Goal: Information Seeking & Learning: Learn about a topic

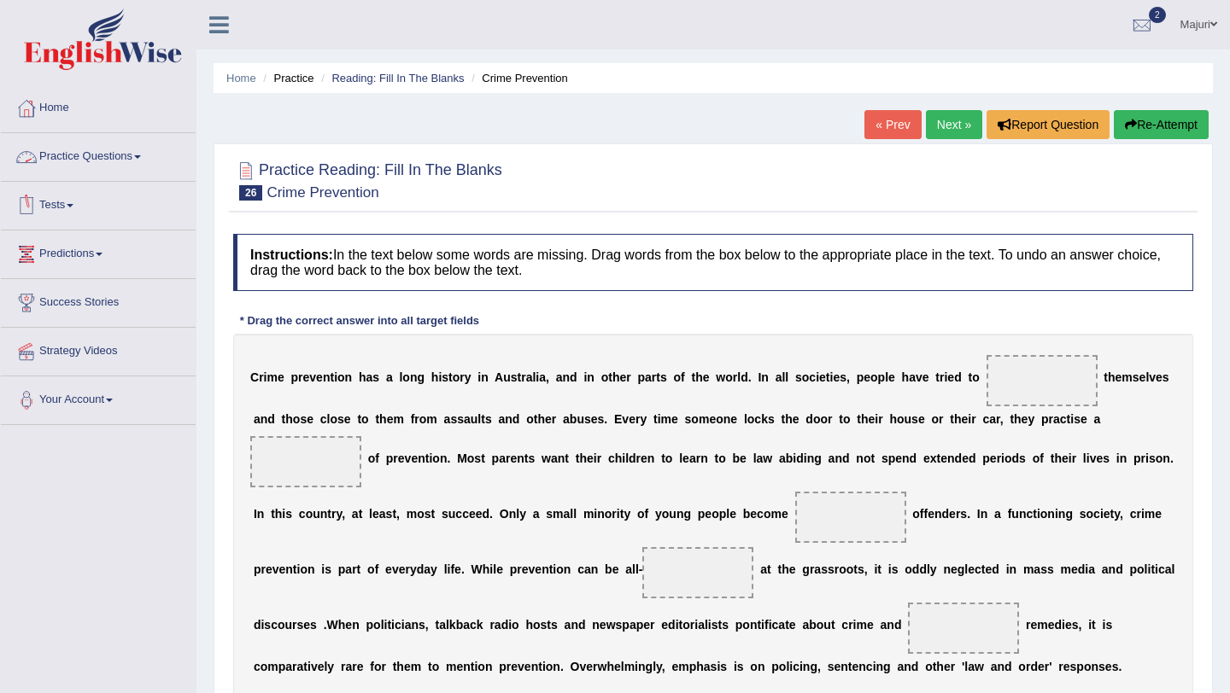
click at [85, 156] on link "Practice Questions" at bounding box center [98, 154] width 195 height 43
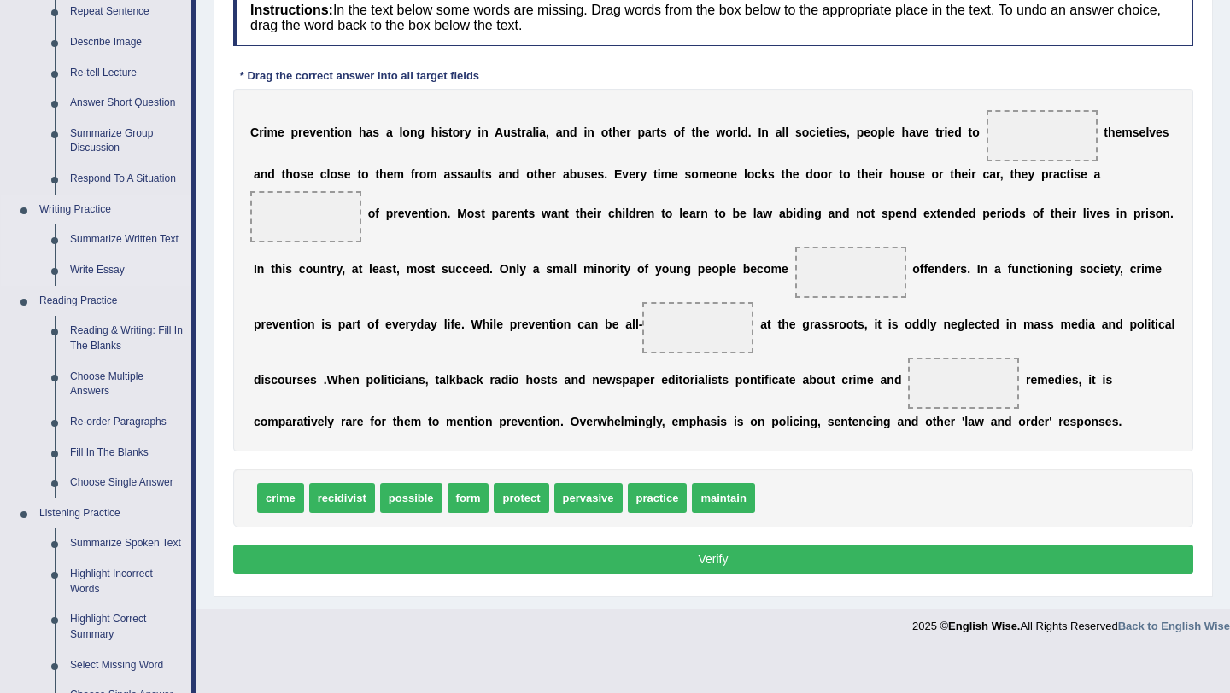
scroll to position [246, 0]
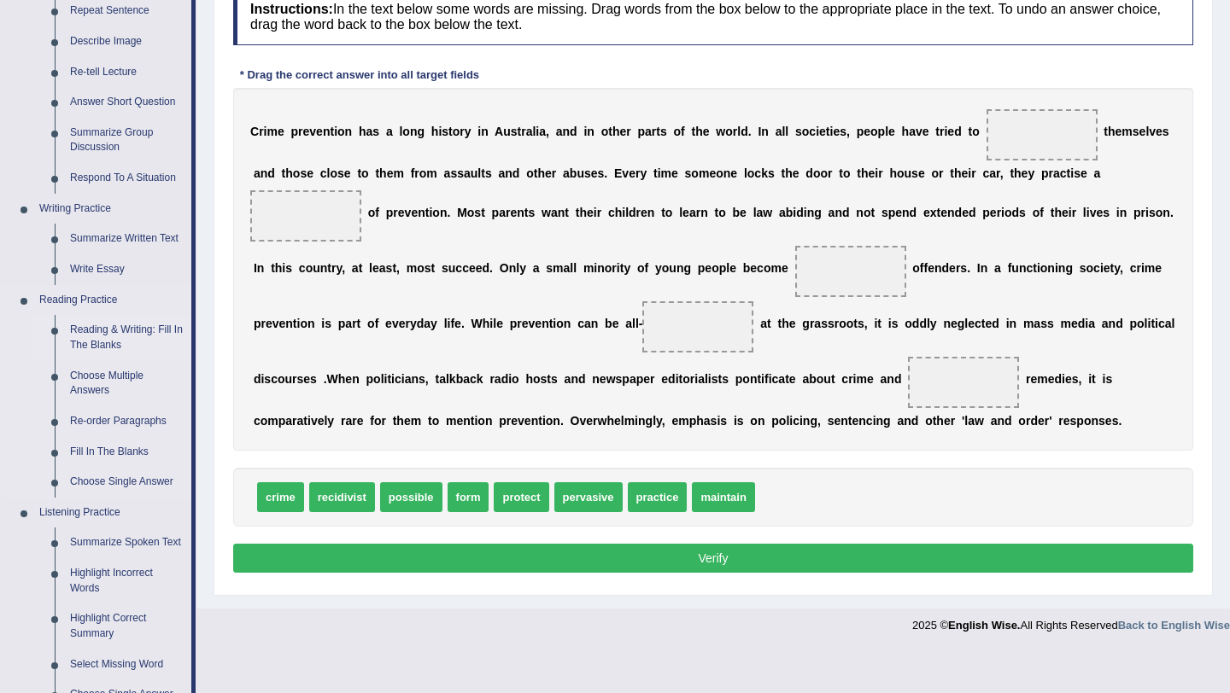
click at [96, 336] on link "Reading & Writing: Fill In The Blanks" at bounding box center [126, 337] width 129 height 45
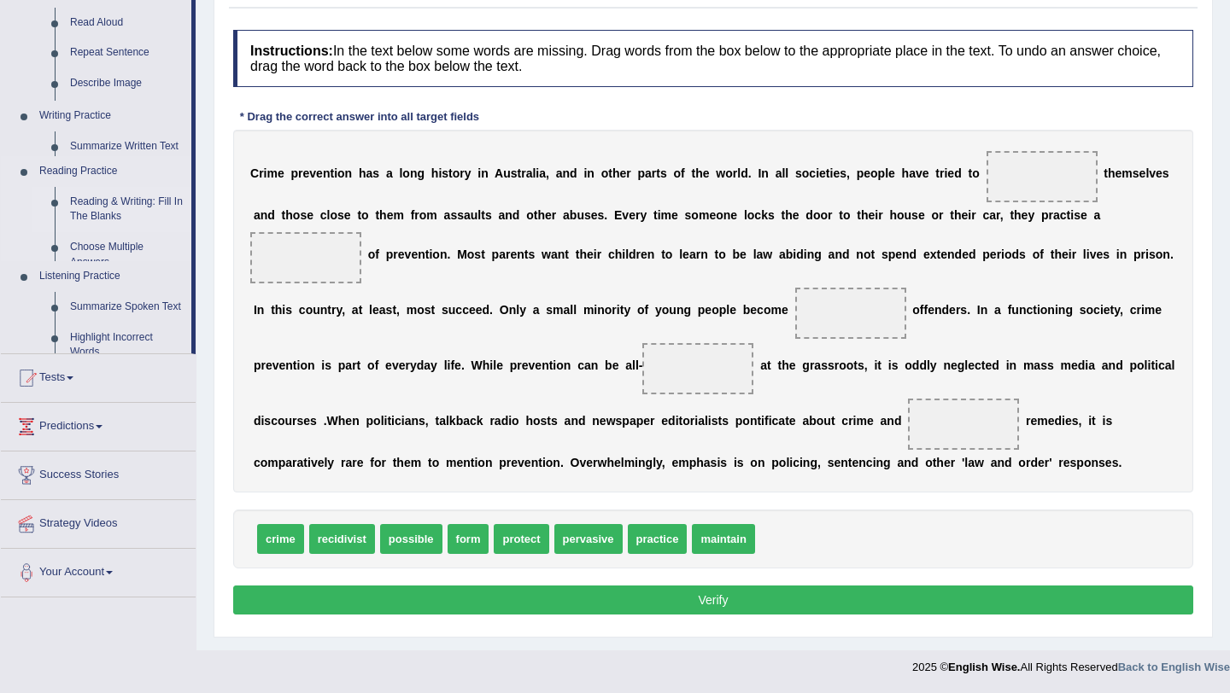
scroll to position [204, 0]
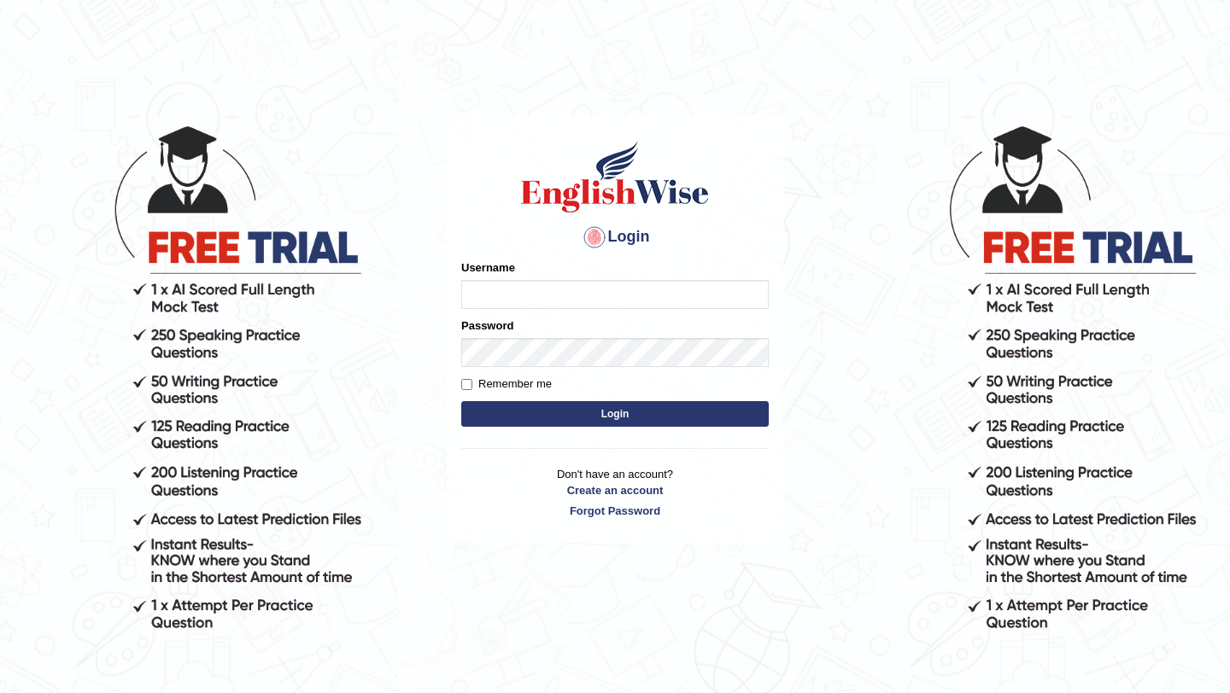
type input "Majuri123"
click at [584, 421] on button "Login" at bounding box center [614, 414] width 307 height 26
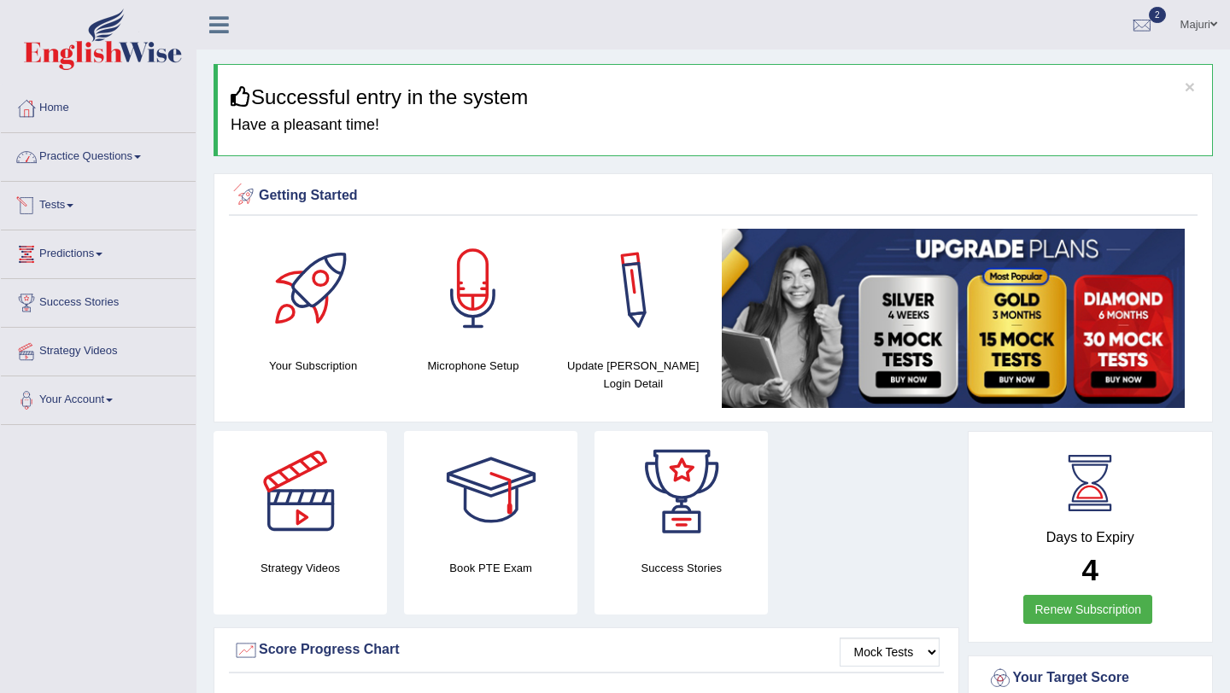
click at [78, 166] on link "Practice Questions" at bounding box center [98, 154] width 195 height 43
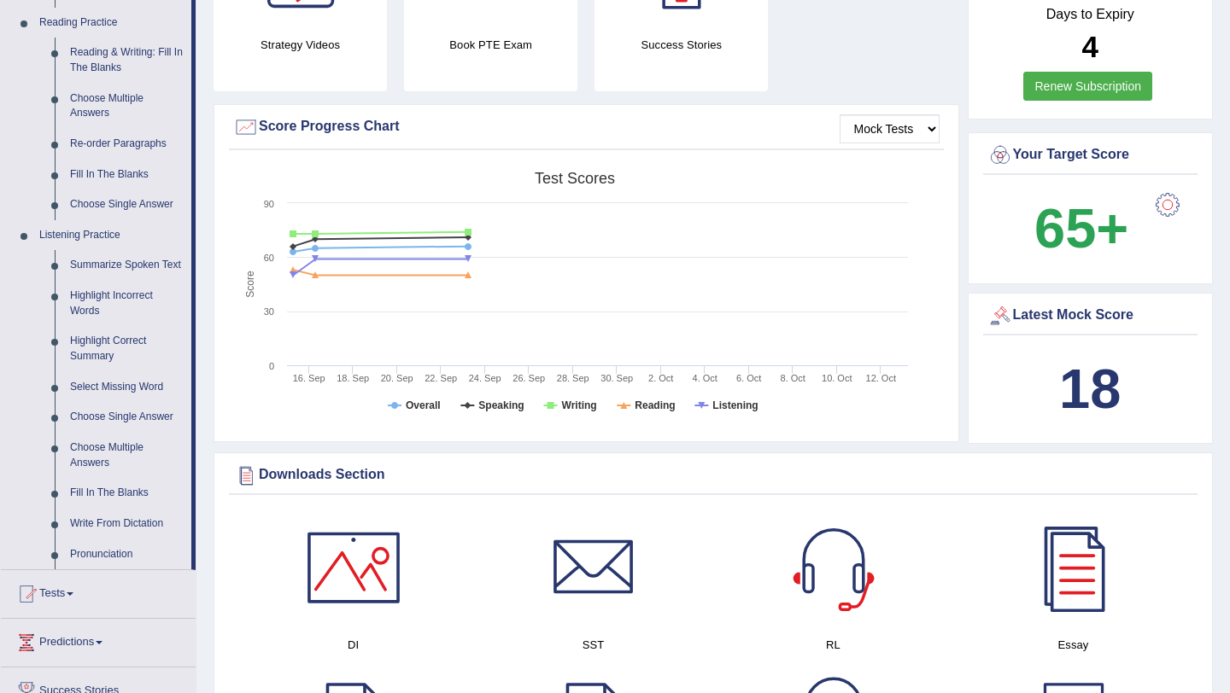
scroll to position [479, 0]
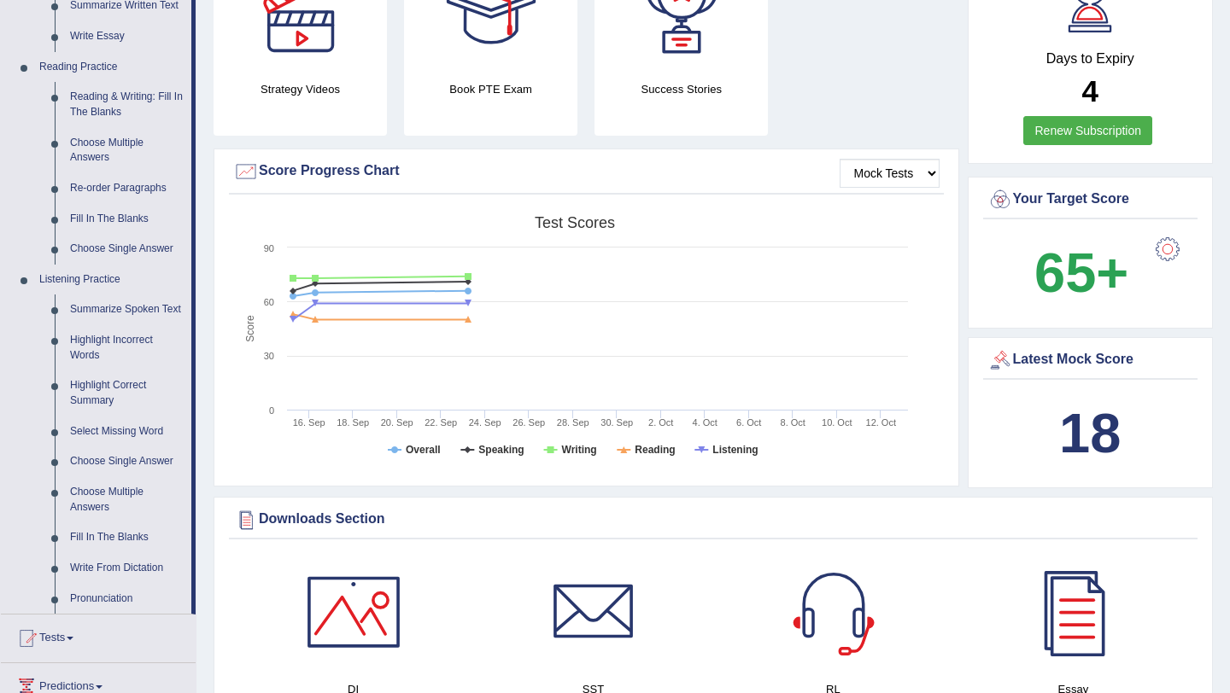
click at [229, 349] on div "Created with Highcharts 7.1.2 Score Test scores Overall Speaking Writing Readin…" at bounding box center [586, 342] width 715 height 270
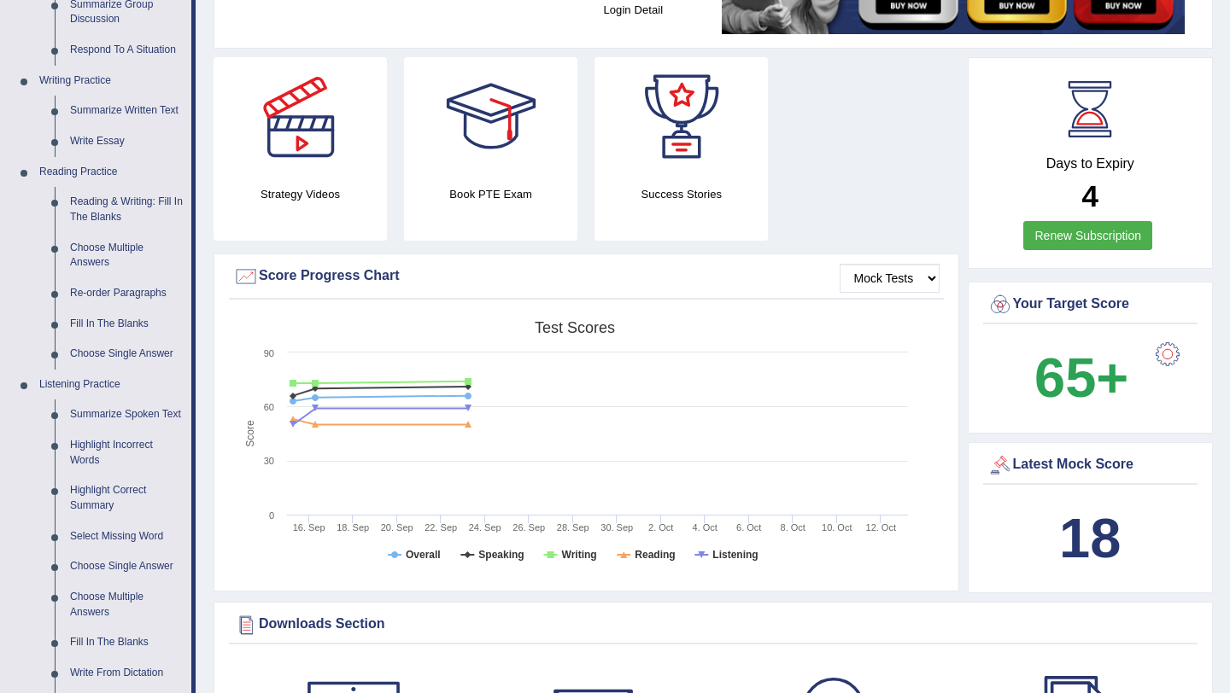
scroll to position [362, 0]
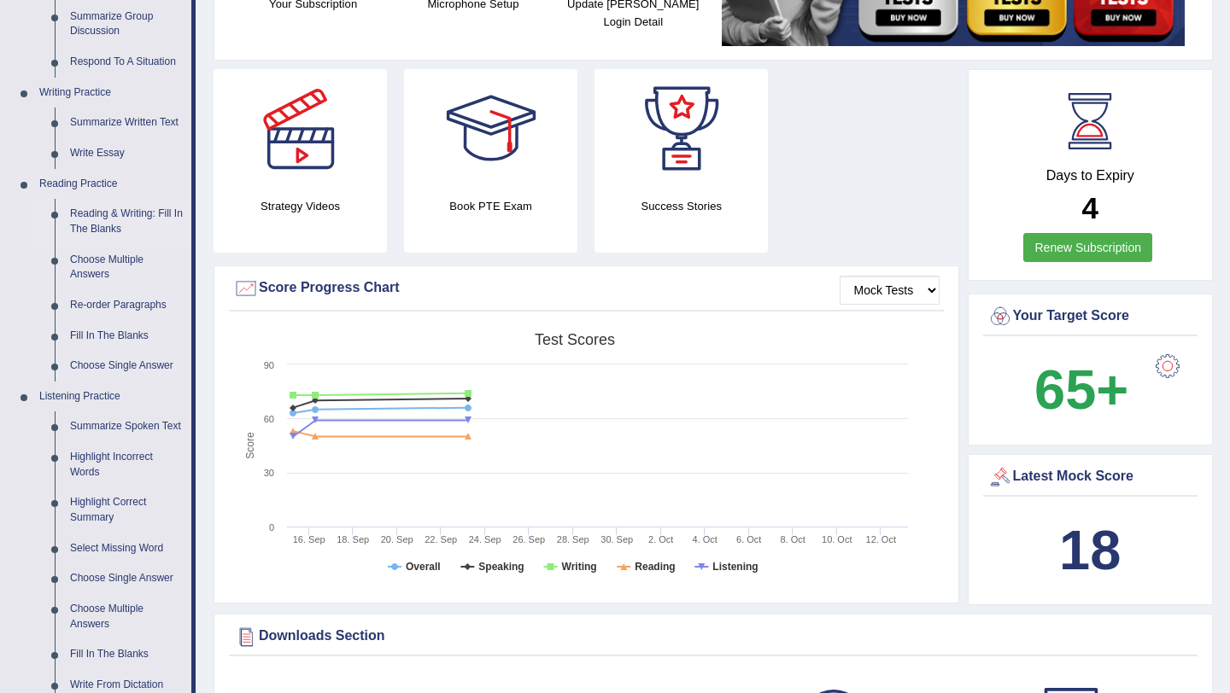
click at [110, 218] on link "Reading & Writing: Fill In The Blanks" at bounding box center [126, 221] width 129 height 45
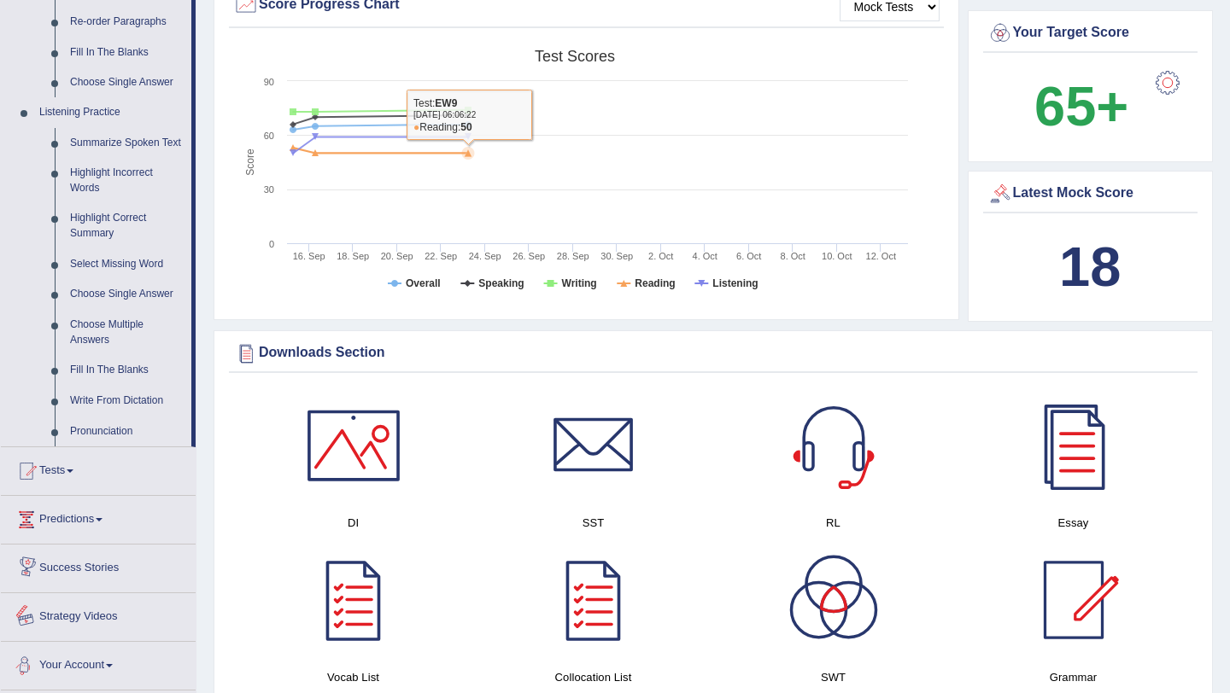
scroll to position [1283, 0]
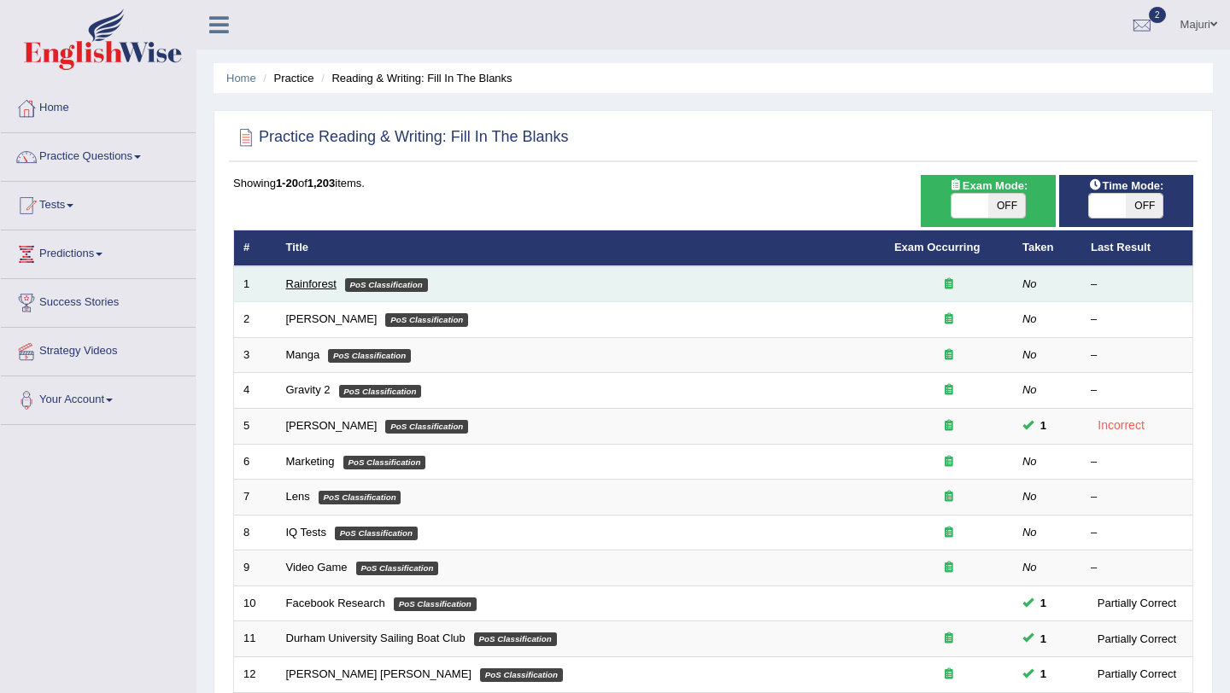
click at [299, 289] on link "Rainforest" at bounding box center [311, 284] width 50 height 13
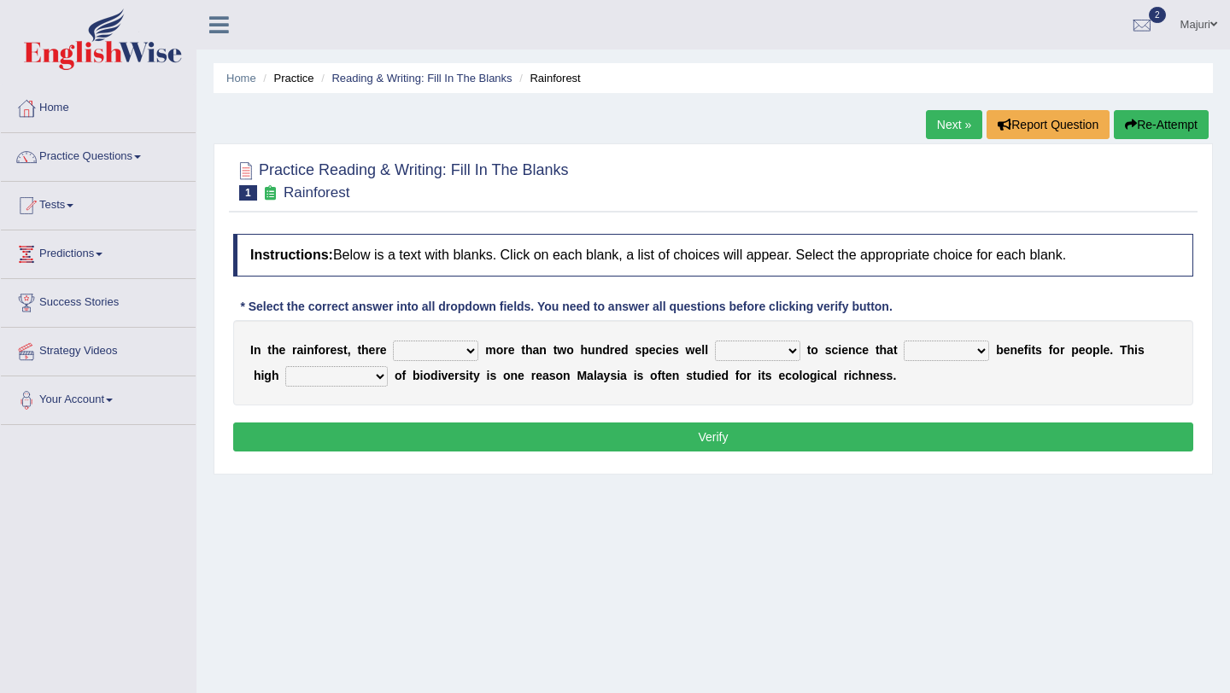
click at [468, 349] on select "have can be has is" at bounding box center [435, 351] width 85 height 20
select select "can be"
click at [789, 348] on select "knowing known knew know" at bounding box center [757, 351] width 85 height 20
select select "knowing"
click at [977, 351] on select "contain contained containing contains" at bounding box center [945, 351] width 85 height 20
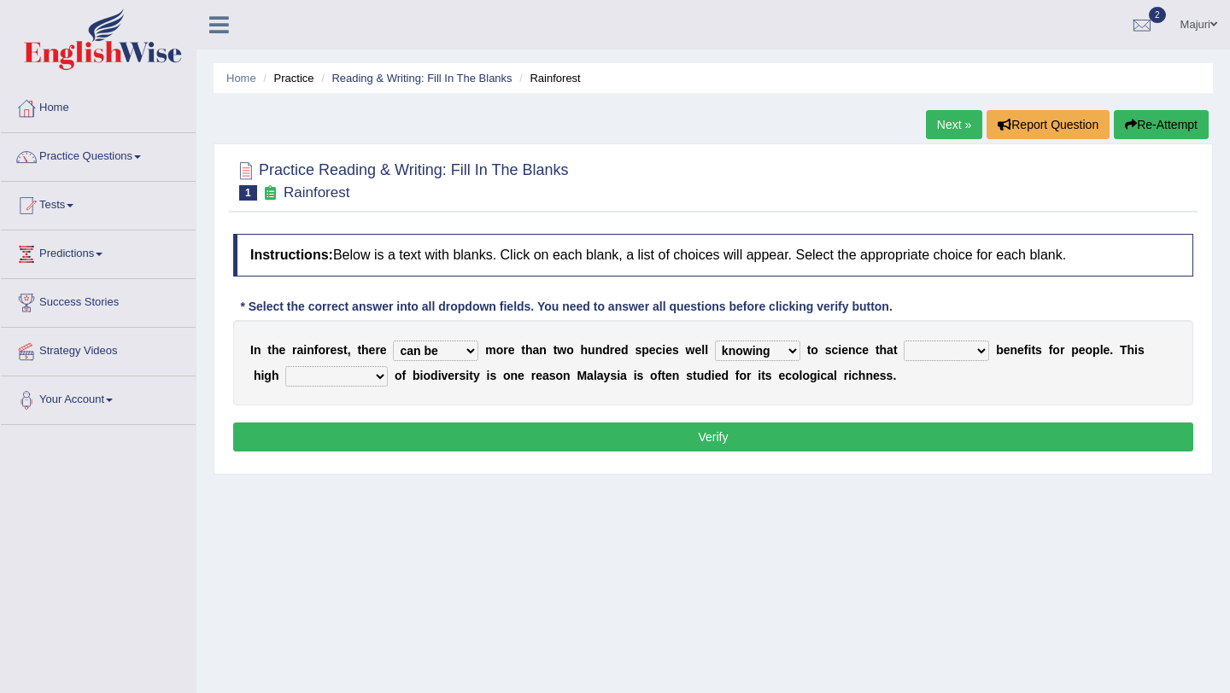
select select "contain"
click at [378, 377] on select "condensation conjunction continuity complexity" at bounding box center [336, 376] width 102 height 20
select select "complexity"
click at [516, 439] on button "Verify" at bounding box center [713, 437] width 960 height 29
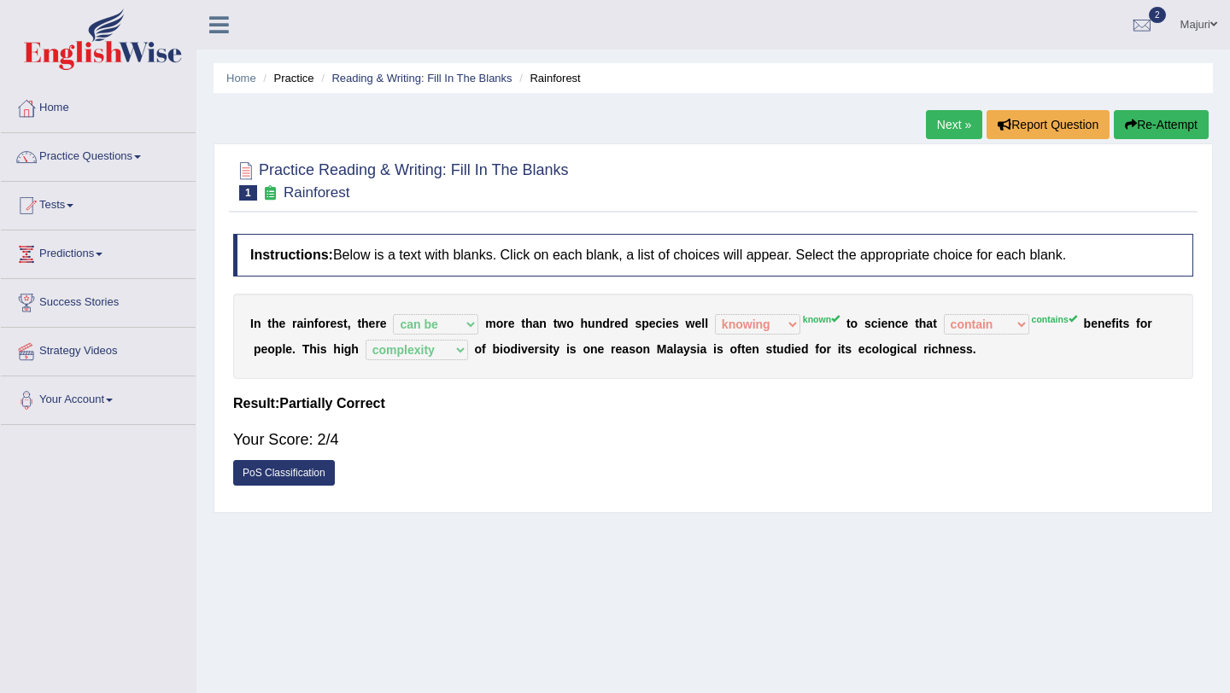
click at [952, 122] on link "Next »" at bounding box center [954, 124] width 56 height 29
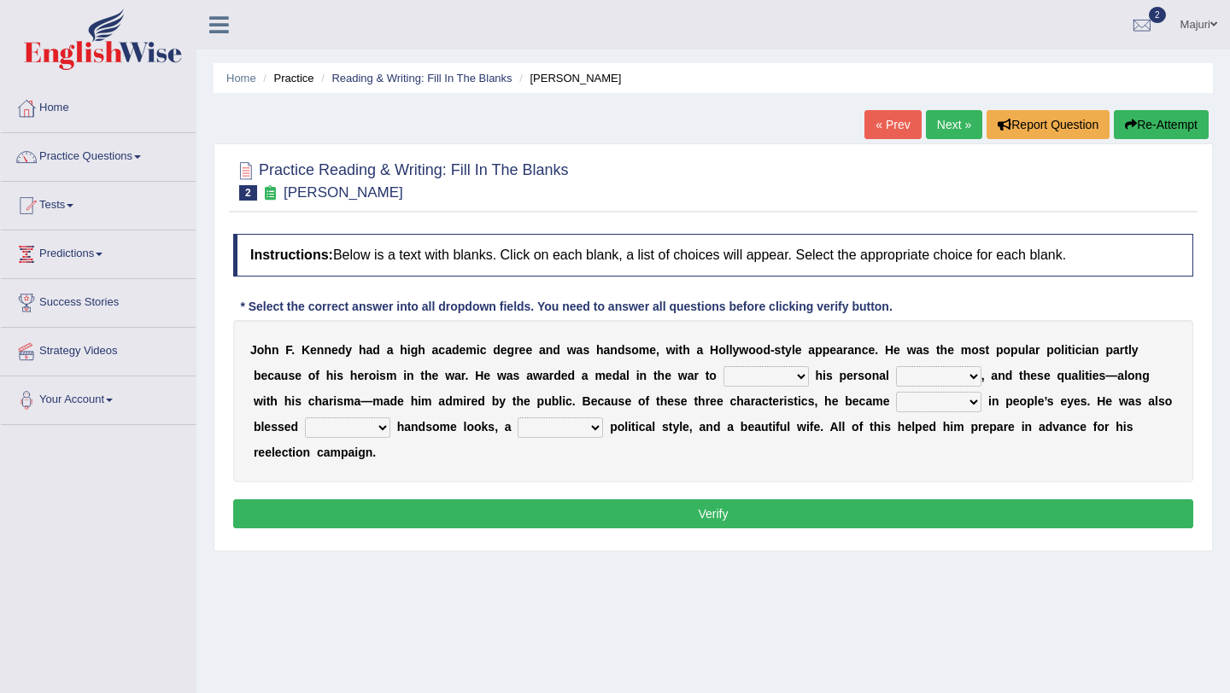
click at [802, 377] on select "prove show evidence upthrow" at bounding box center [765, 376] width 85 height 20
click at [973, 374] on select "passion courage charm liking" at bounding box center [938, 376] width 85 height 20
select select "passion"
click at [799, 375] on select "prove show evidence upthrow" at bounding box center [765, 376] width 85 height 20
select select "prove"
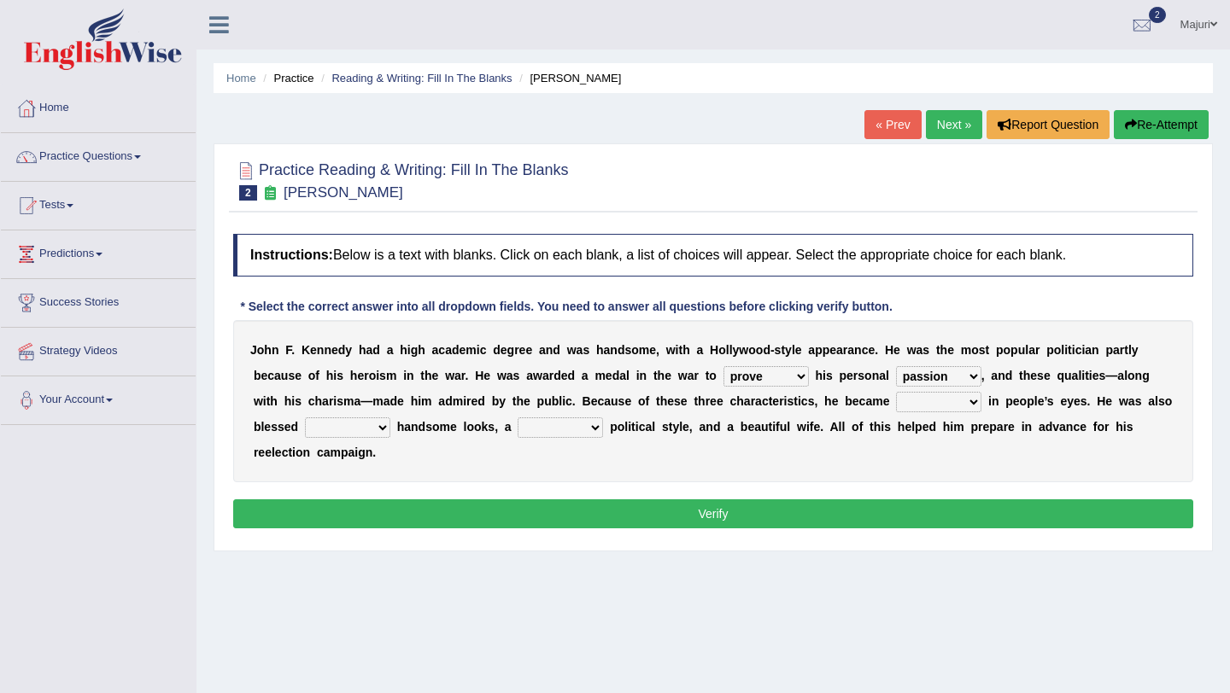
click at [974, 400] on select "iconic ironic identical impotent" at bounding box center [938, 402] width 85 height 20
select select "impotent"
click at [382, 427] on select "with in upon to" at bounding box center [347, 428] width 85 height 20
select select "with"
click at [591, 428] on select "mending mends mended mend" at bounding box center [559, 428] width 85 height 20
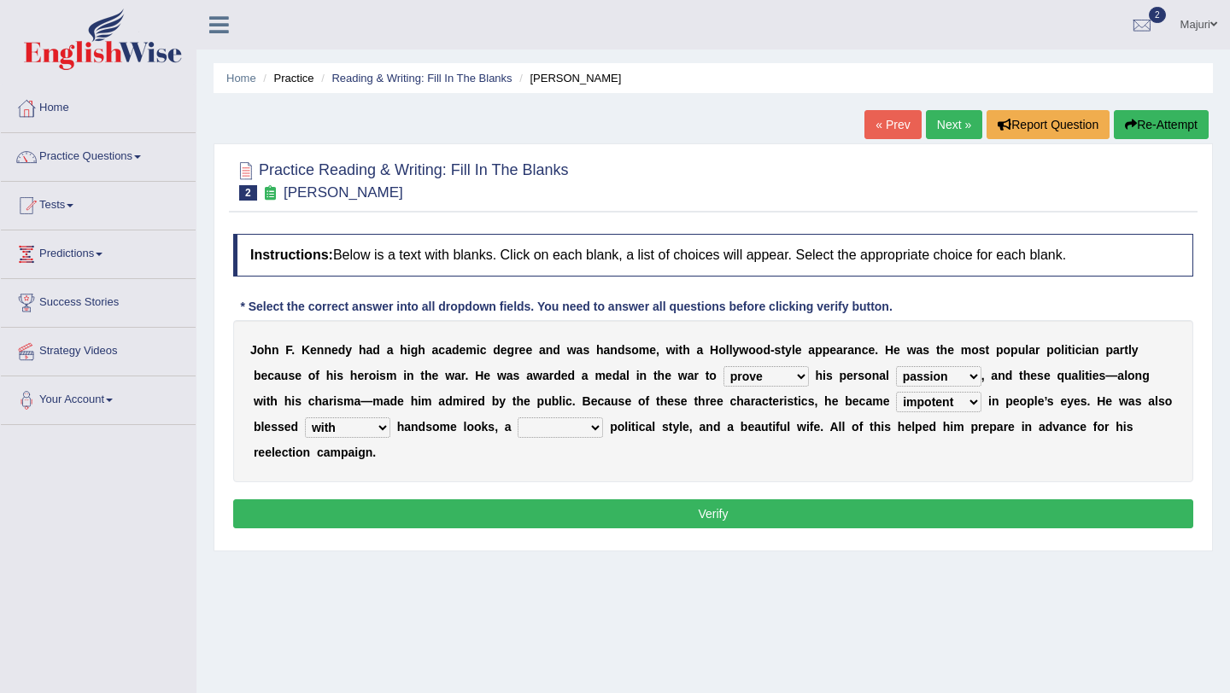
select select "mended"
click at [681, 518] on button "Verify" at bounding box center [713, 514] width 960 height 29
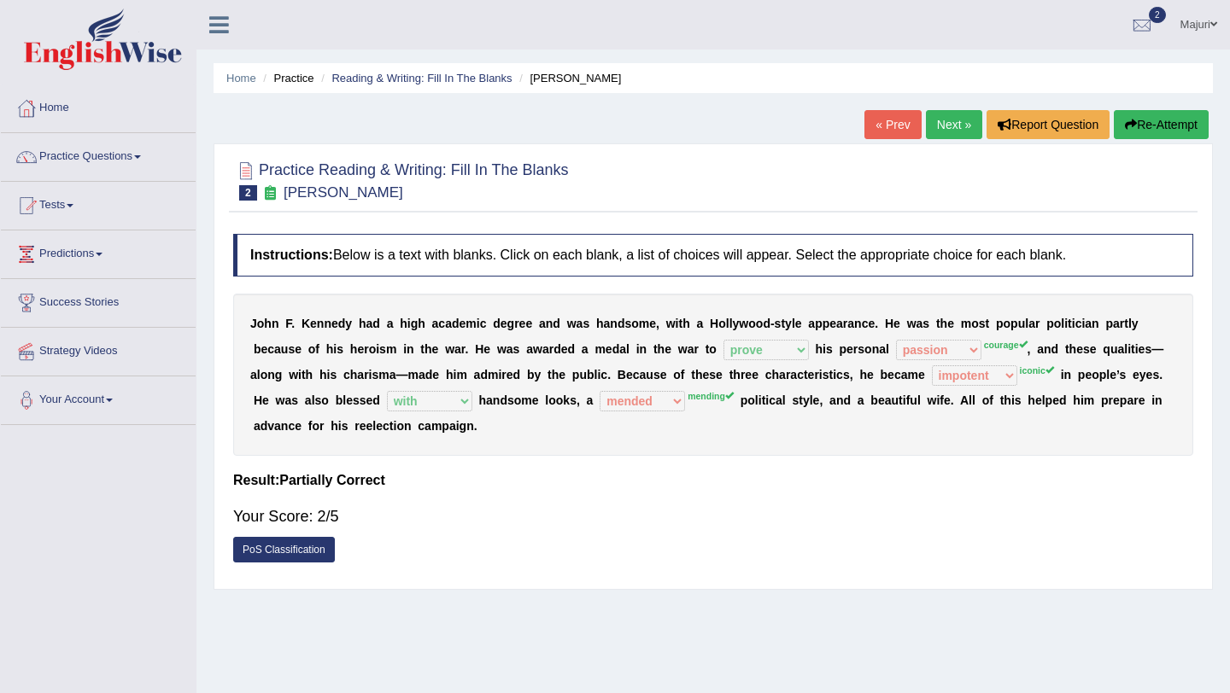
click at [945, 126] on link "Next »" at bounding box center [954, 124] width 56 height 29
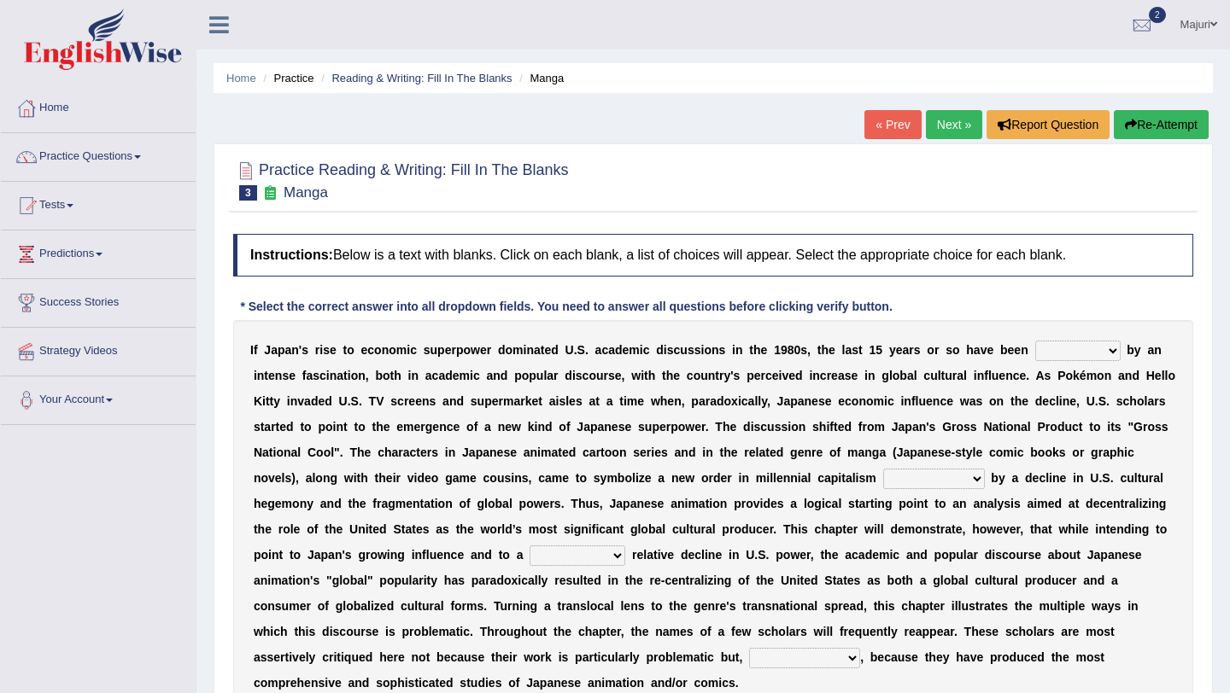
click at [1112, 356] on select "marked dedicated made inspired" at bounding box center [1077, 351] width 85 height 20
select select "inspired"
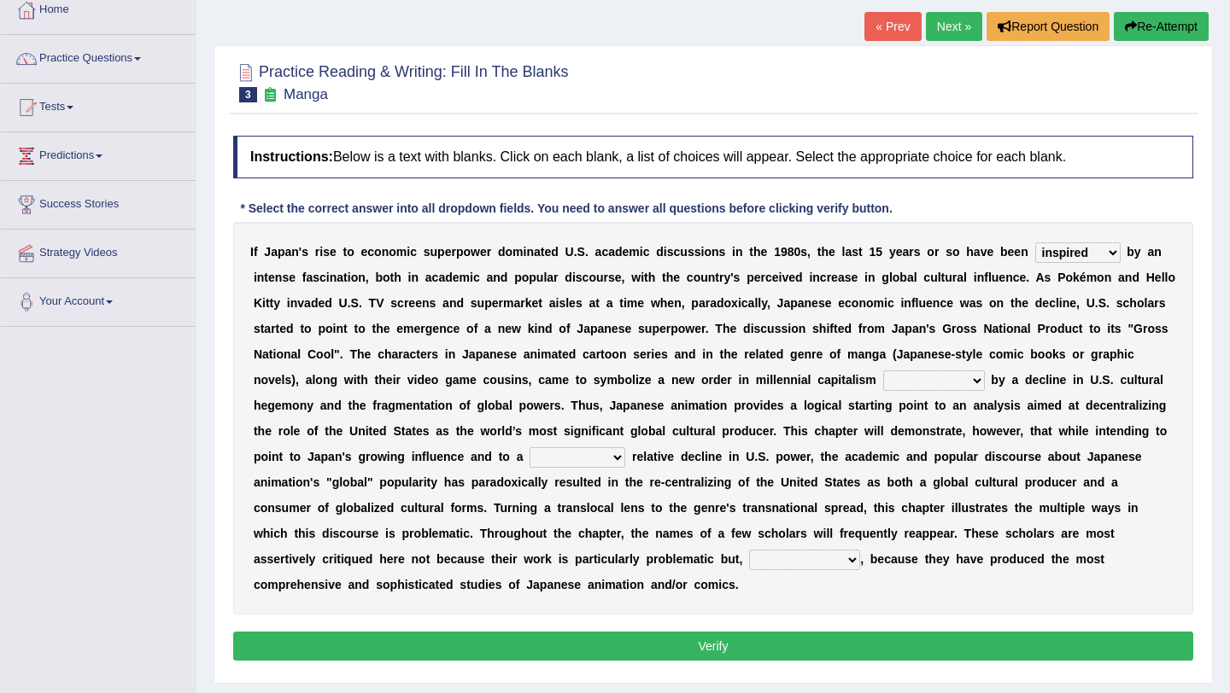
scroll to position [99, 0]
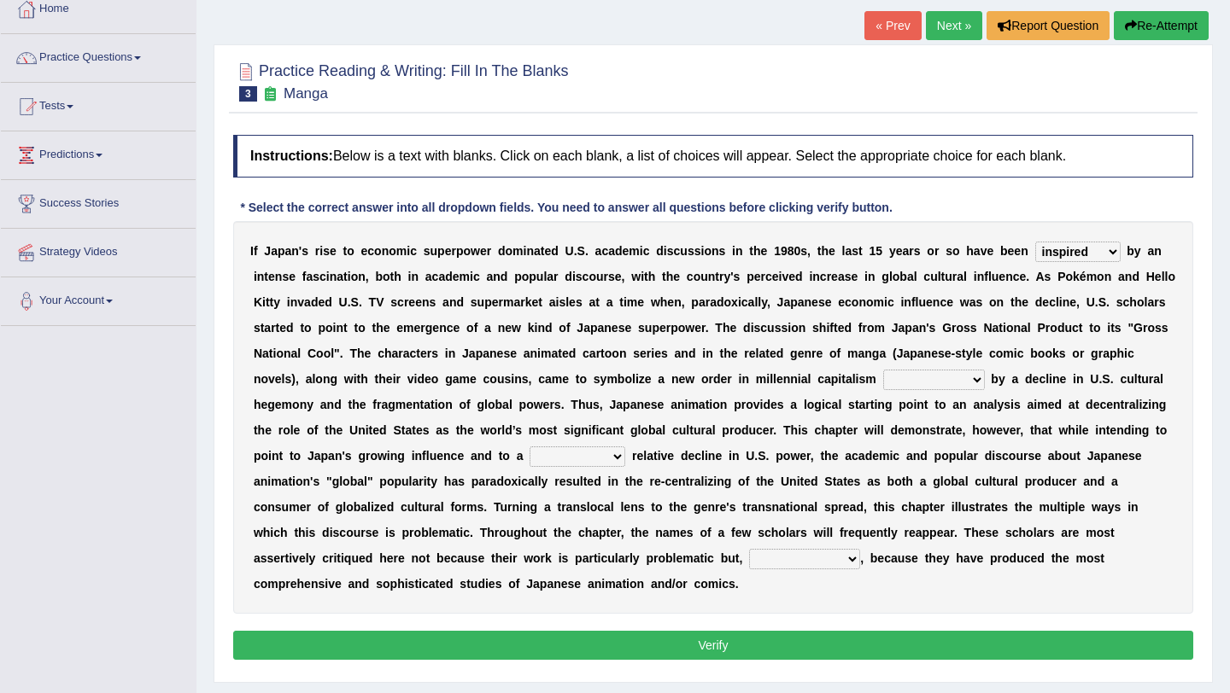
click at [975, 376] on select "pocessed characterized opposed tangled" at bounding box center [934, 380] width 102 height 20
select select "opposed"
click at [619, 458] on select "concomitant discrete proportional legitimate" at bounding box center [577, 457] width 96 height 20
select select "proportional"
click at [617, 453] on select "concomitant discrete proportional legitimate" at bounding box center [577, 457] width 96 height 20
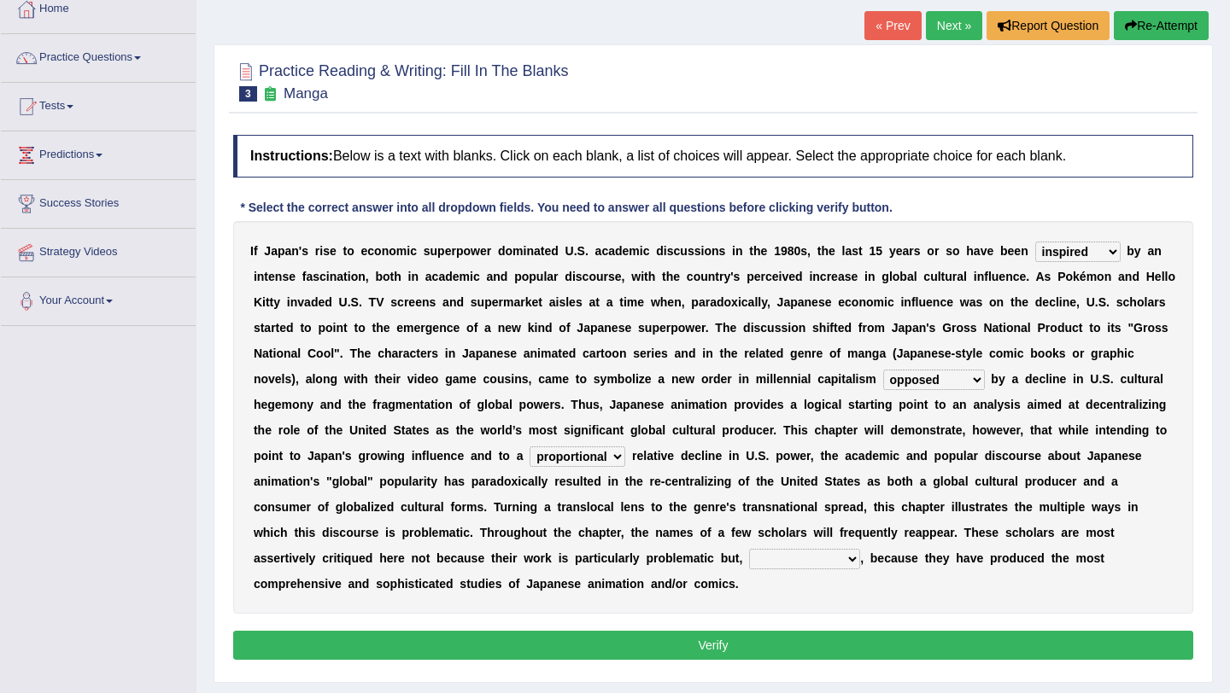
click at [850, 552] on select "however on the contrary in addition on the whole" at bounding box center [804, 559] width 111 height 20
select select "on the whole"
click at [834, 649] on button "Verify" at bounding box center [713, 645] width 960 height 29
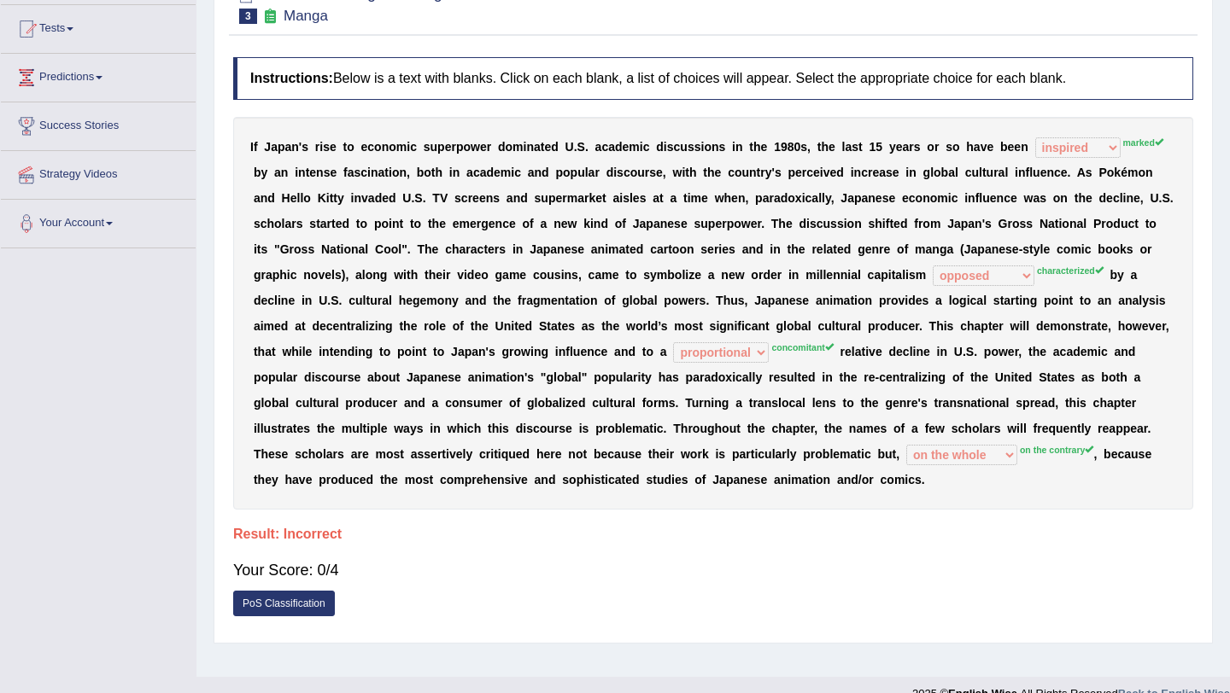
scroll to position [0, 0]
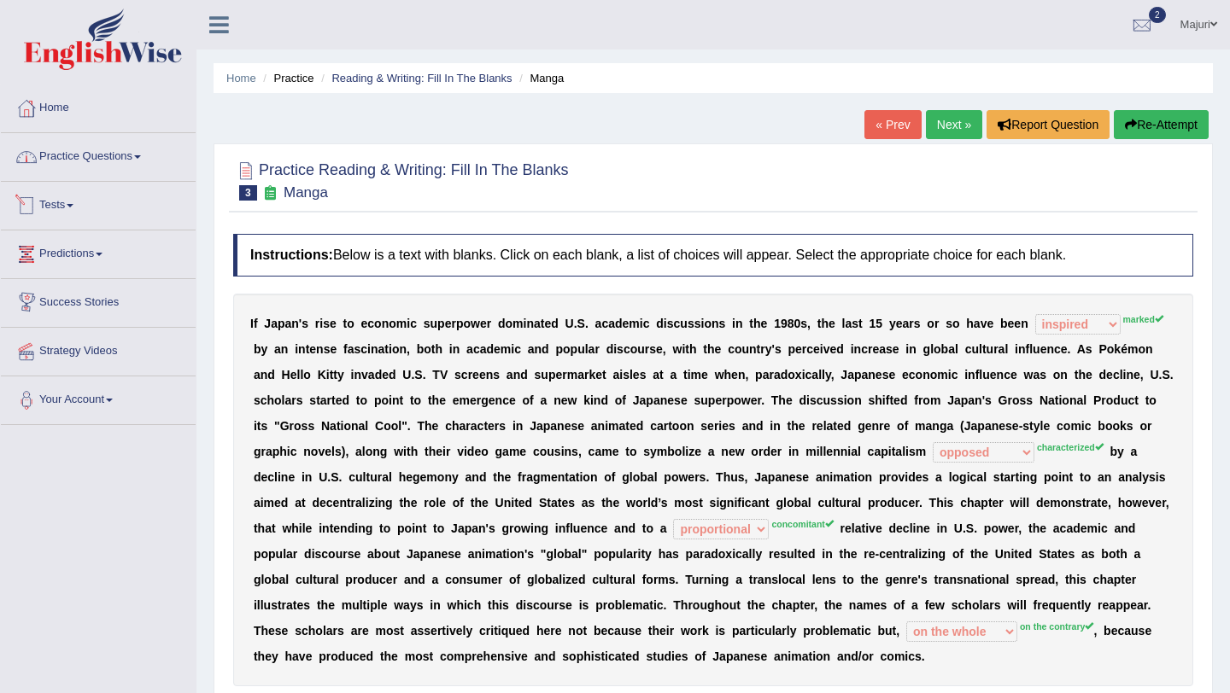
click at [72, 158] on link "Practice Questions" at bounding box center [98, 154] width 195 height 43
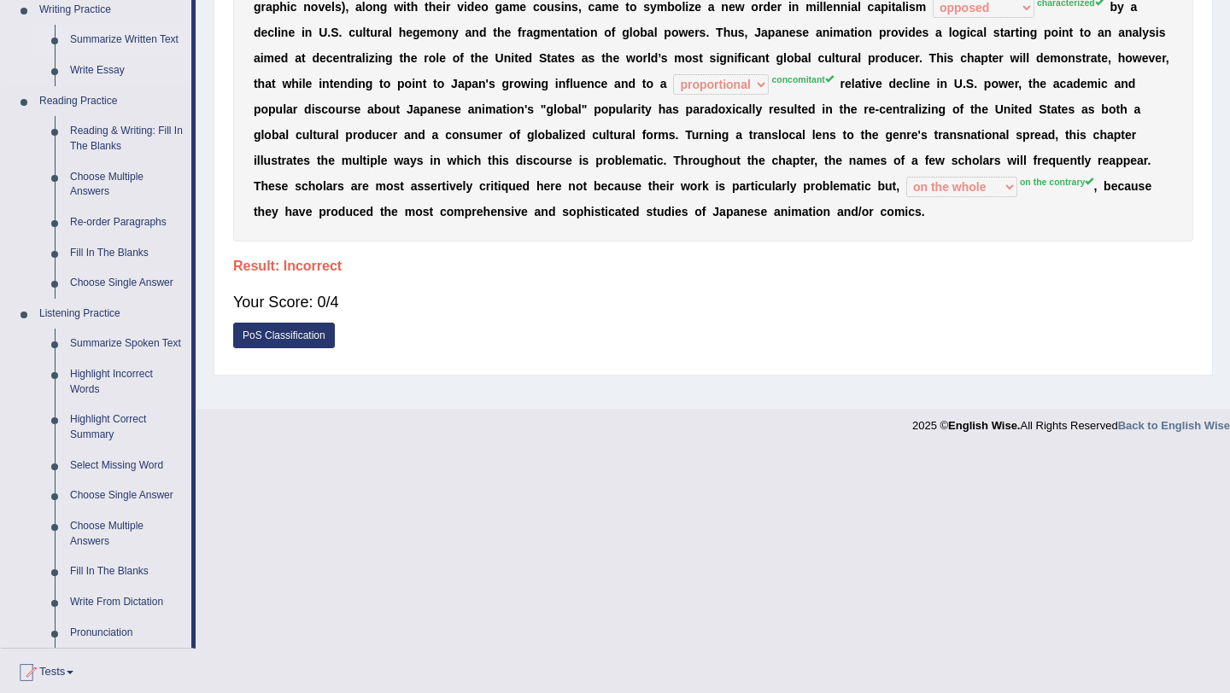
scroll to position [453, 0]
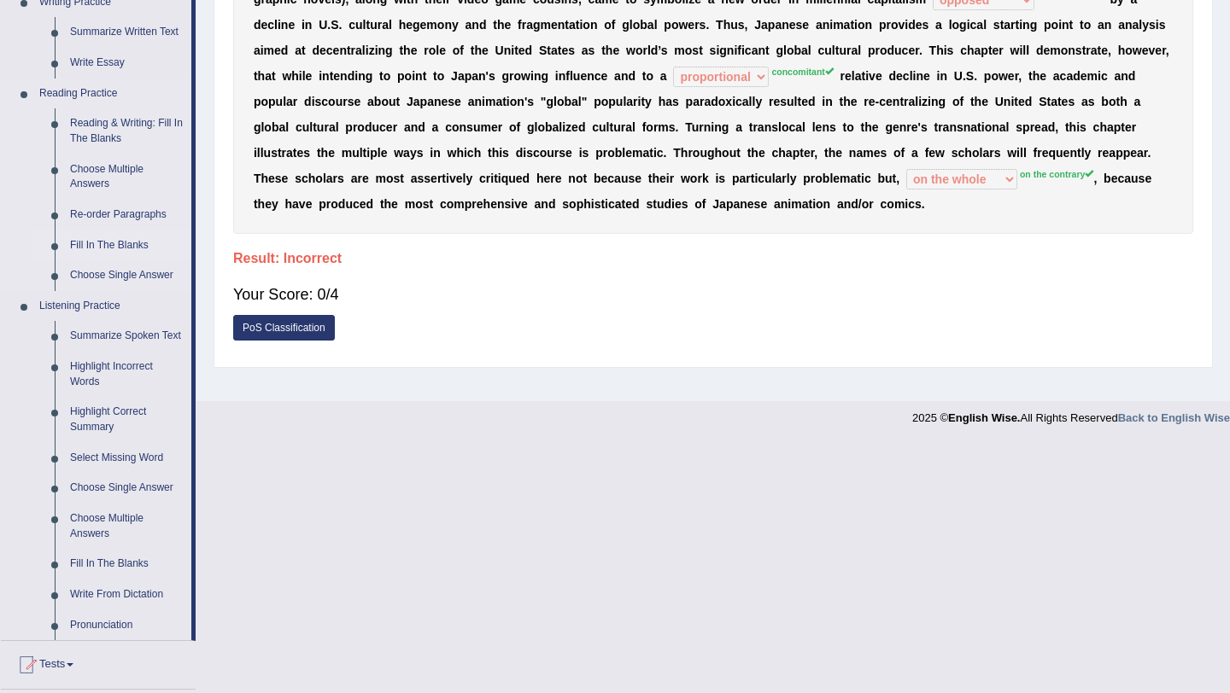
click at [126, 246] on link "Fill In The Blanks" at bounding box center [126, 246] width 129 height 31
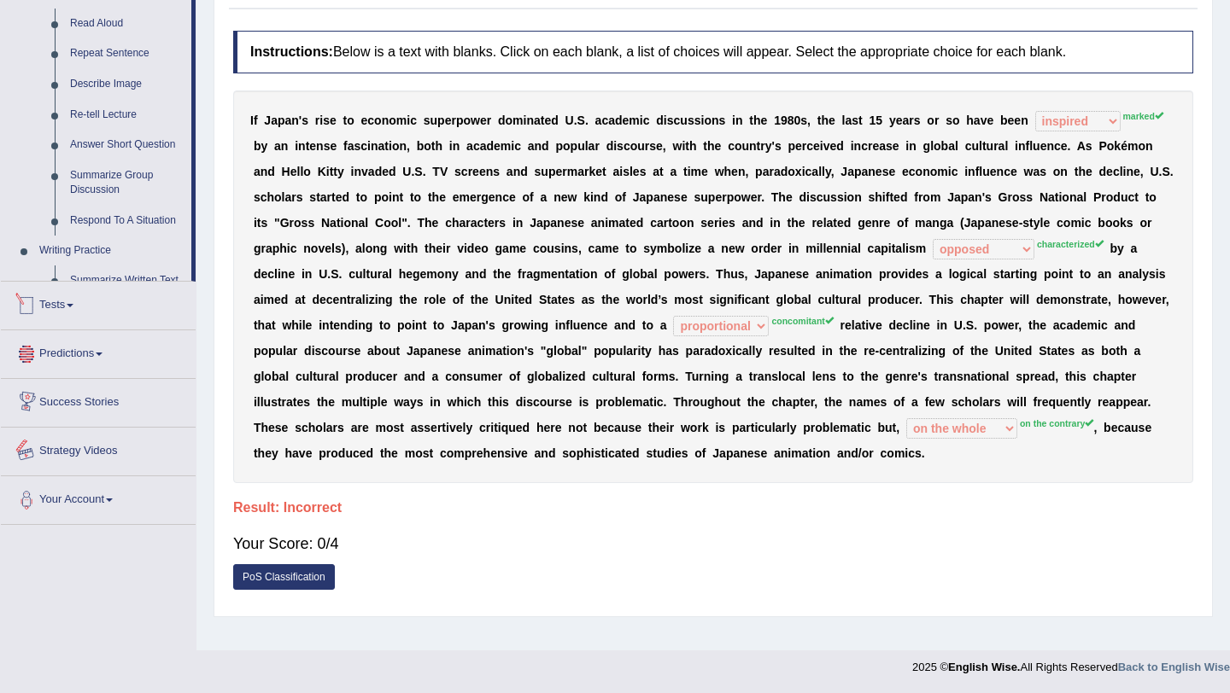
scroll to position [657, 0]
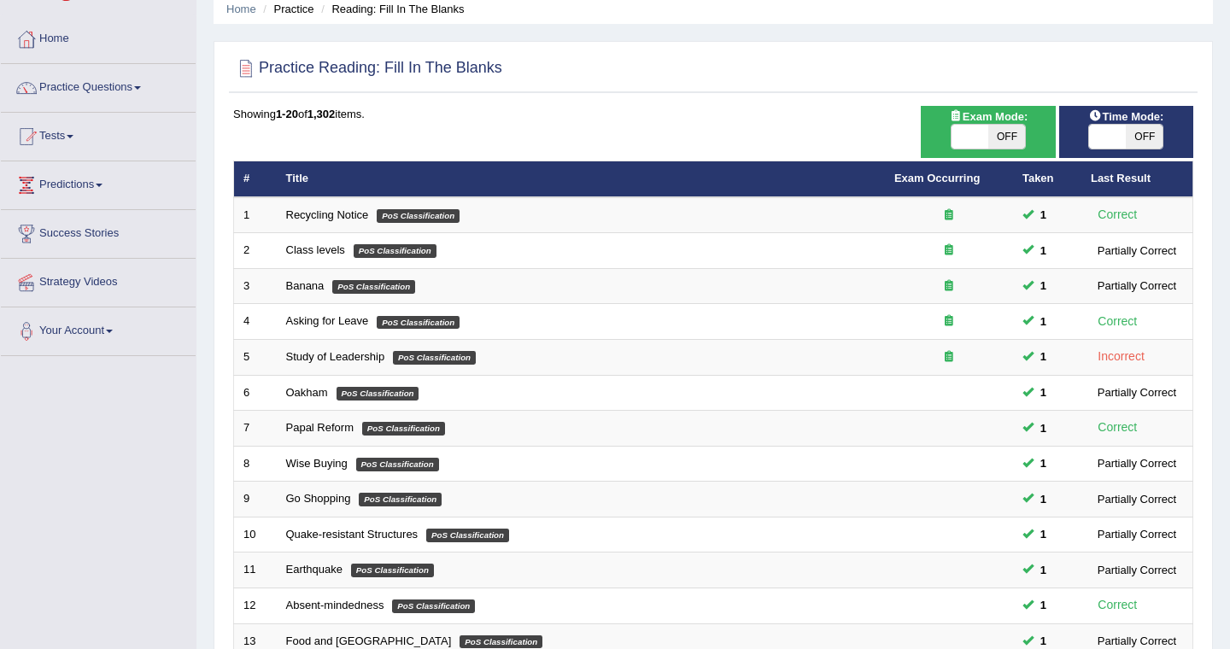
scroll to position [61, 0]
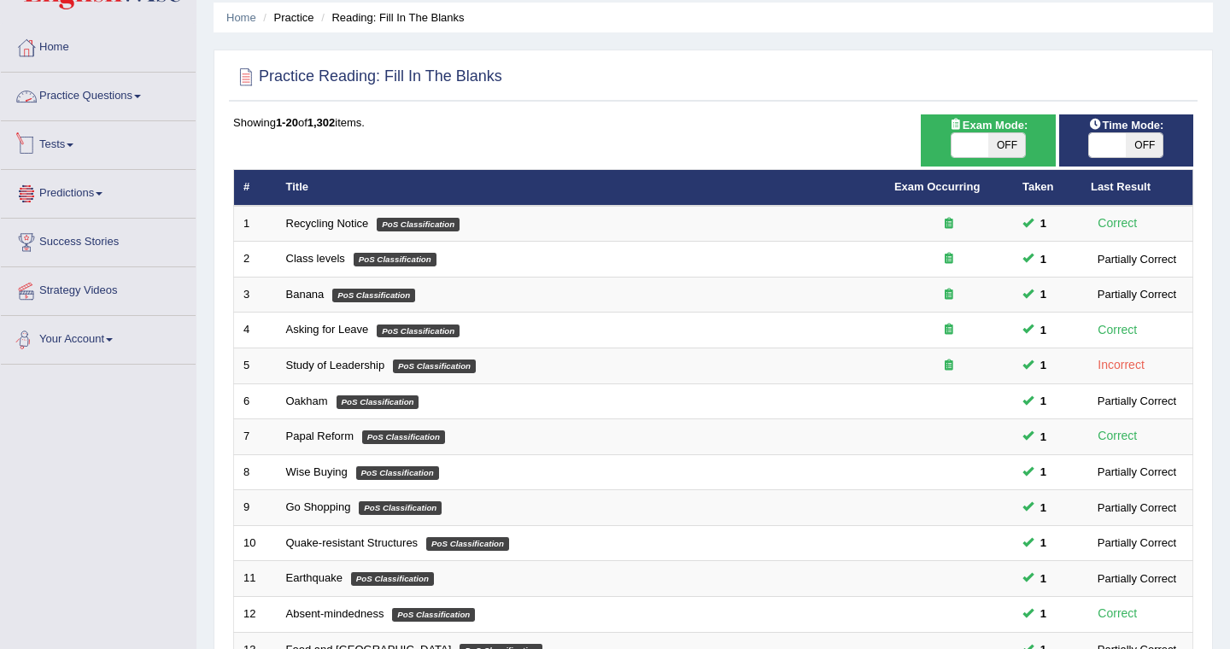
click at [79, 103] on link "Practice Questions" at bounding box center [98, 94] width 195 height 43
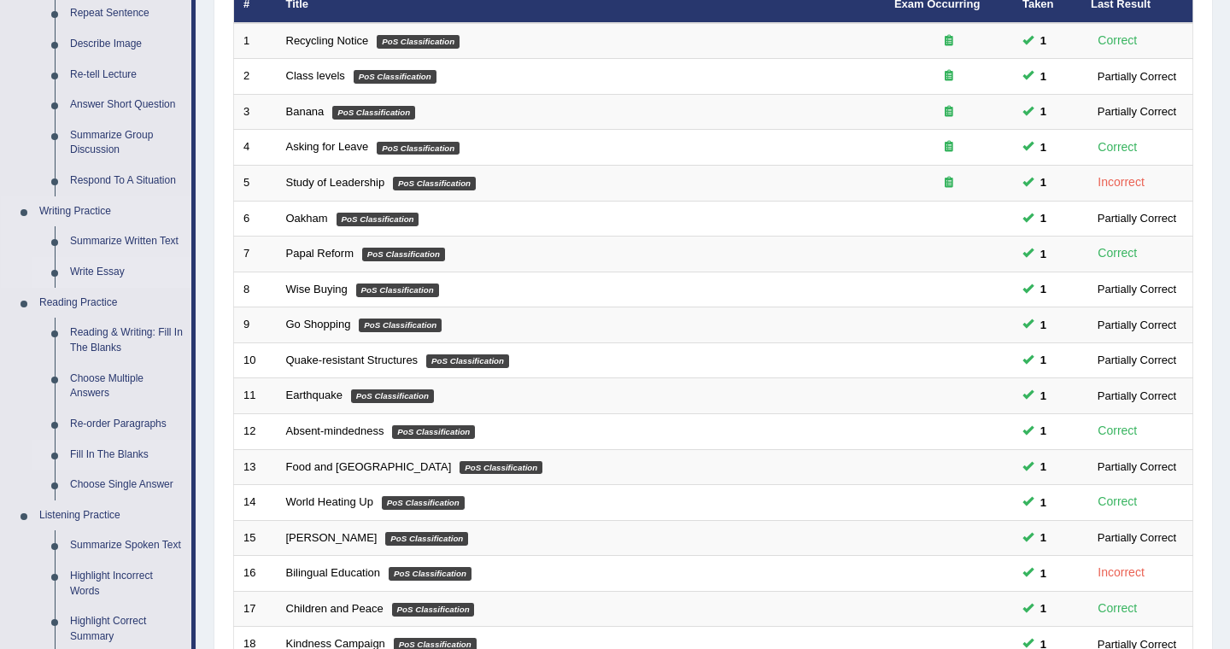
scroll to position [266, 0]
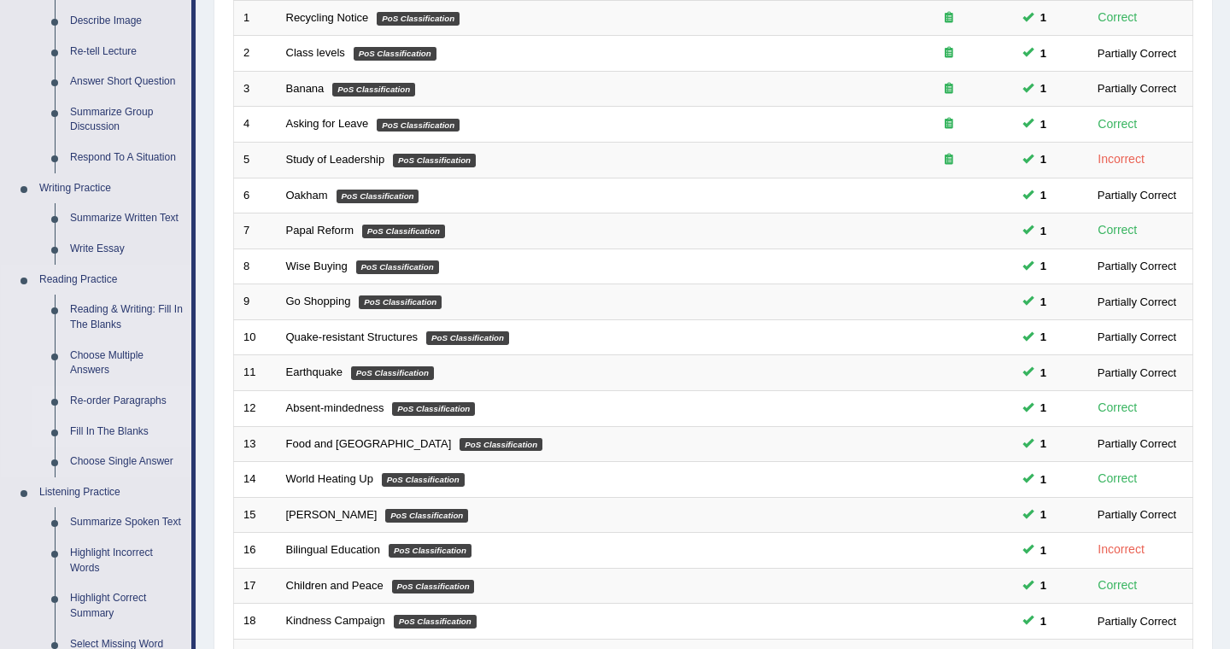
click at [139, 400] on link "Re-order Paragraphs" at bounding box center [126, 401] width 129 height 31
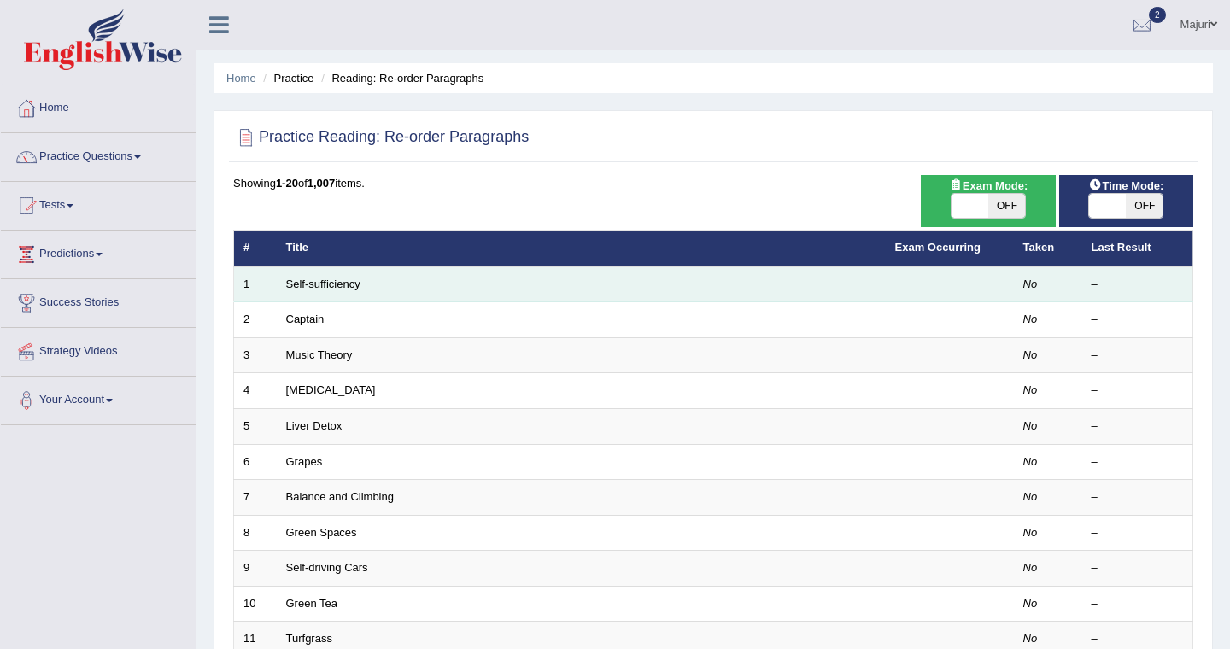
click at [318, 283] on link "Self-sufficiency" at bounding box center [323, 284] width 74 height 13
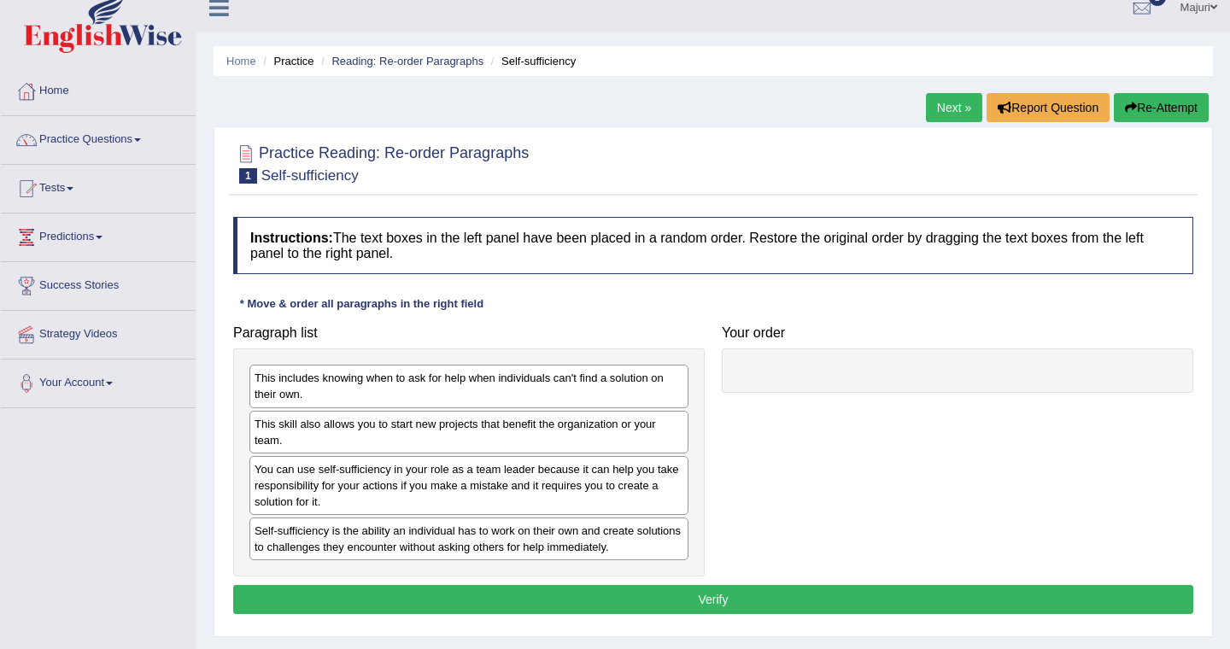
scroll to position [23, 0]
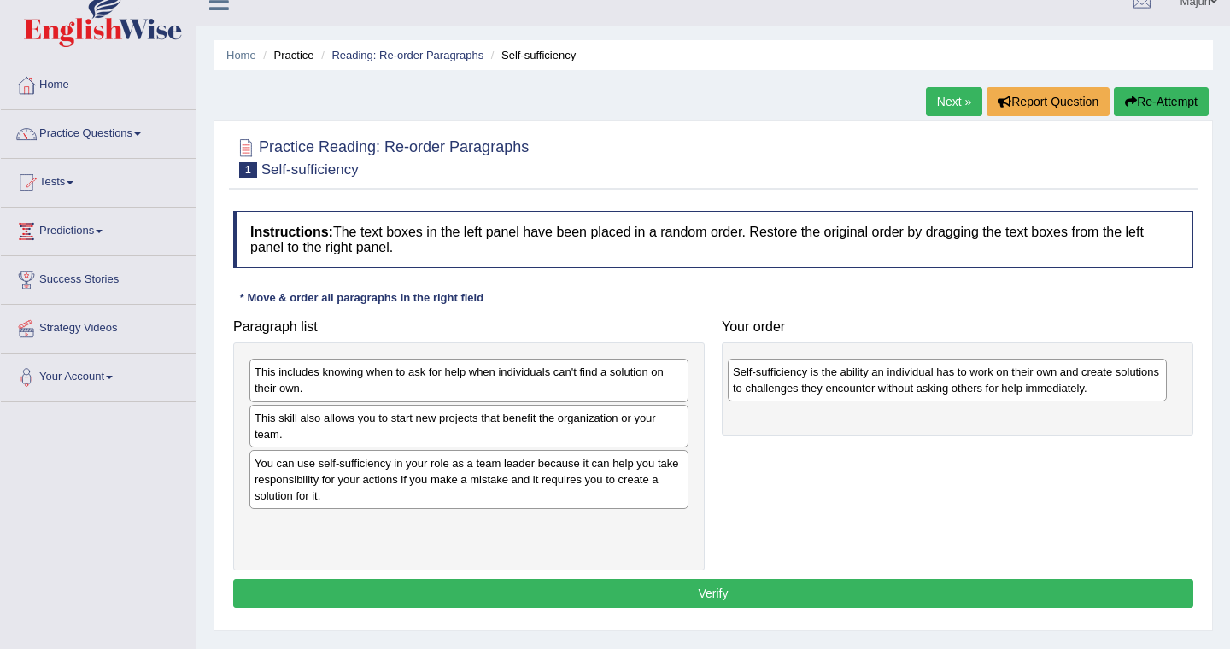
drag, startPoint x: 424, startPoint y: 535, endPoint x: 906, endPoint y: 377, distance: 506.8
click at [906, 377] on div "Self-sufficiency is the ability an individual has to work on their own and crea…" at bounding box center [947, 380] width 439 height 43
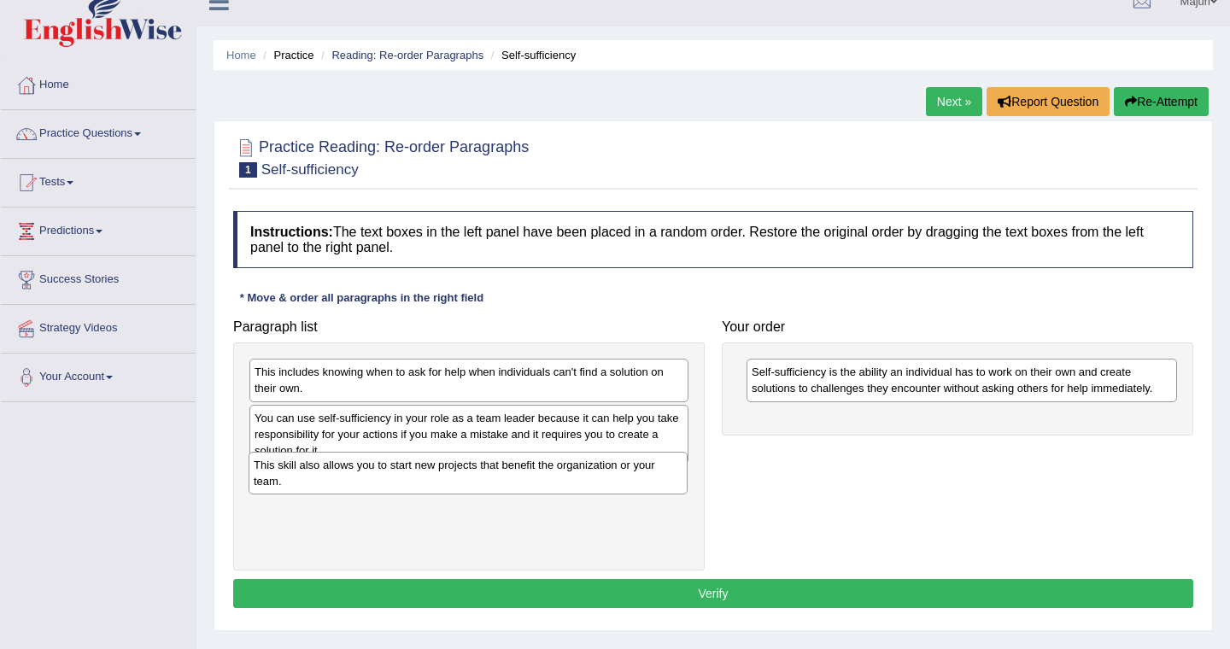
drag, startPoint x: 403, startPoint y: 430, endPoint x: 377, endPoint y: 523, distance: 95.9
click at [377, 494] on div "This skill also allows you to start new projects that benefit the organization …" at bounding box center [467, 473] width 439 height 43
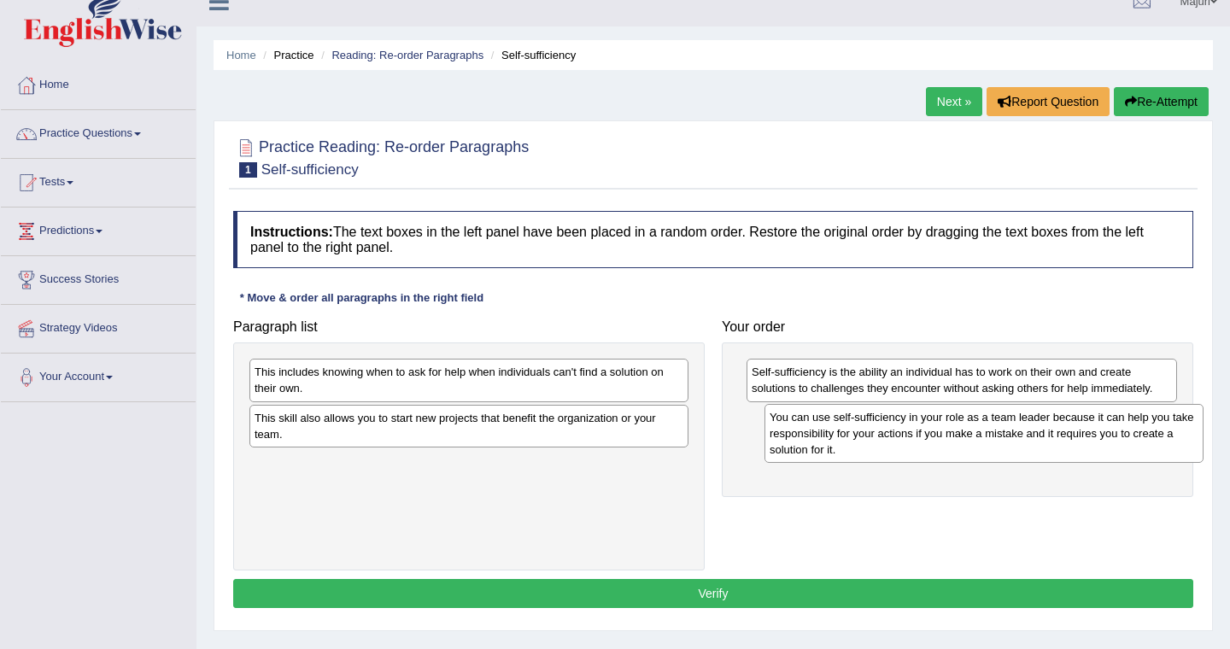
drag, startPoint x: 372, startPoint y: 427, endPoint x: 887, endPoint y: 426, distance: 514.9
click at [887, 426] on div "You can use self-sufficiency in your role as a team leader because it can help …" at bounding box center [983, 433] width 439 height 59
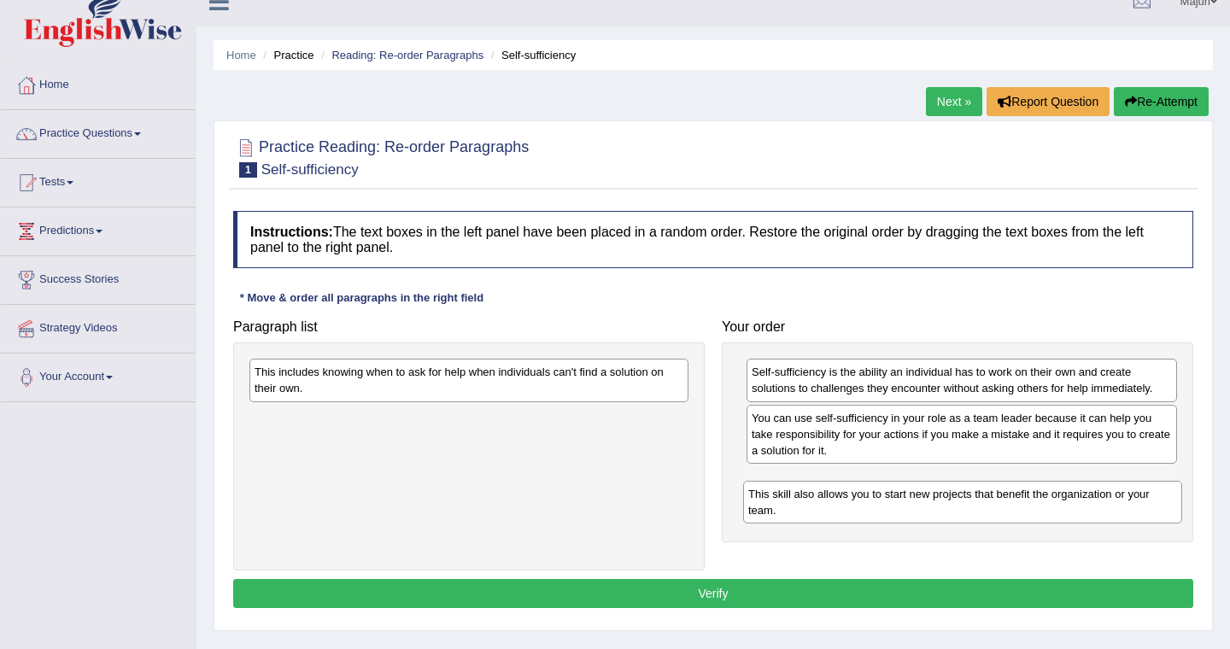
drag, startPoint x: 546, startPoint y: 430, endPoint x: 1041, endPoint y: 505, distance: 500.1
click at [1041, 505] on div "This skill also allows you to start new projects that benefit the organization …" at bounding box center [962, 502] width 439 height 43
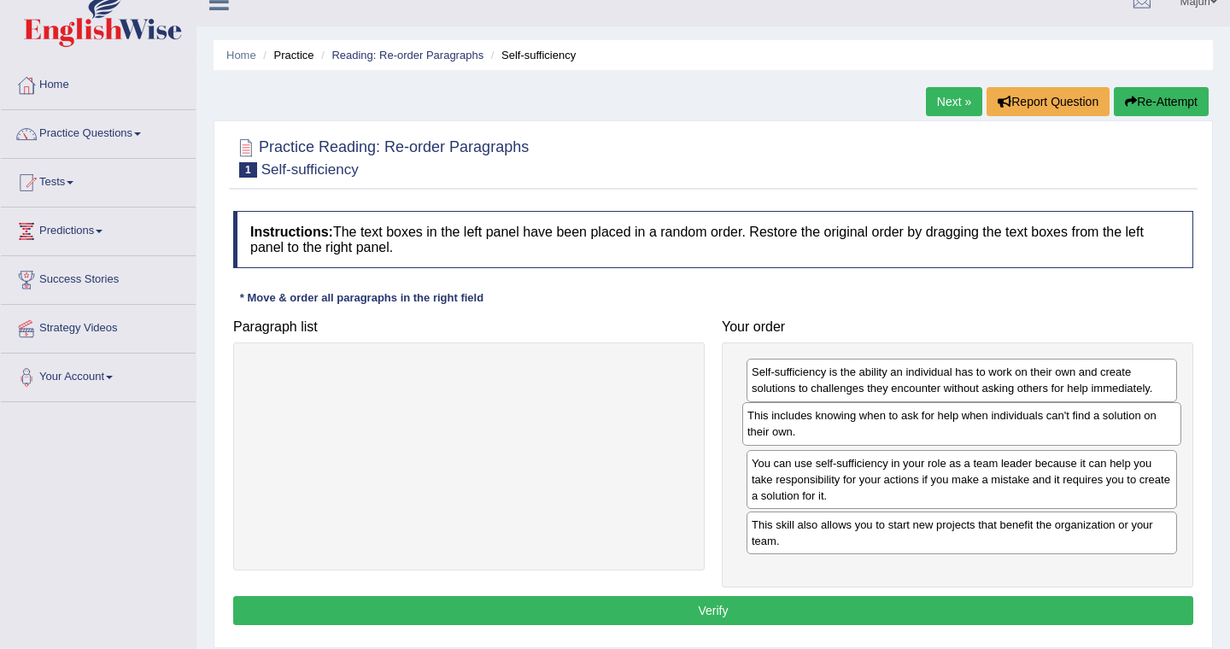
drag, startPoint x: 581, startPoint y: 375, endPoint x: 1073, endPoint y: 418, distance: 494.6
click at [1073, 418] on div "This includes knowing when to ask for help when individuals can't find a soluti…" at bounding box center [961, 423] width 439 height 43
click at [884, 616] on button "Verify" at bounding box center [713, 610] width 960 height 29
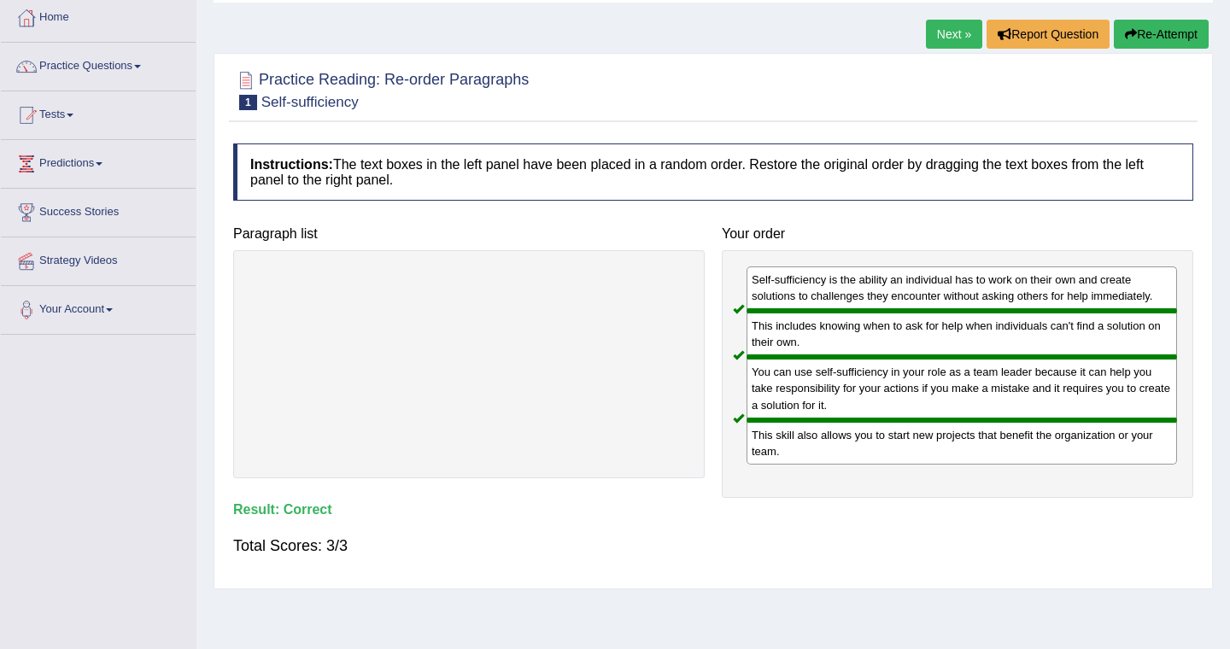
scroll to position [90, 0]
click at [944, 37] on link "Next »" at bounding box center [954, 34] width 56 height 29
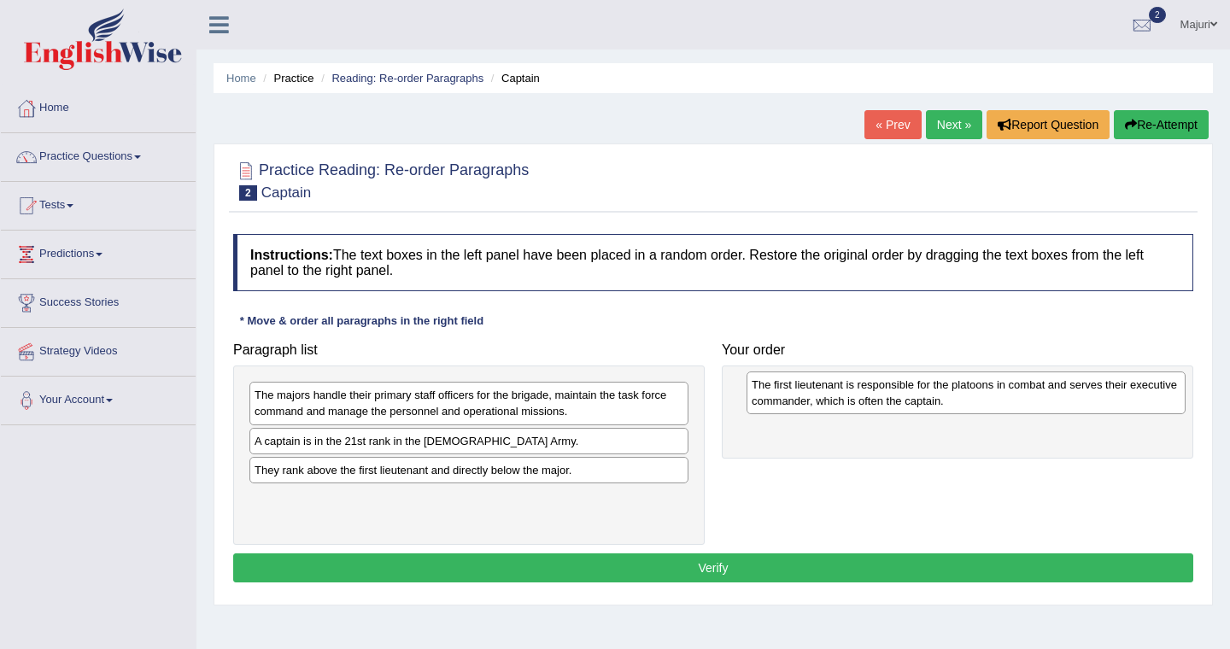
drag, startPoint x: 321, startPoint y: 500, endPoint x: 818, endPoint y: 380, distance: 511.1
click at [818, 385] on div "The first lieutenant is responsible for the platoons in combat and serves their…" at bounding box center [965, 392] width 439 height 43
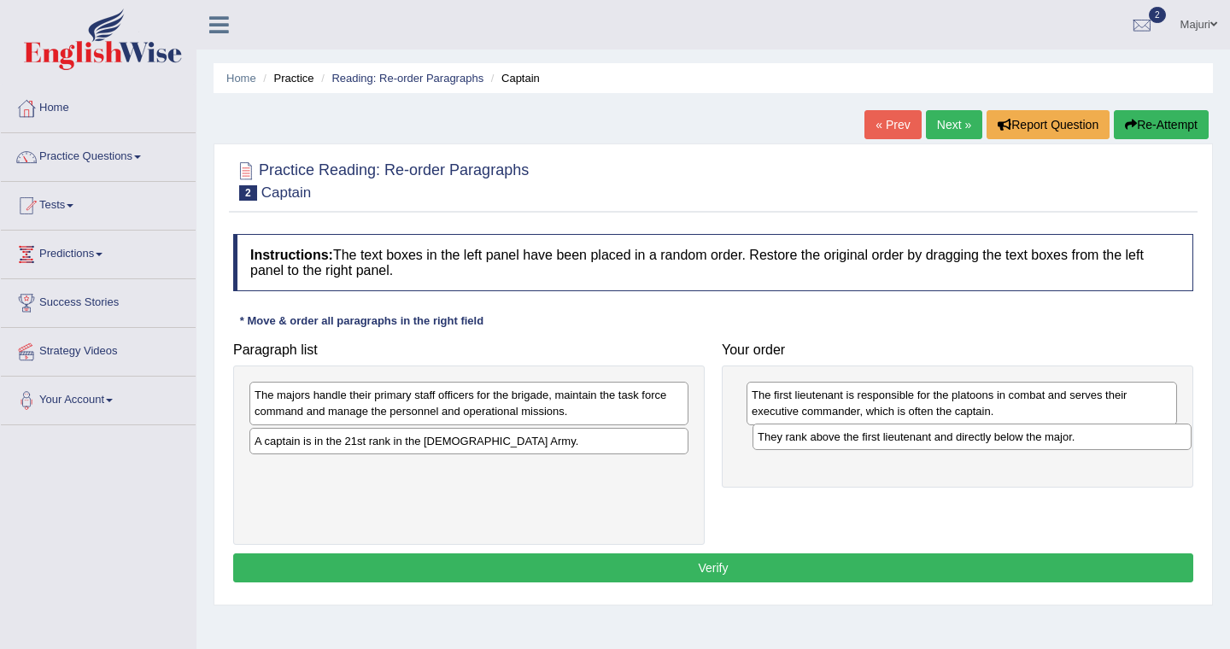
drag, startPoint x: 315, startPoint y: 470, endPoint x: 819, endPoint y: 434, distance: 505.1
click at [819, 436] on div "They rank above the first lieutenant and directly below the major." at bounding box center [971, 437] width 439 height 26
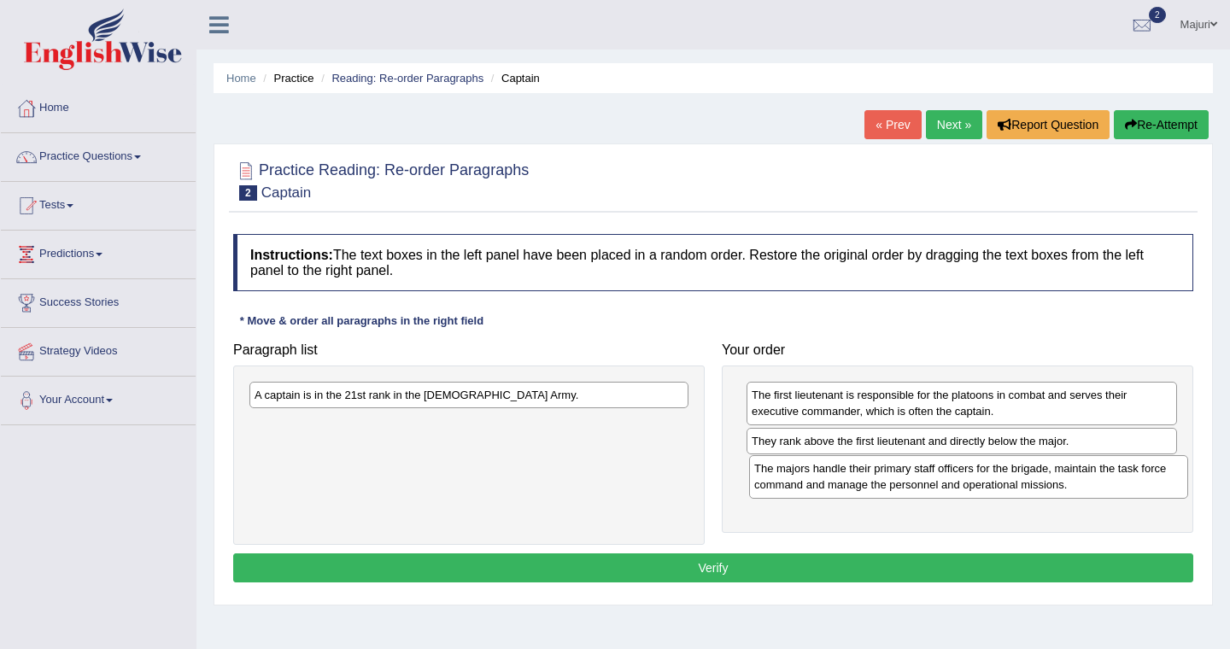
drag, startPoint x: 394, startPoint y: 397, endPoint x: 893, endPoint y: 470, distance: 504.9
click at [893, 470] on div "The majors handle their primary staff officers for the brigade, maintain the ta…" at bounding box center [968, 476] width 439 height 43
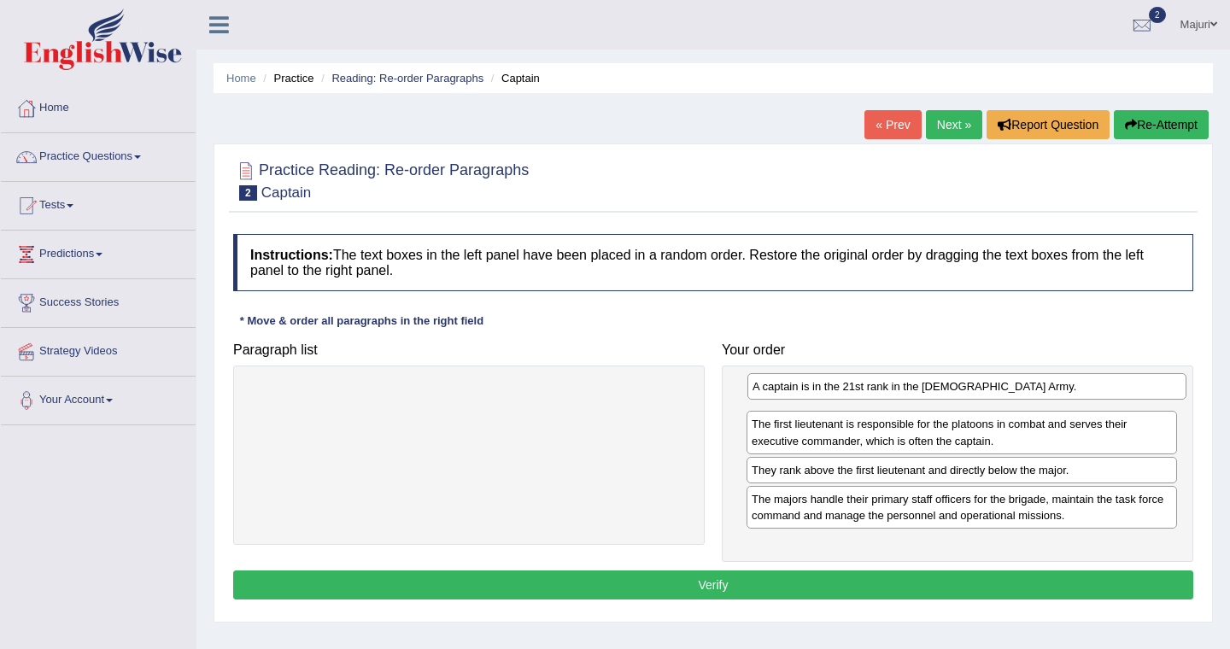
drag, startPoint x: 464, startPoint y: 398, endPoint x: 961, endPoint y: 389, distance: 497.9
click at [961, 389] on div "A captain is in the 21st rank in the US Army." at bounding box center [966, 386] width 439 height 26
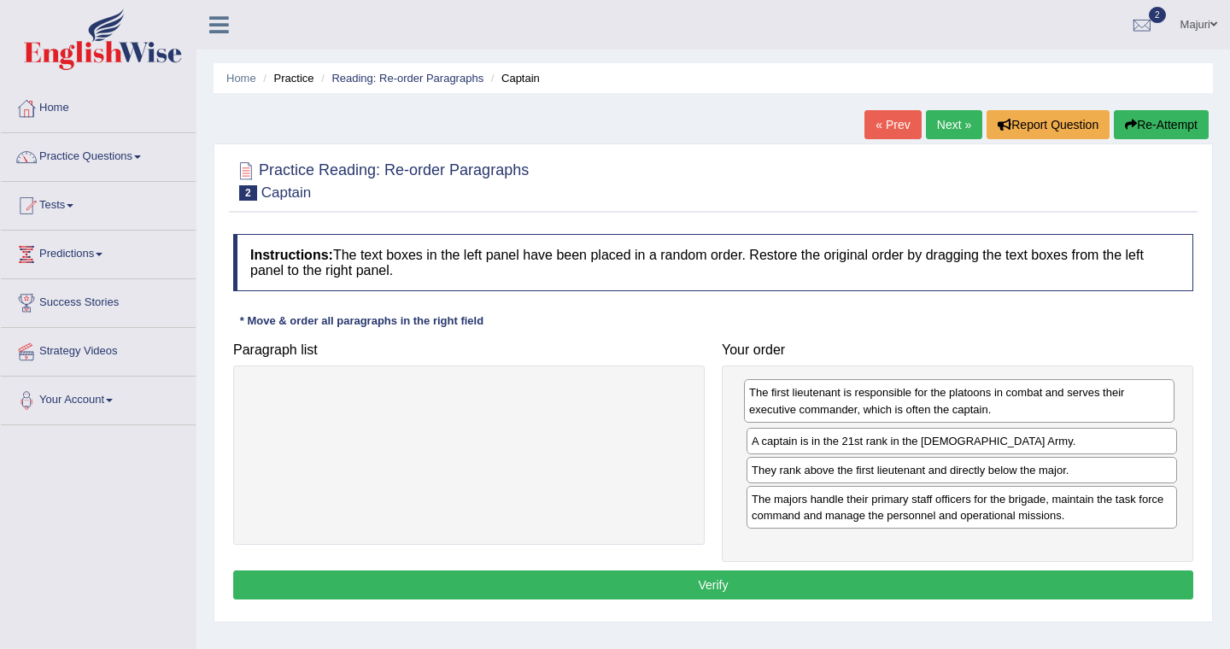
drag, startPoint x: 883, startPoint y: 432, endPoint x: 880, endPoint y: 400, distance: 31.7
click at [880, 400] on div "The first lieutenant is responsible for the platoons in combat and serves their…" at bounding box center [959, 400] width 430 height 43
click at [856, 587] on button "Verify" at bounding box center [713, 584] width 960 height 29
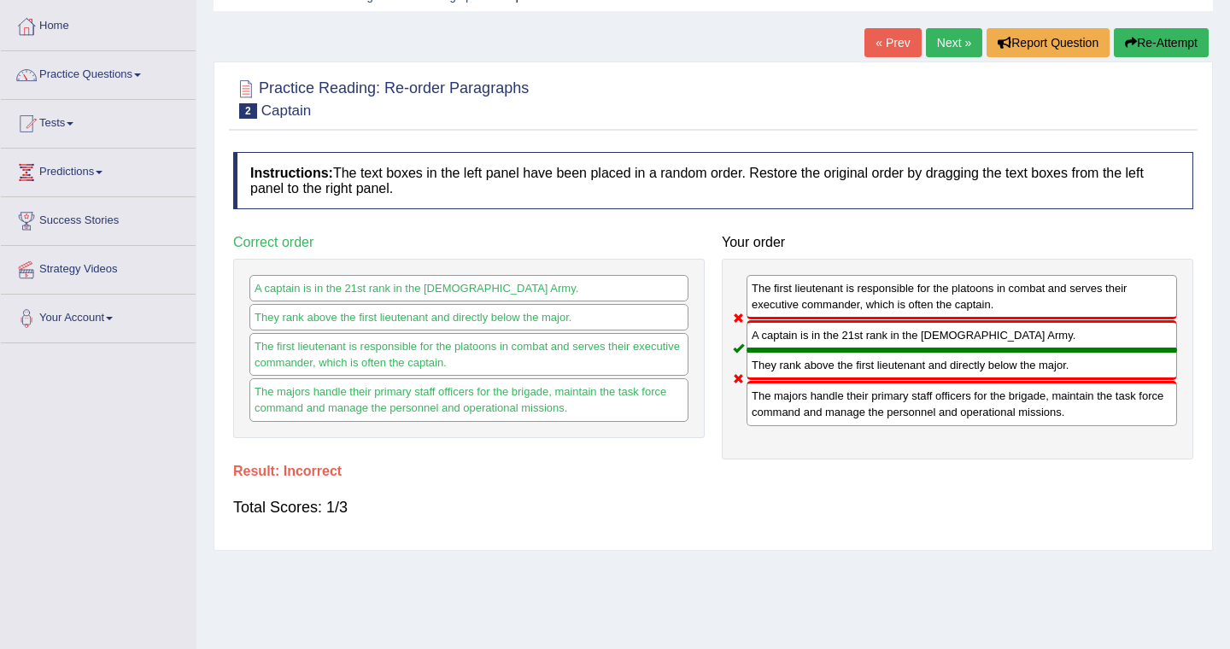
scroll to position [125, 0]
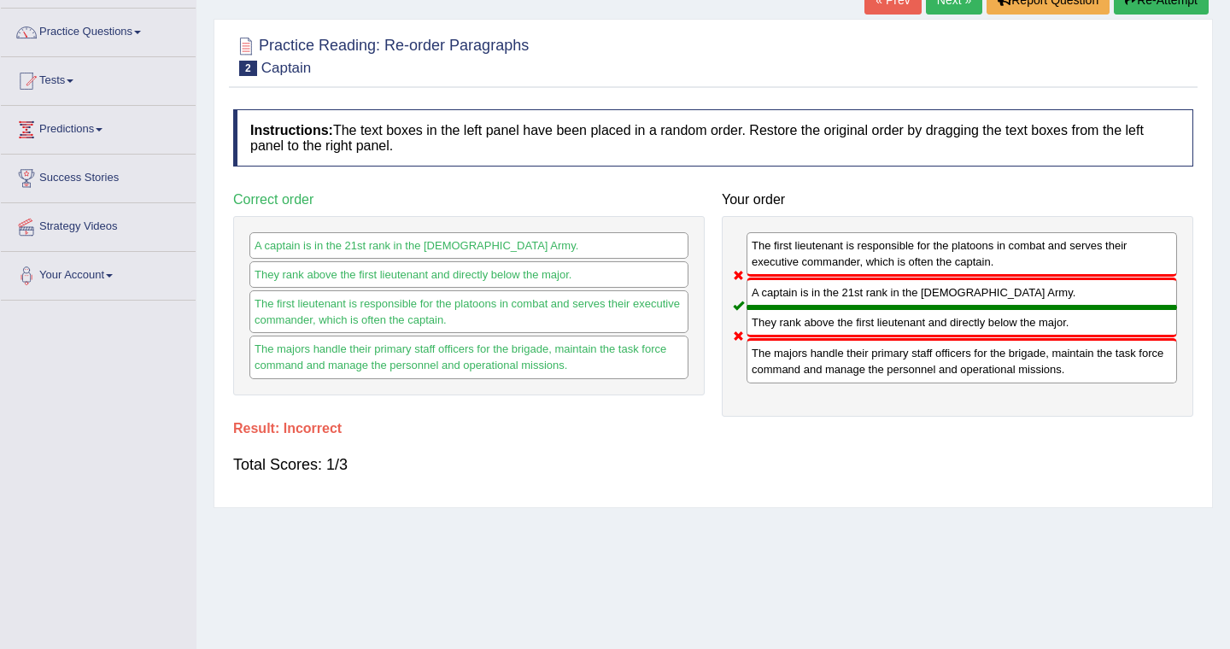
drag, startPoint x: 893, startPoint y: 253, endPoint x: 868, endPoint y: 348, distance: 99.0
click at [871, 352] on div "The first lieutenant is responsible for the platoons in combat and serves their…" at bounding box center [957, 316] width 471 height 201
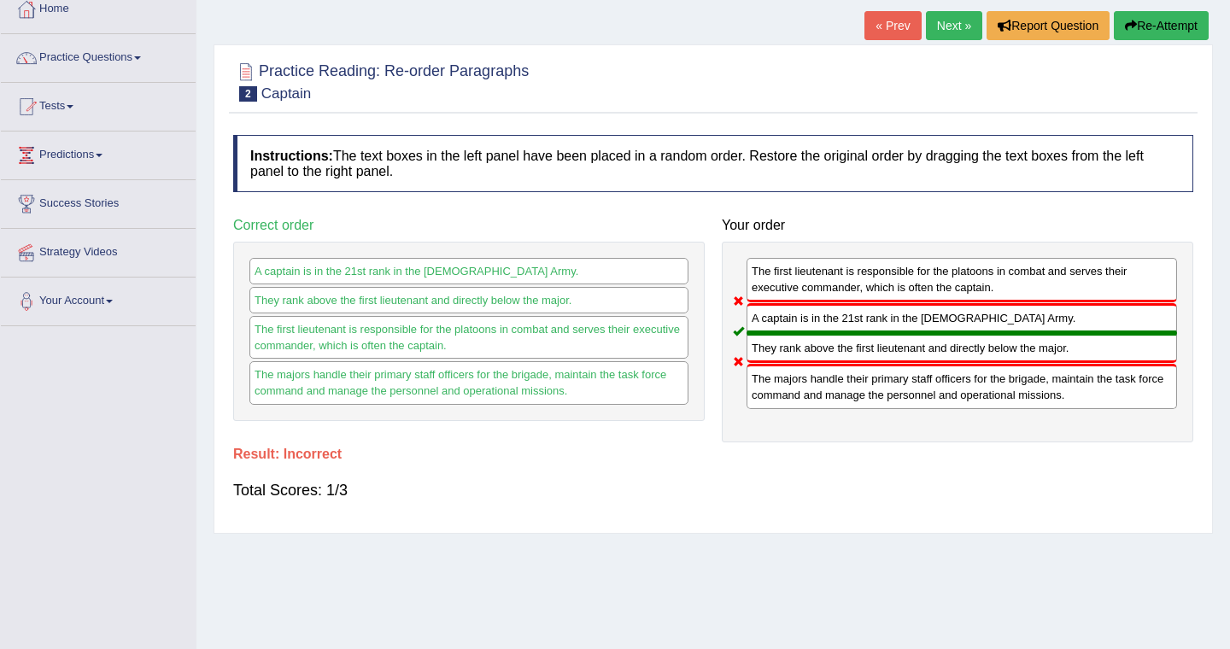
scroll to position [0, 0]
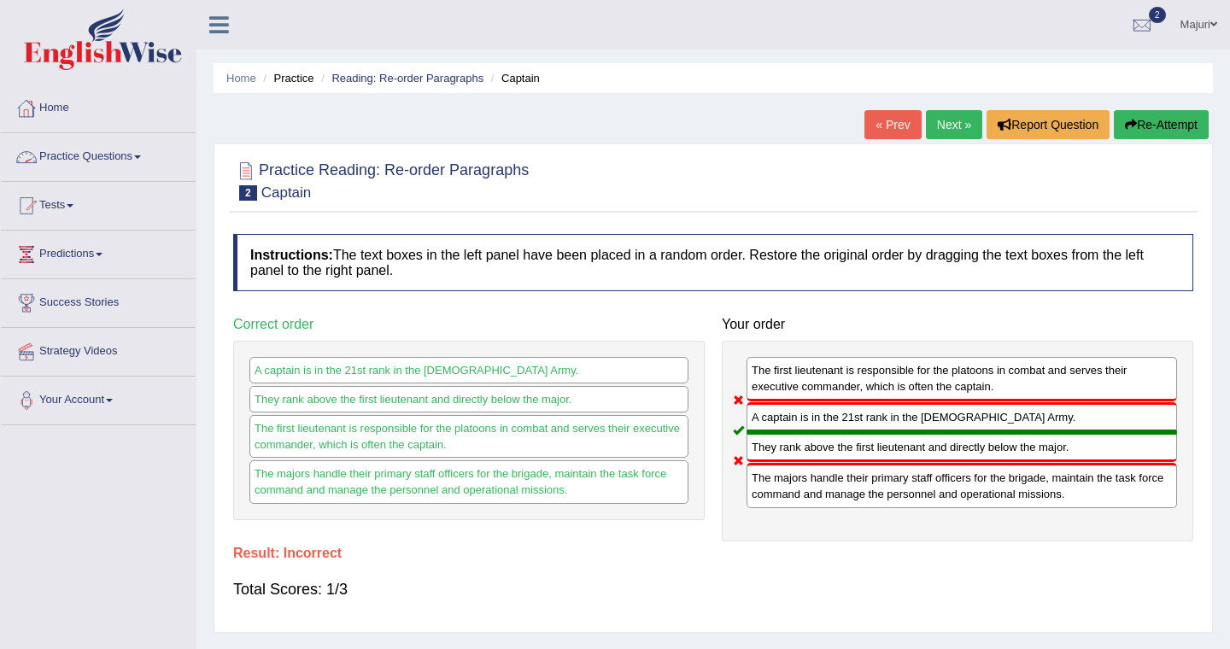
click at [952, 123] on link "Next »" at bounding box center [954, 124] width 56 height 29
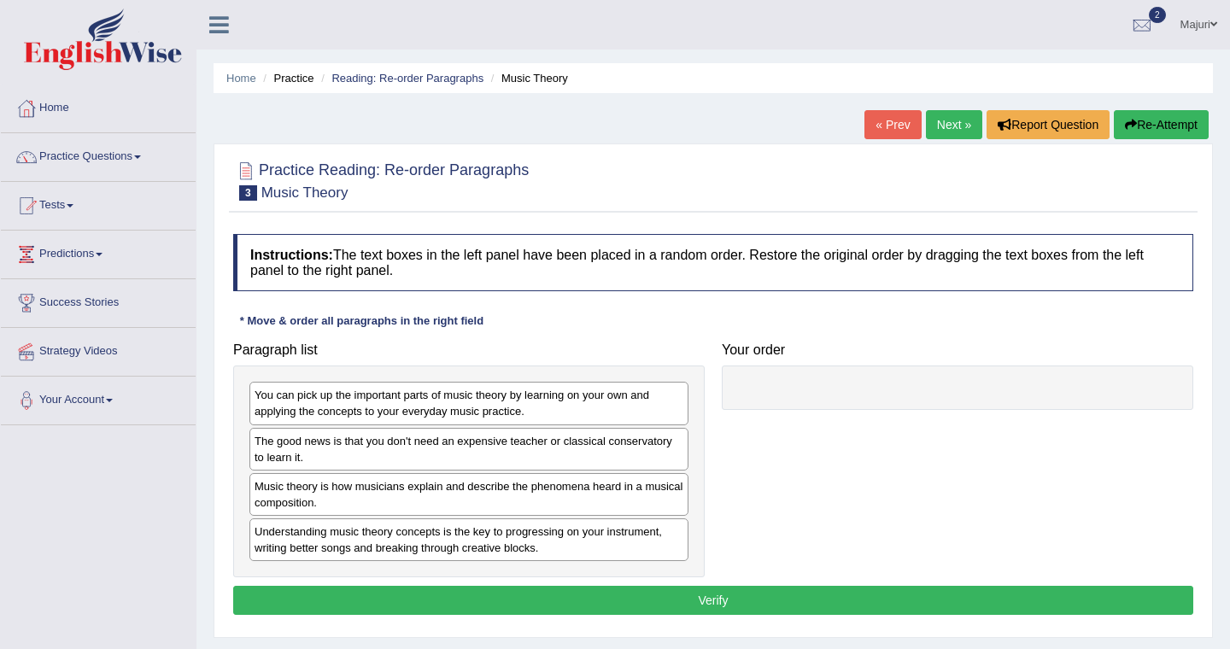
scroll to position [48, 0]
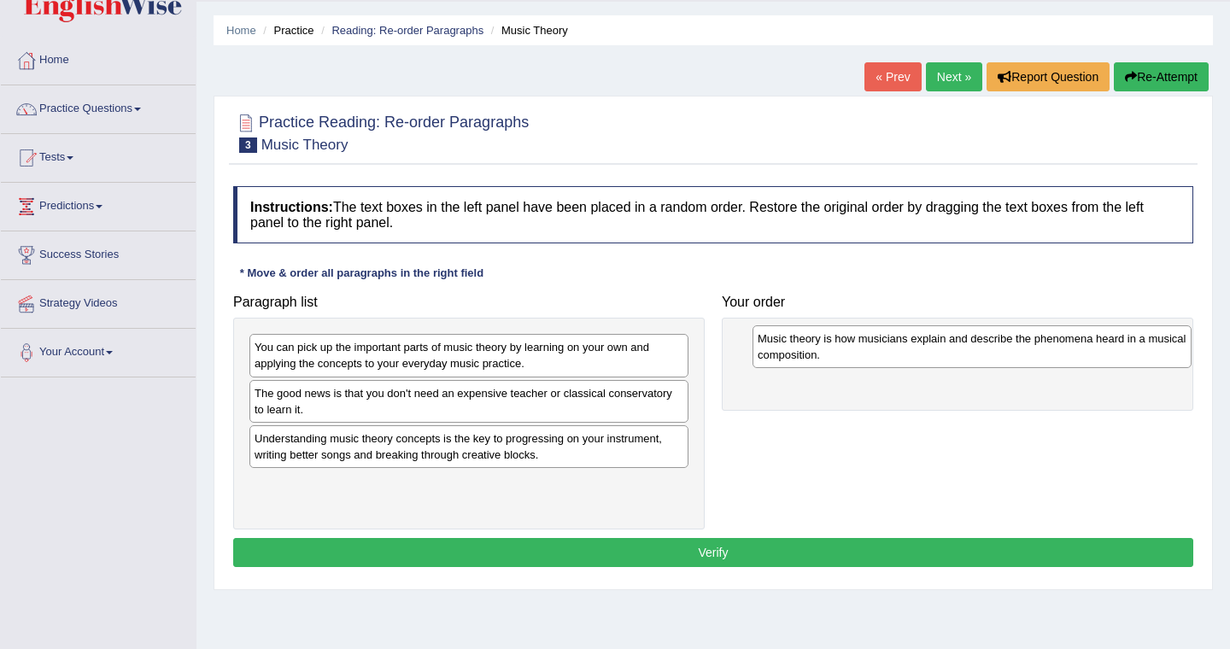
drag, startPoint x: 289, startPoint y: 447, endPoint x: 793, endPoint y: 344, distance: 515.1
click at [793, 344] on div "Music theory is how musicians explain and describe the phenomena heard in a mus…" at bounding box center [971, 346] width 439 height 43
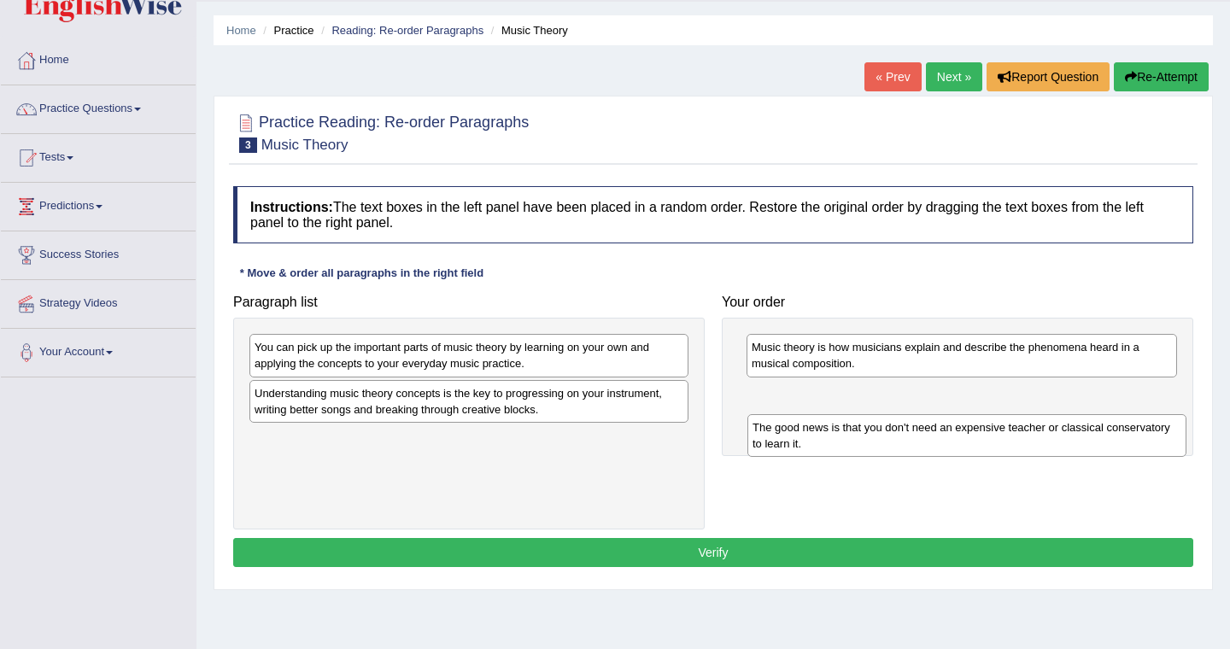
drag, startPoint x: 330, startPoint y: 400, endPoint x: 827, endPoint y: 434, distance: 499.0
click at [827, 434] on div "The good news is that you don't need an expensive teacher or classical conserva…" at bounding box center [966, 435] width 439 height 43
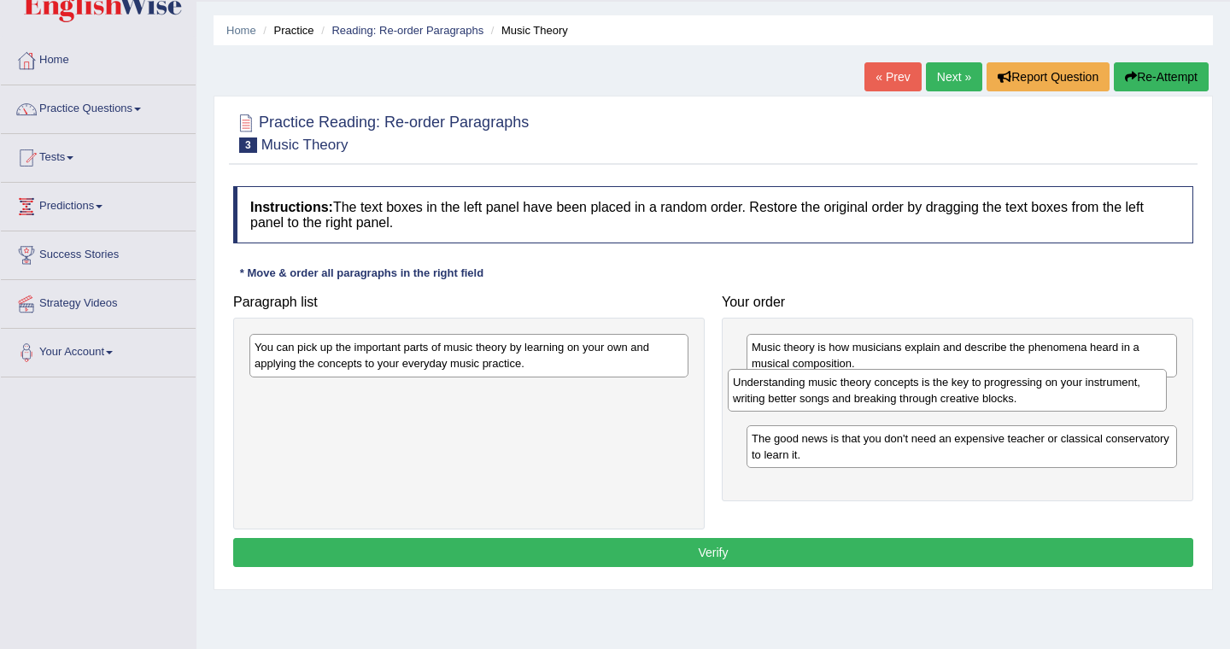
drag, startPoint x: 384, startPoint y: 403, endPoint x: 888, endPoint y: 394, distance: 503.9
click at [886, 394] on div "Understanding music theory concepts is the key to progressing on your instrumen…" at bounding box center [947, 390] width 439 height 43
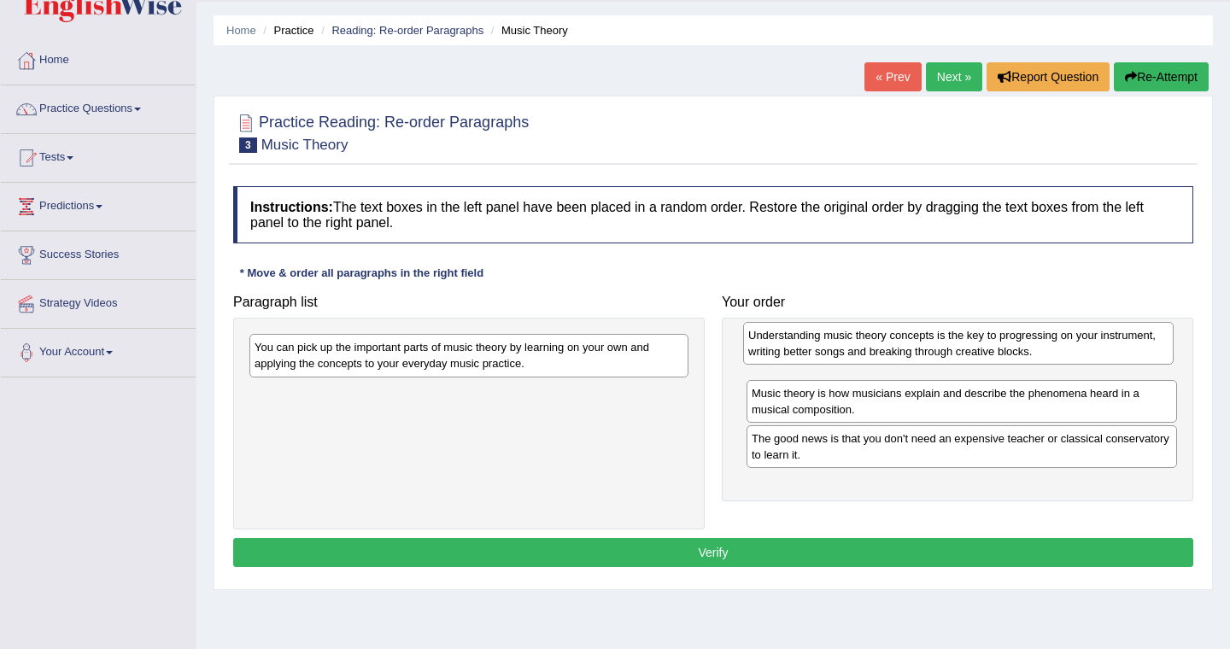
drag, startPoint x: 932, startPoint y: 403, endPoint x: 929, endPoint y: 345, distance: 58.2
click at [929, 345] on div "Understanding music theory concepts is the key to progressing on your instrumen…" at bounding box center [958, 343] width 430 height 43
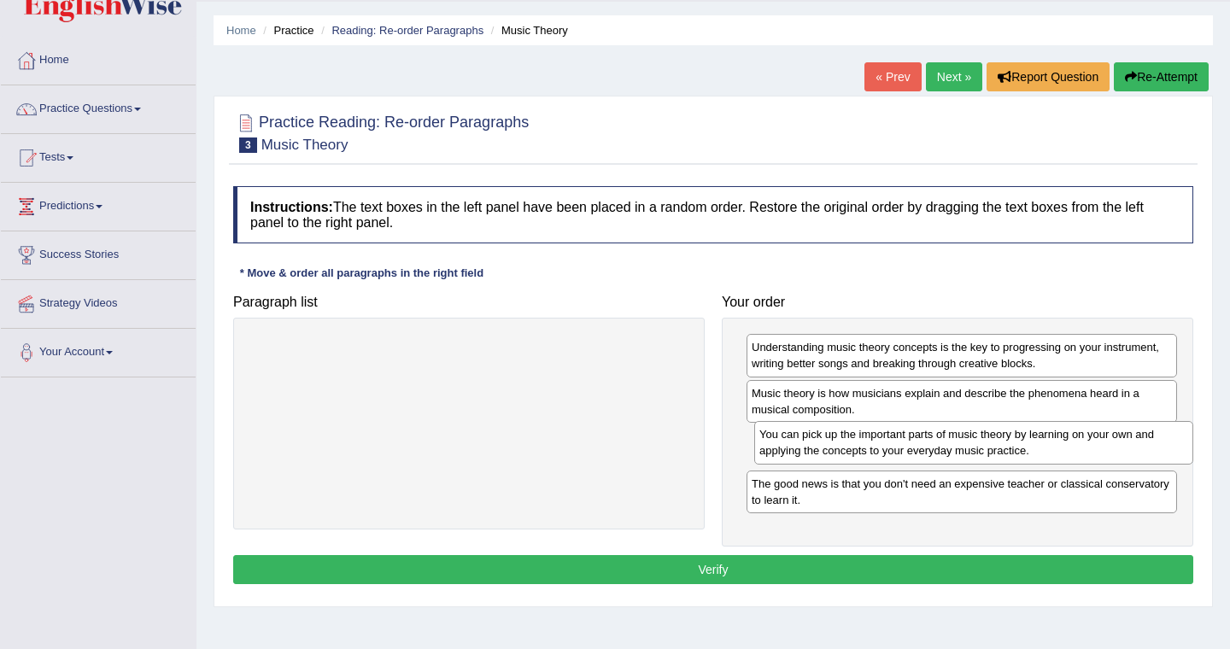
drag, startPoint x: 460, startPoint y: 360, endPoint x: 965, endPoint y: 447, distance: 512.1
click at [965, 447] on div "You can pick up the important parts of music theory by learning on your own and…" at bounding box center [973, 442] width 439 height 43
click at [766, 565] on button "Verify" at bounding box center [713, 569] width 960 height 29
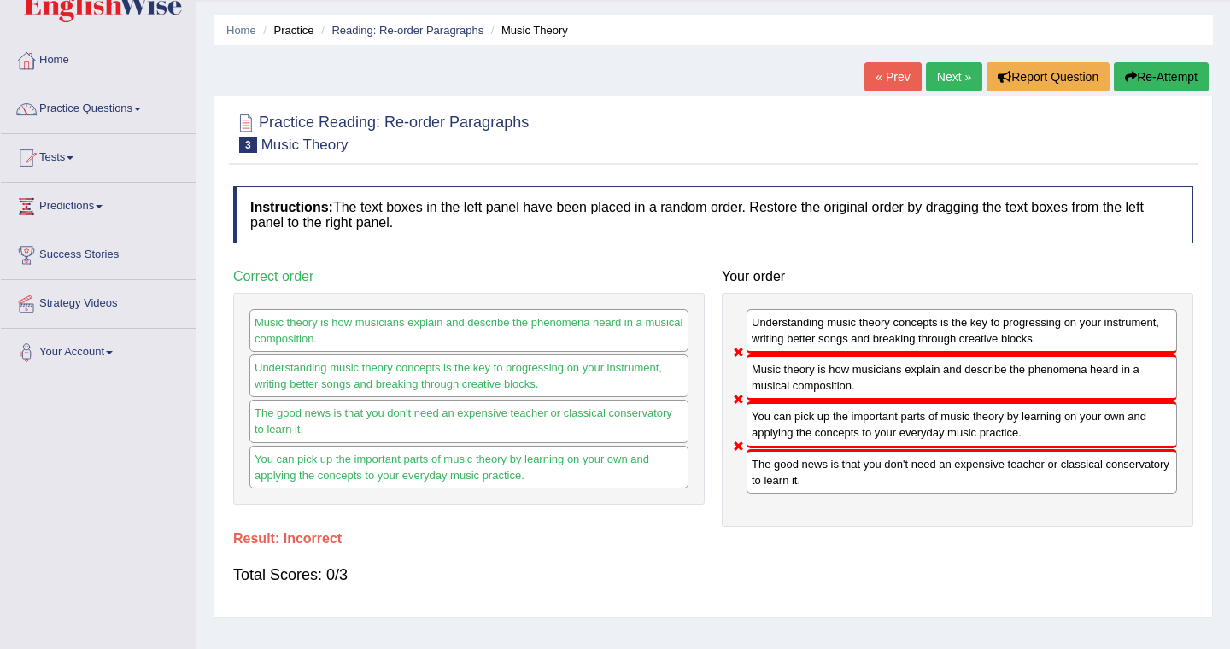
click at [1151, 79] on button "Re-Attempt" at bounding box center [1160, 76] width 95 height 29
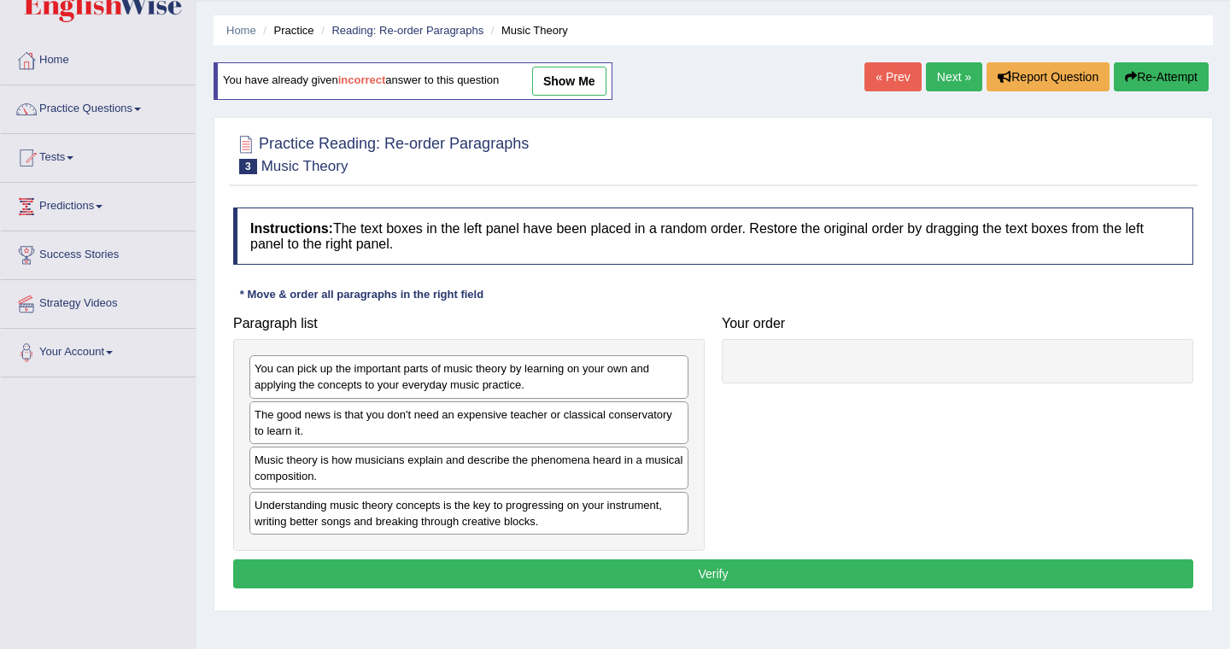
scroll to position [48, 0]
click at [571, 77] on link "show me" at bounding box center [569, 81] width 74 height 29
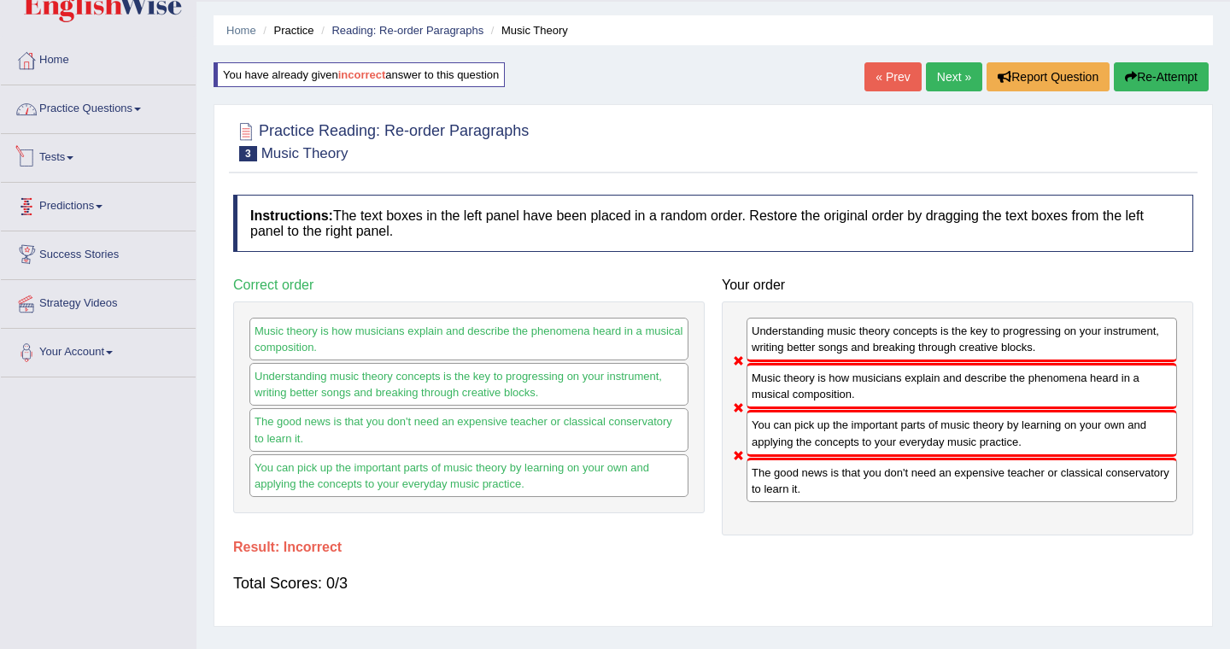
click at [94, 114] on link "Practice Questions" at bounding box center [98, 106] width 195 height 43
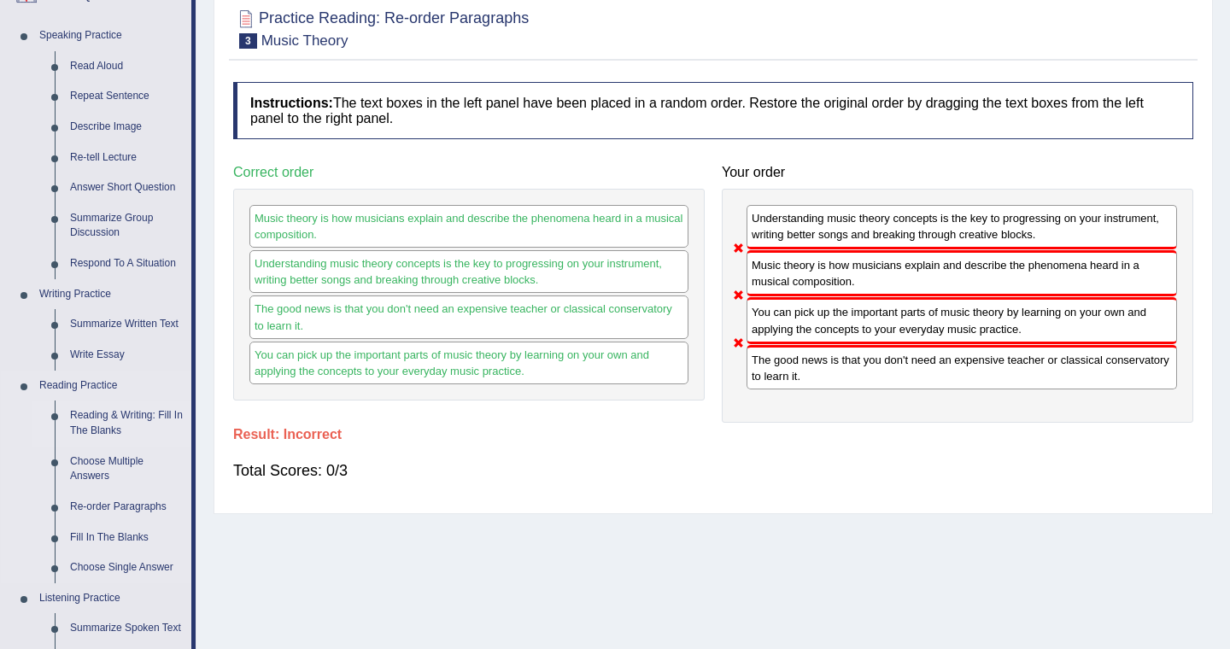
scroll to position [168, 0]
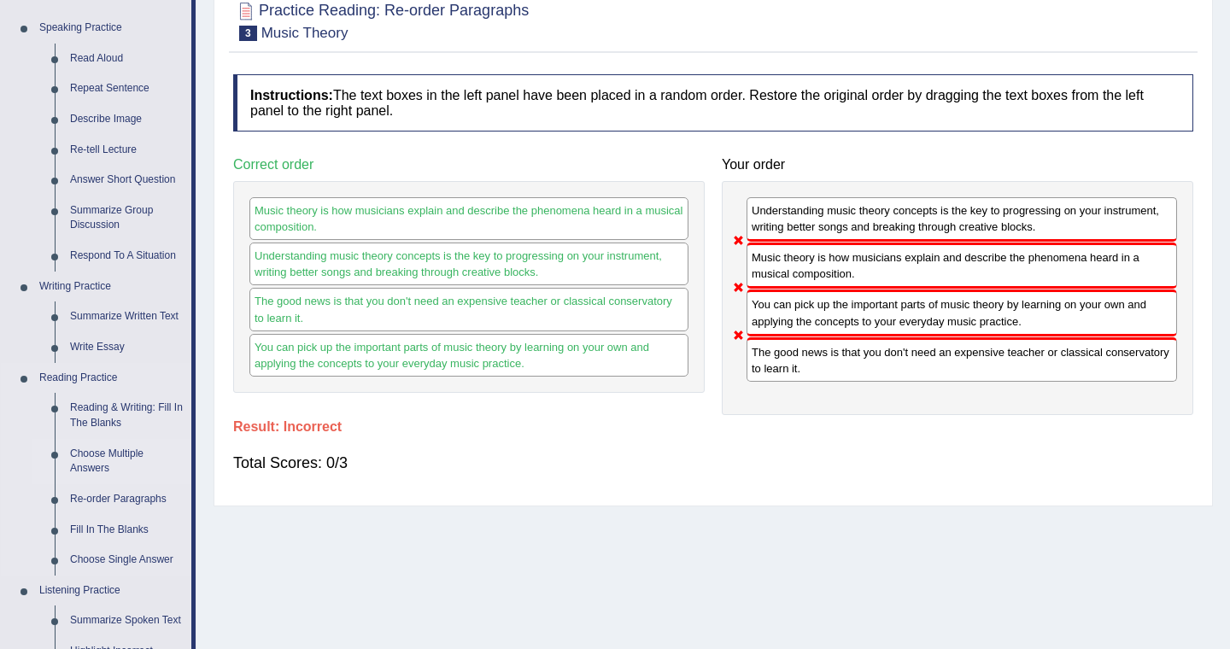
click at [122, 443] on link "Choose Multiple Answers" at bounding box center [126, 461] width 129 height 45
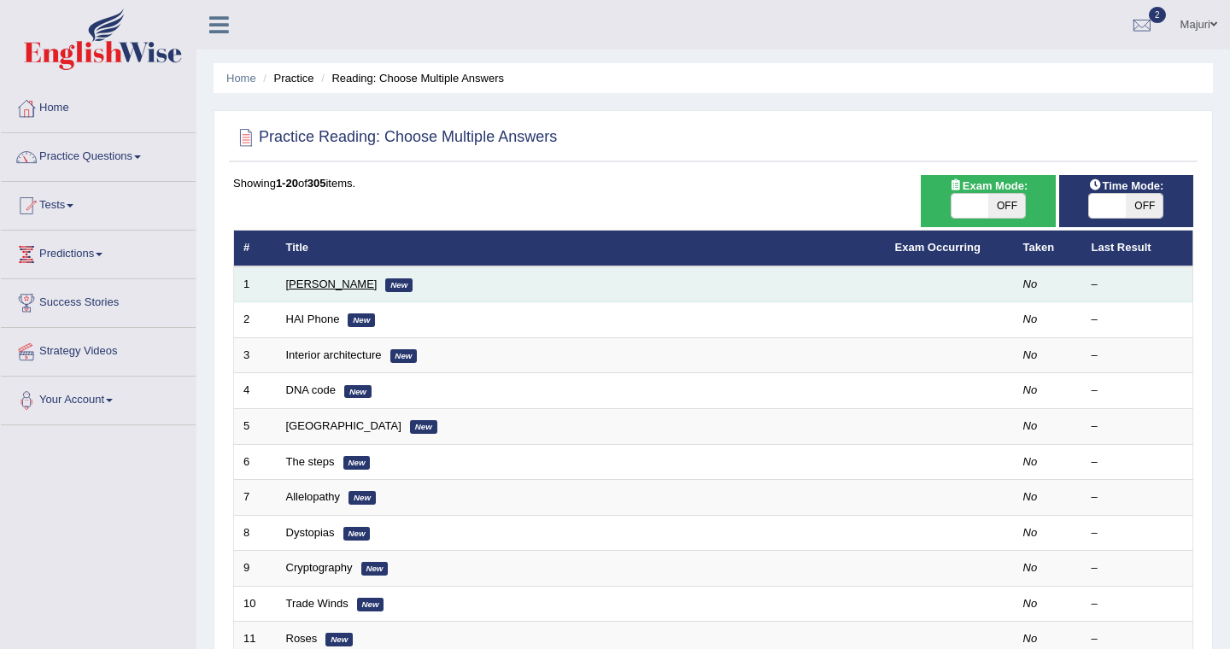
click at [328, 284] on link "Damian Scarf" at bounding box center [331, 284] width 91 height 13
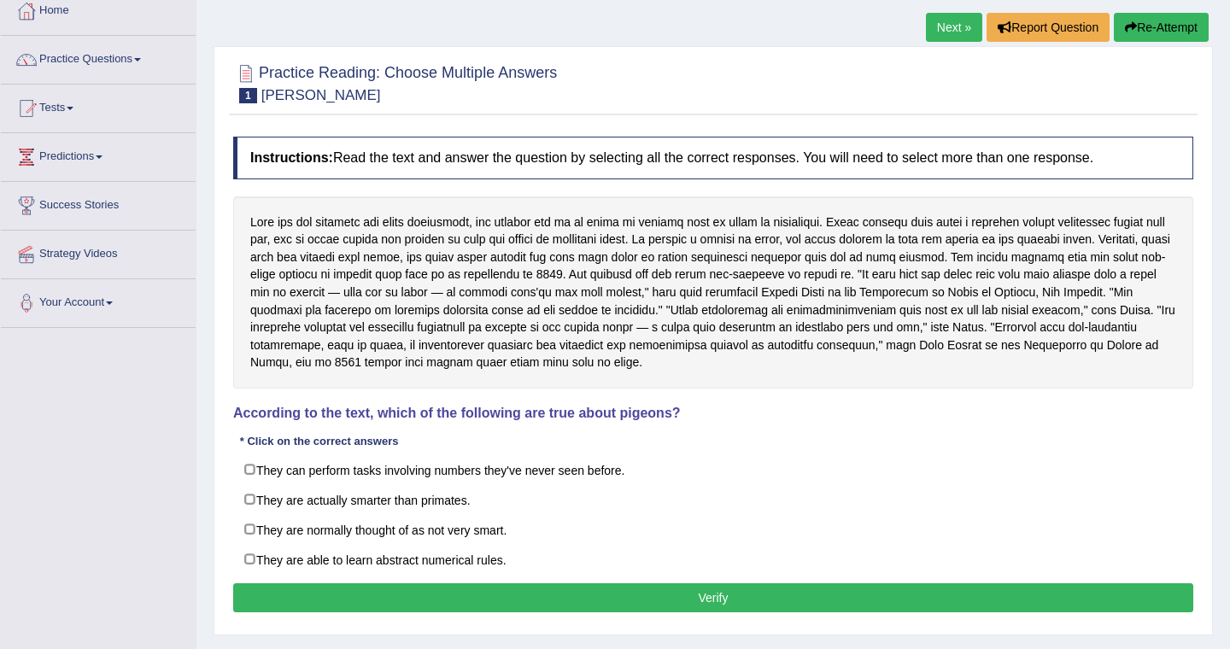
scroll to position [96, 0]
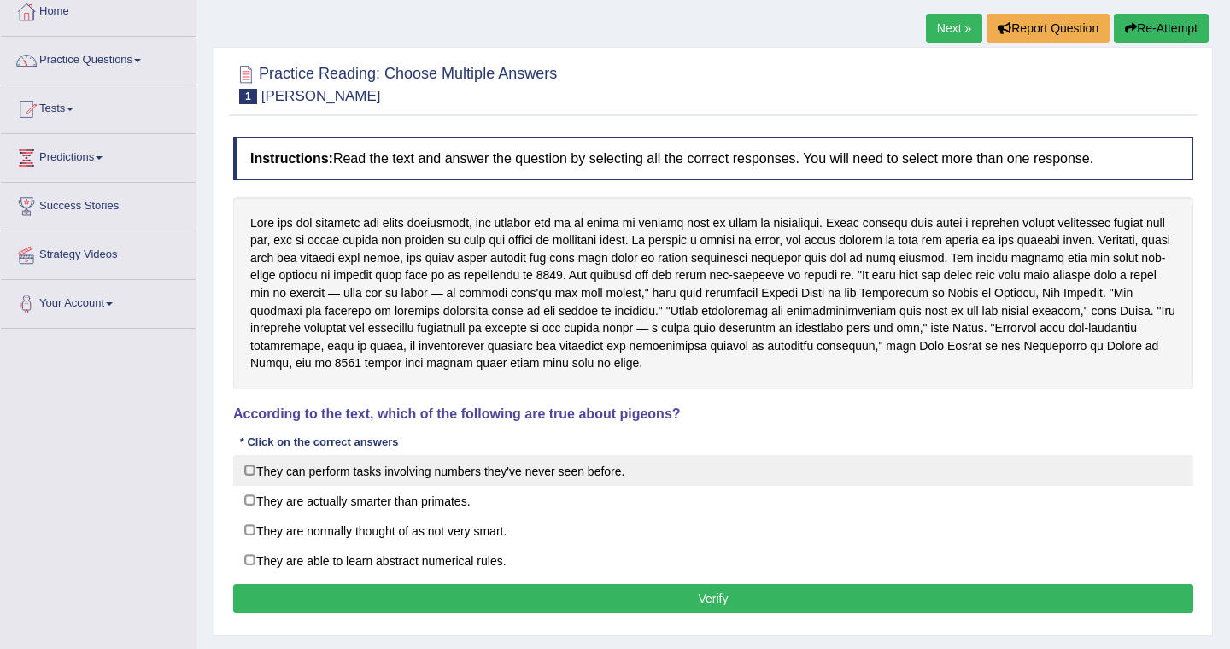
click at [441, 470] on label "They can perform tasks involving numbers they've never seen before." at bounding box center [713, 470] width 960 height 31
checkbox input "true"
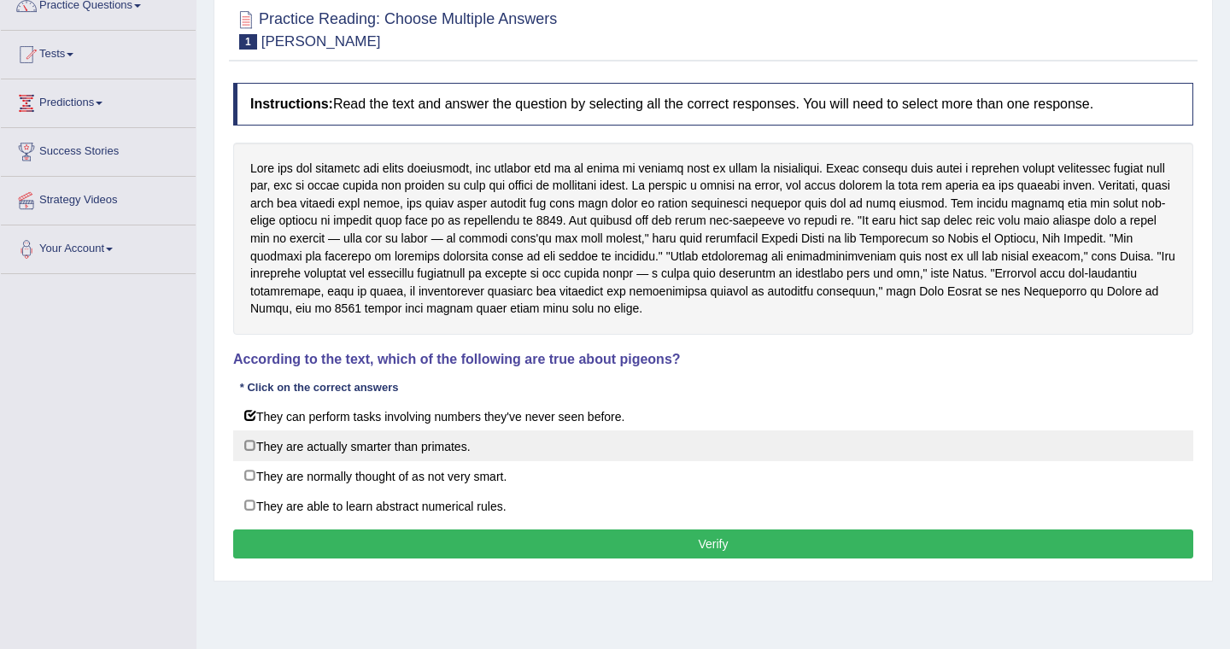
scroll to position [143, 0]
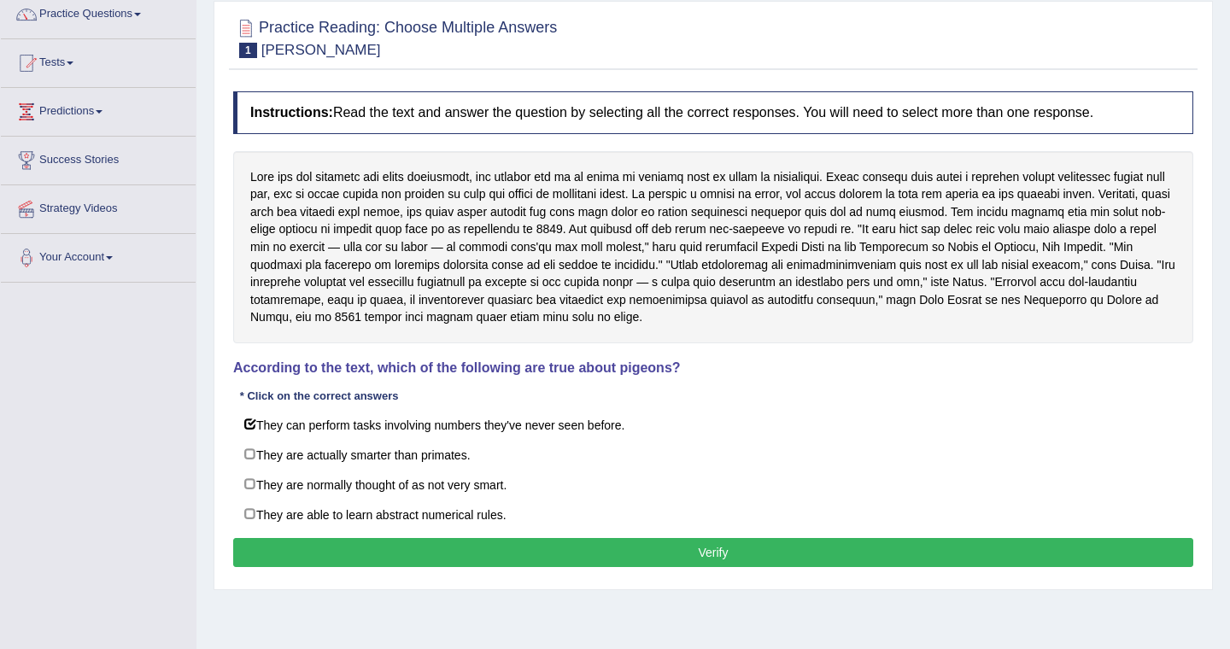
click at [744, 546] on button "Verify" at bounding box center [713, 552] width 960 height 29
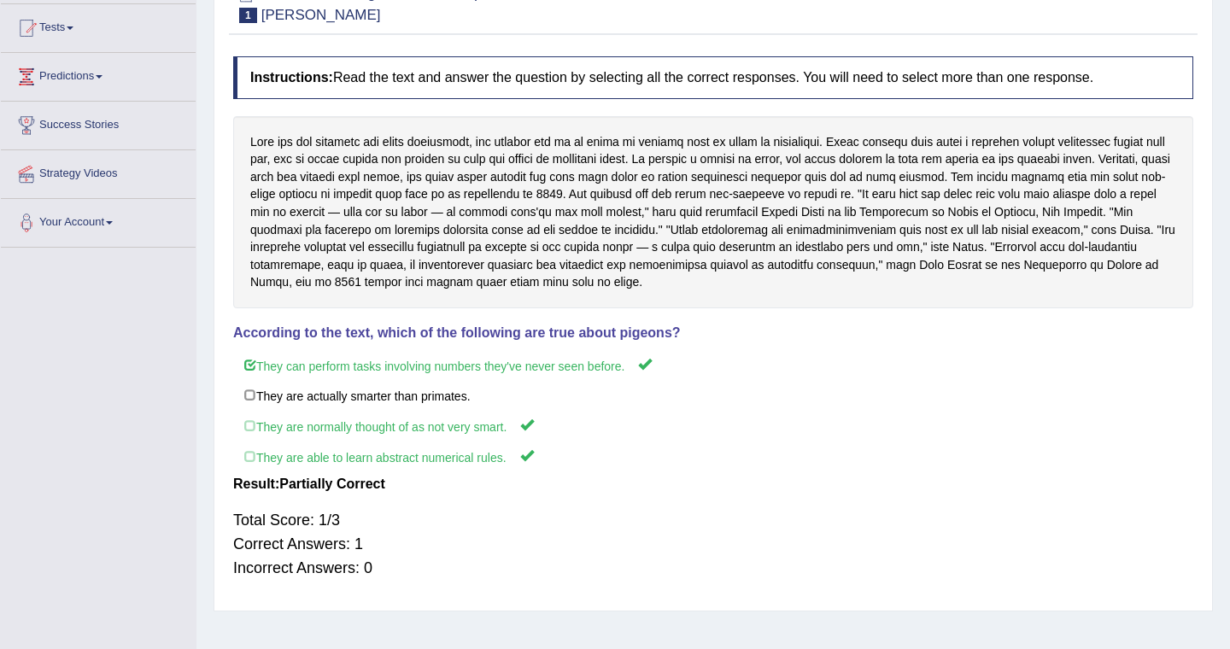
scroll to position [0, 0]
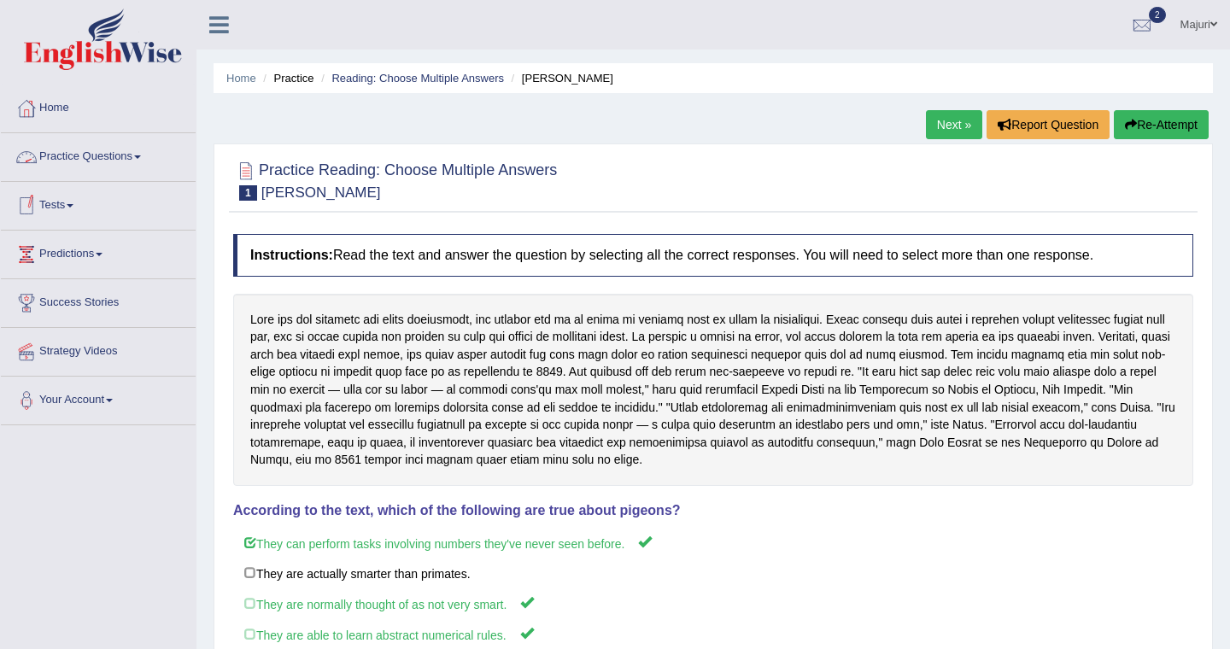
click at [100, 161] on link "Practice Questions" at bounding box center [98, 154] width 195 height 43
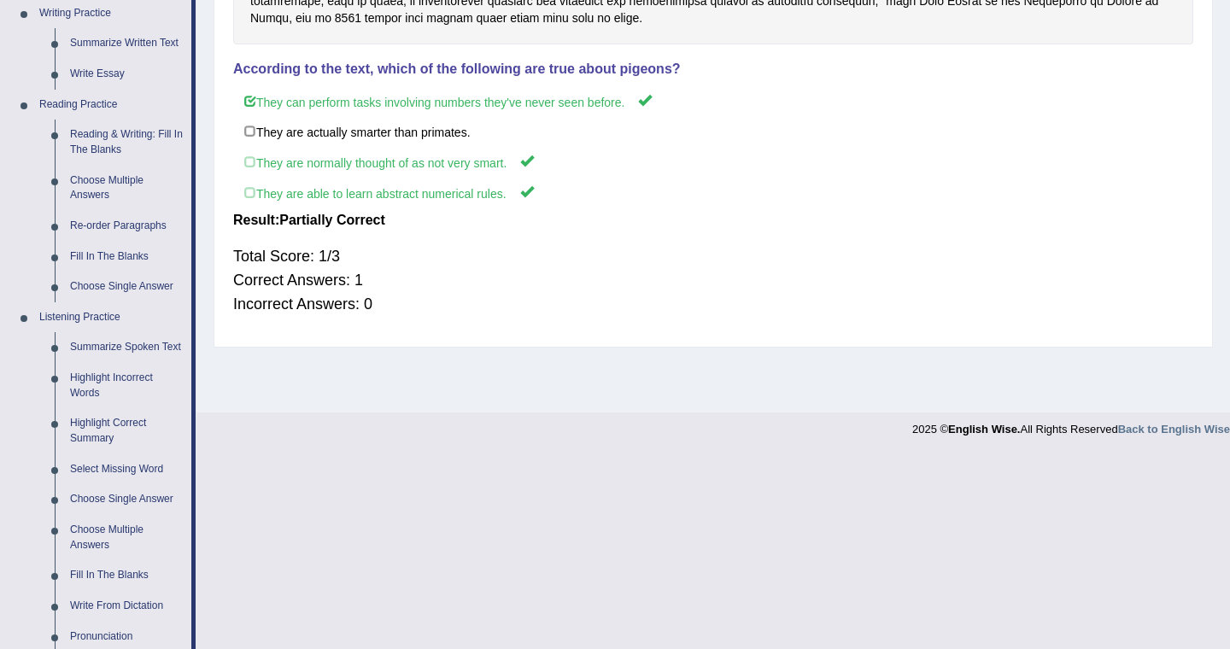
scroll to position [439, 0]
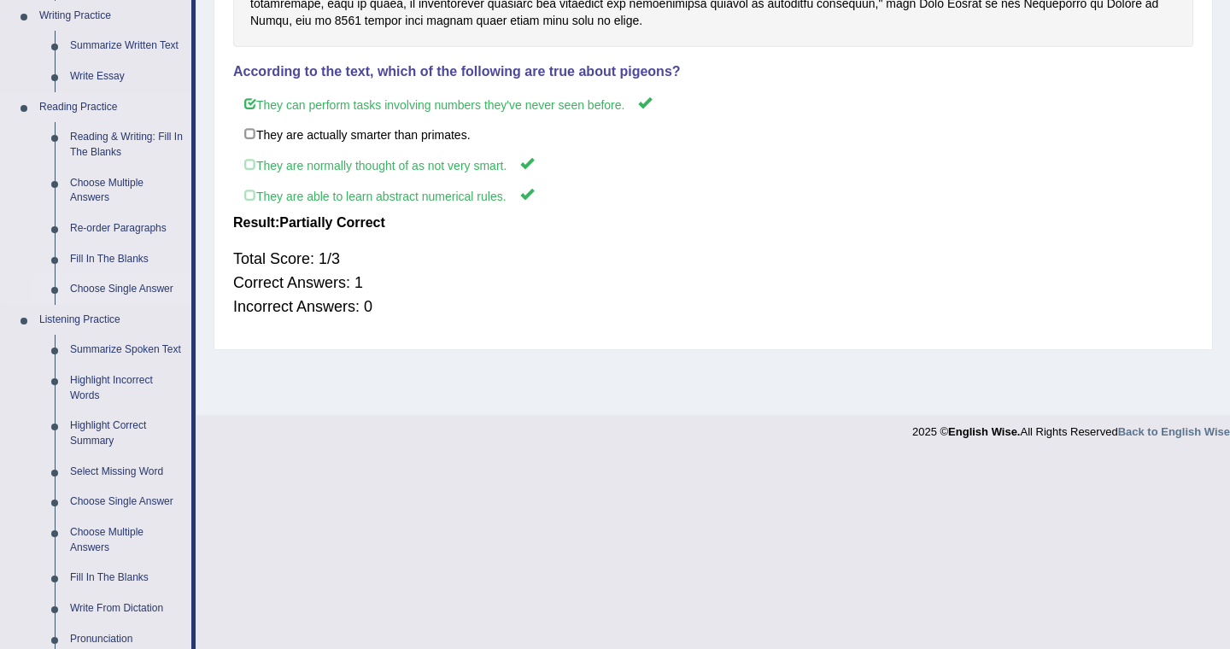
click at [140, 293] on link "Choose Single Answer" at bounding box center [126, 289] width 129 height 31
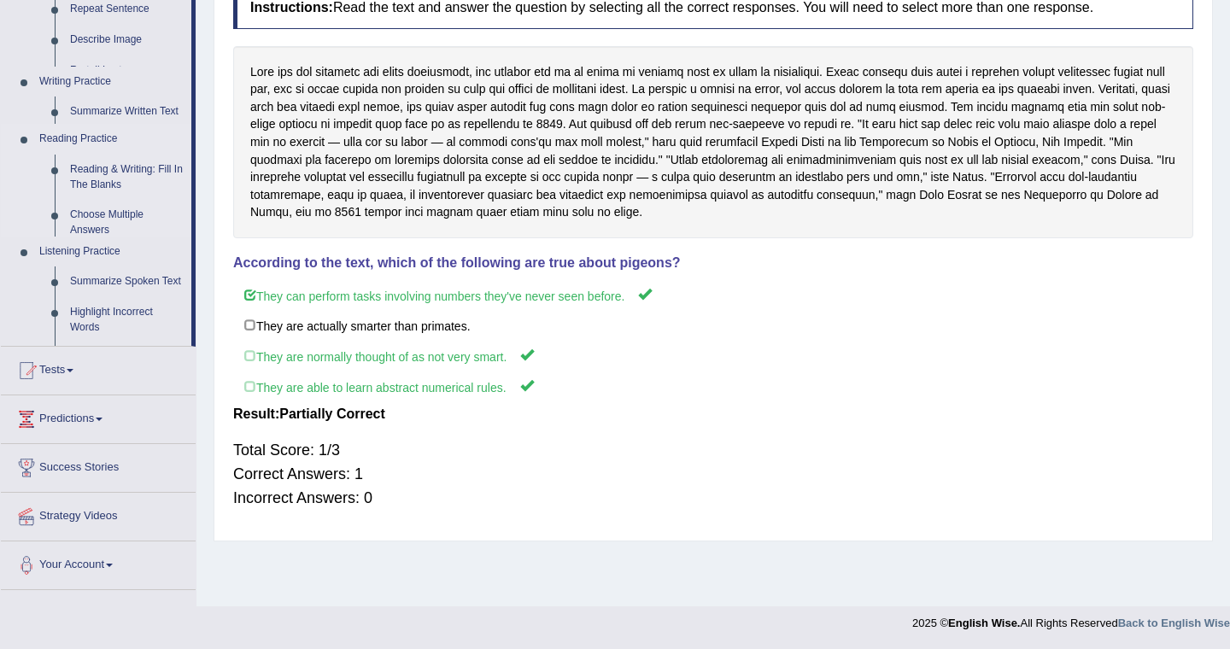
scroll to position [248, 0]
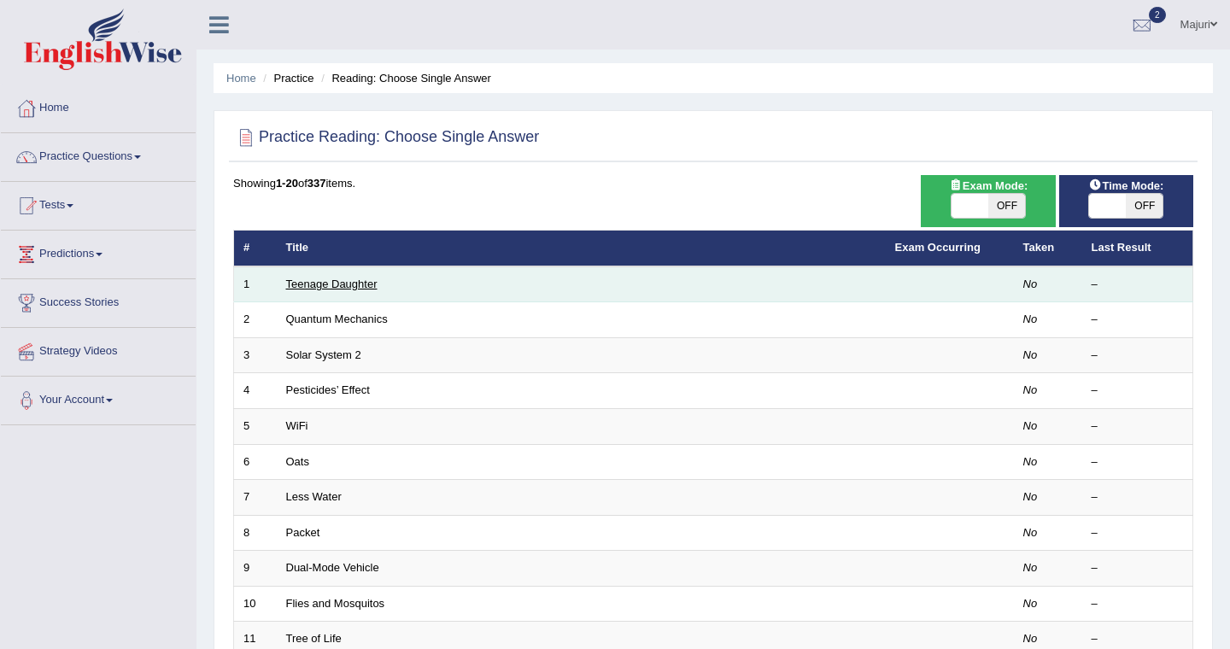
click at [336, 286] on link "Teenage Daughter" at bounding box center [331, 284] width 91 height 13
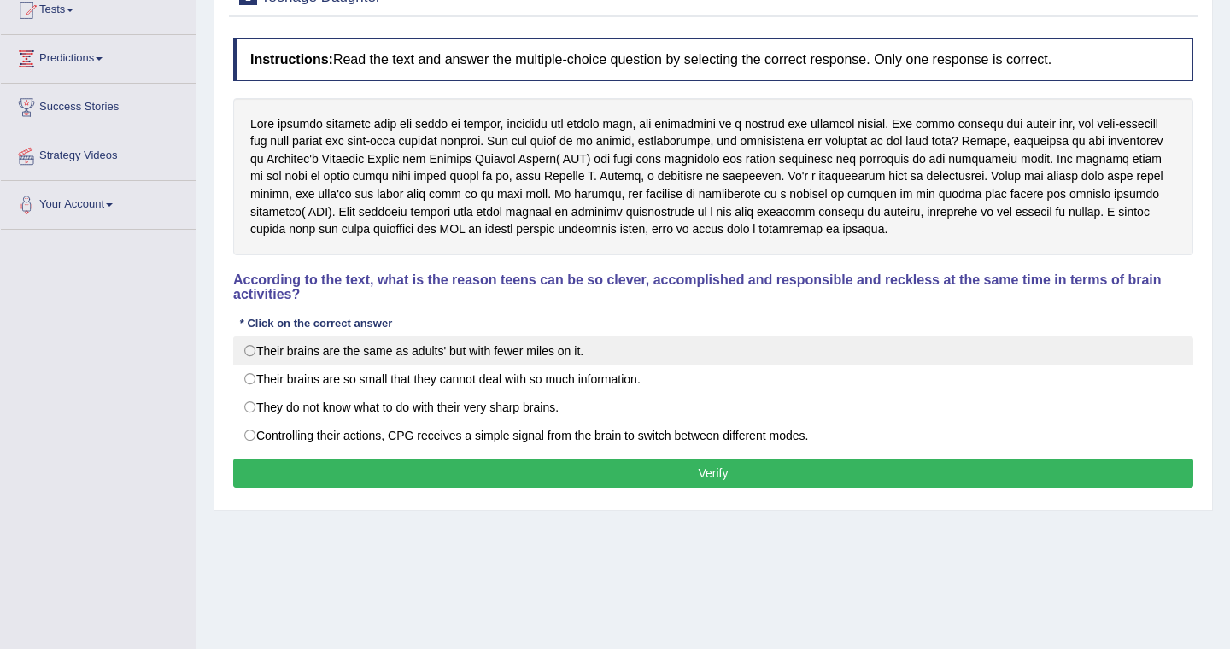
scroll to position [197, 0]
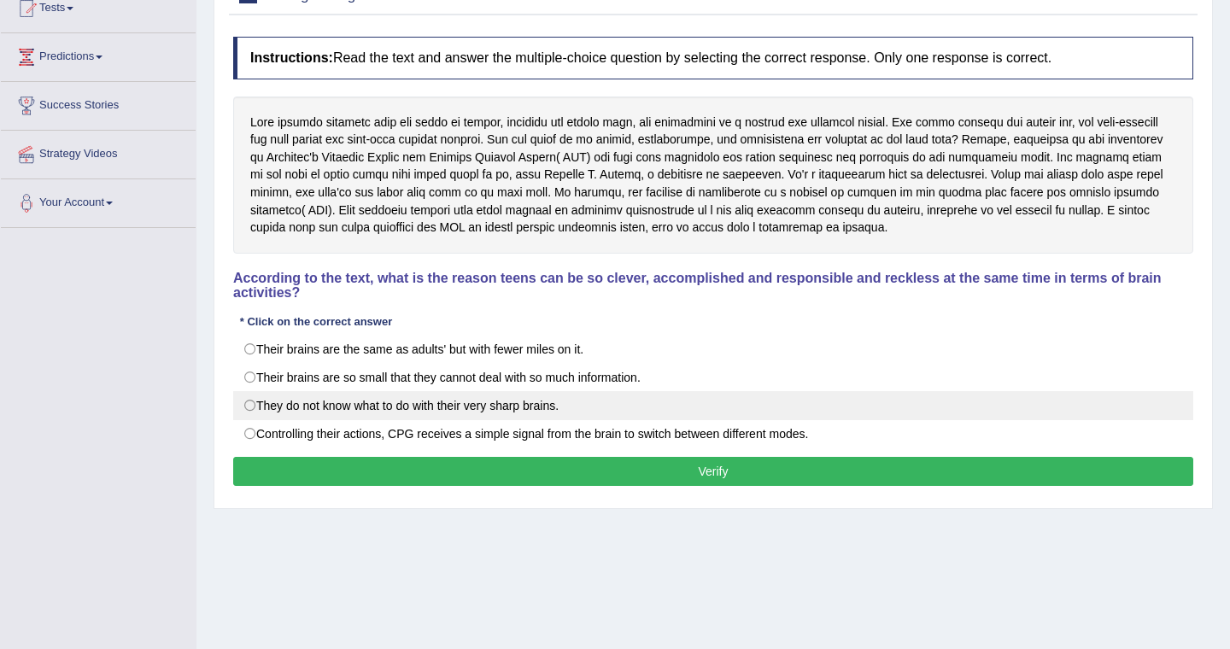
click at [538, 413] on label "They do not know what to do with their very sharp brains." at bounding box center [713, 405] width 960 height 29
radio input "true"
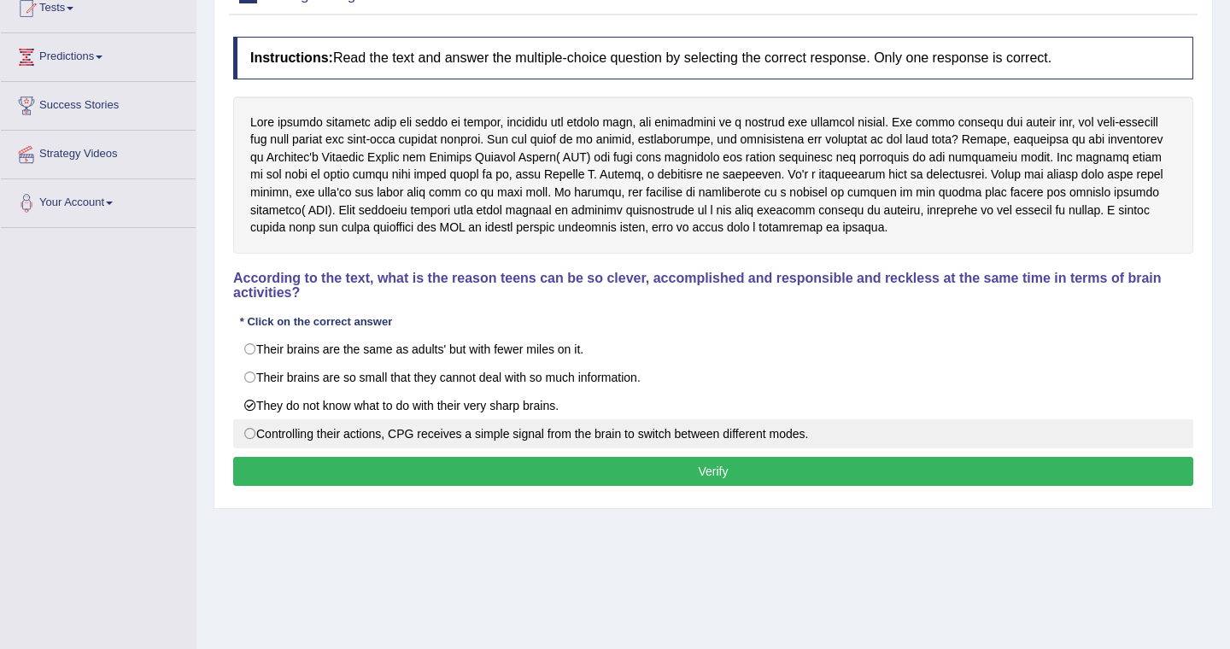
click at [352, 433] on label "Controlling their actions, CPG receives a simple signal from the brain to switc…" at bounding box center [713, 433] width 960 height 29
radio input "true"
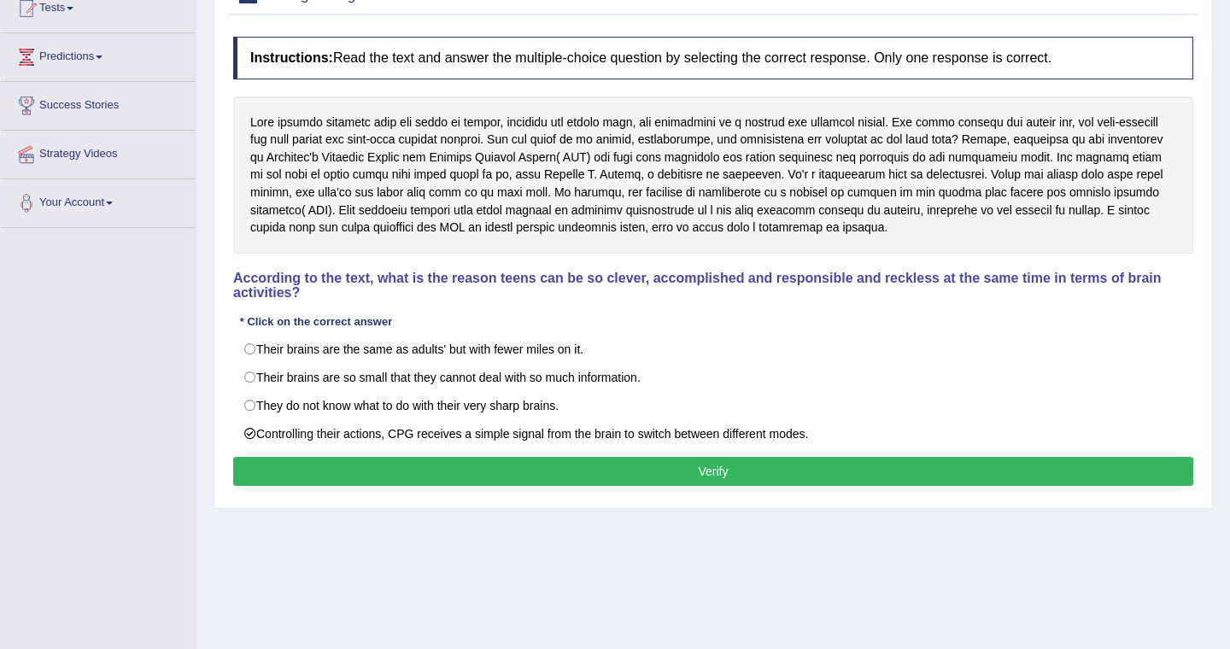
click at [467, 475] on button "Verify" at bounding box center [713, 471] width 960 height 29
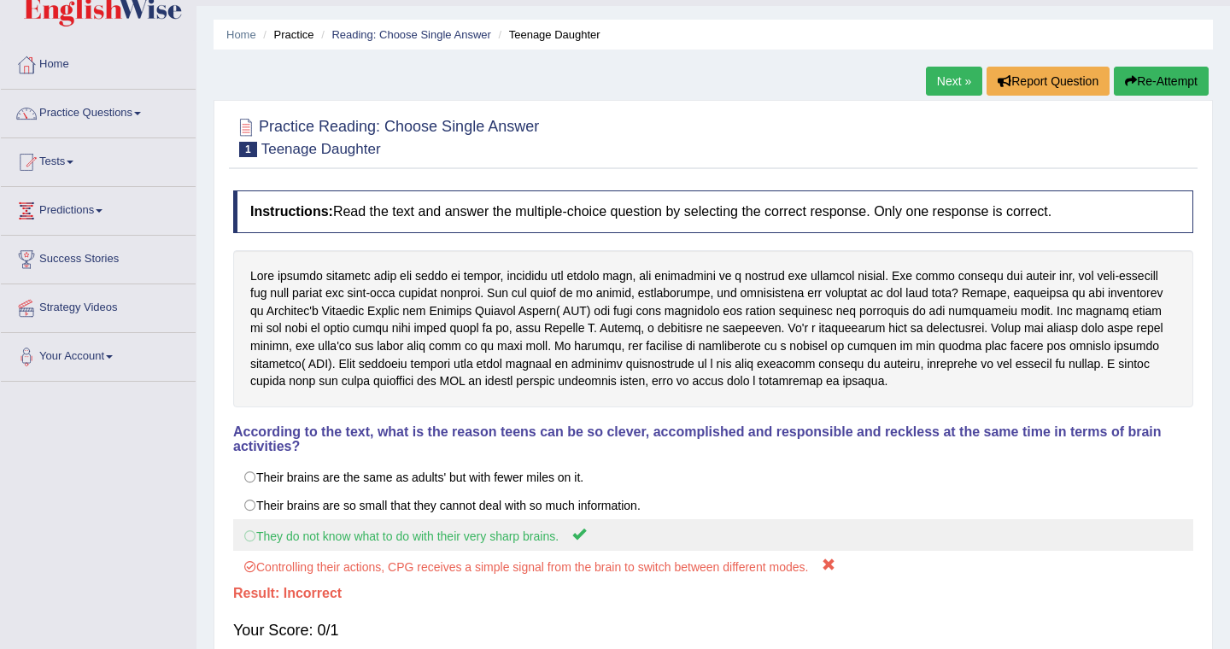
scroll to position [0, 0]
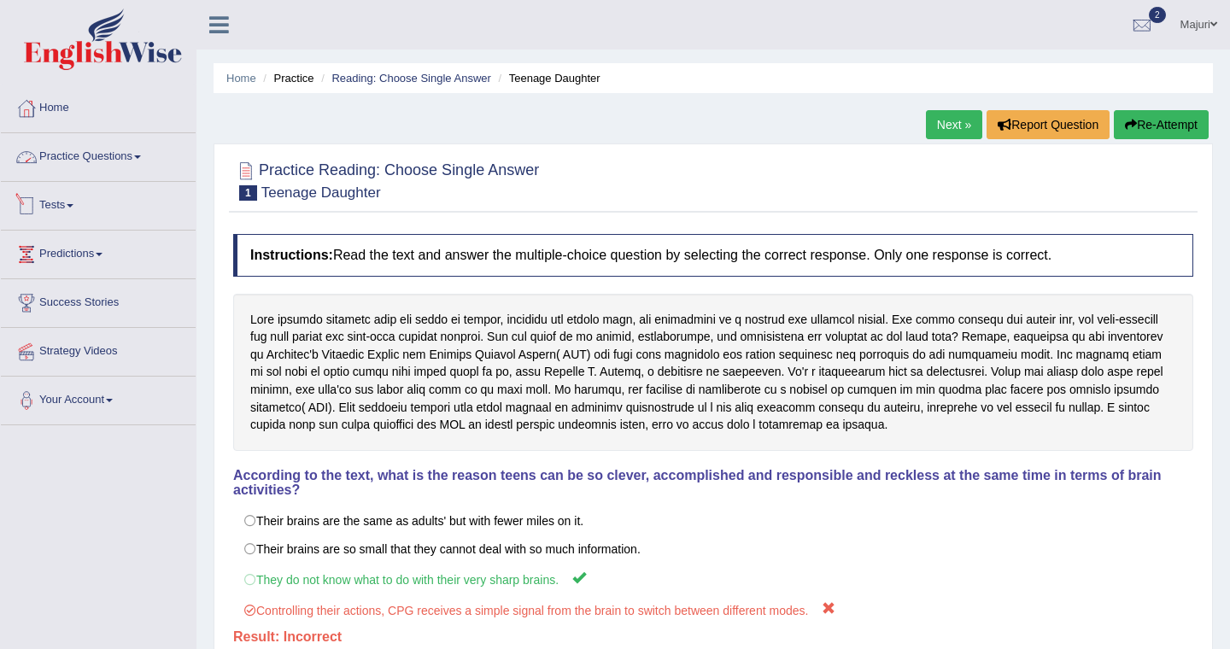
click at [92, 156] on link "Practice Questions" at bounding box center [98, 154] width 195 height 43
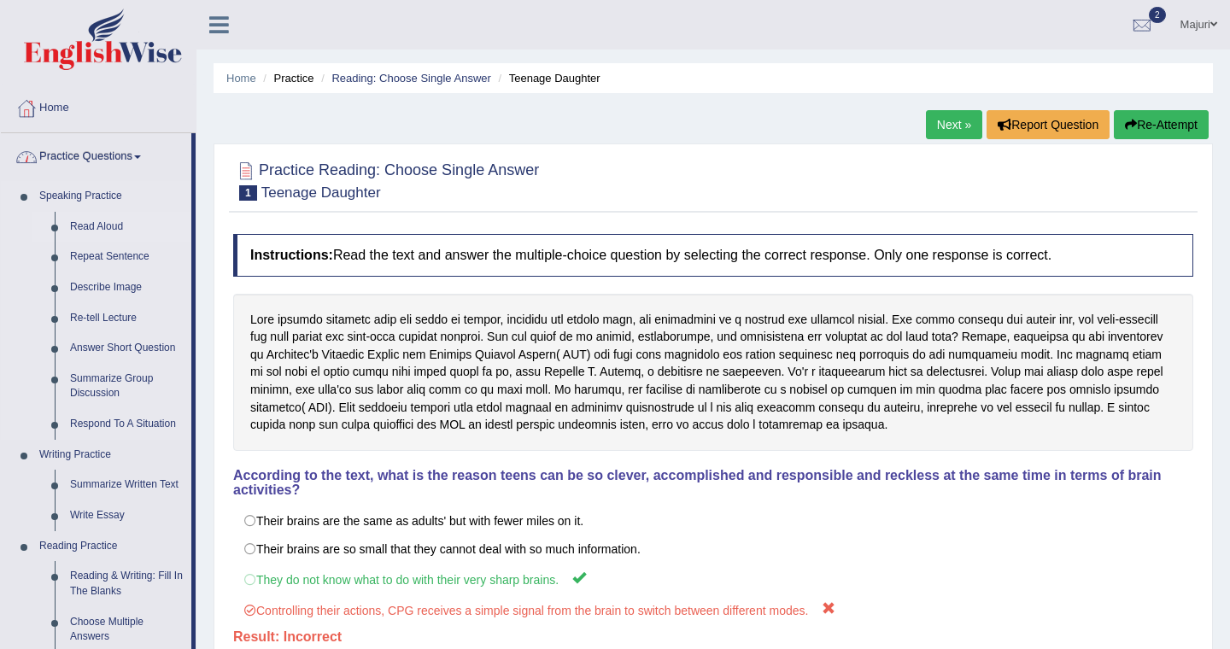
click at [85, 228] on link "Read Aloud" at bounding box center [126, 227] width 129 height 31
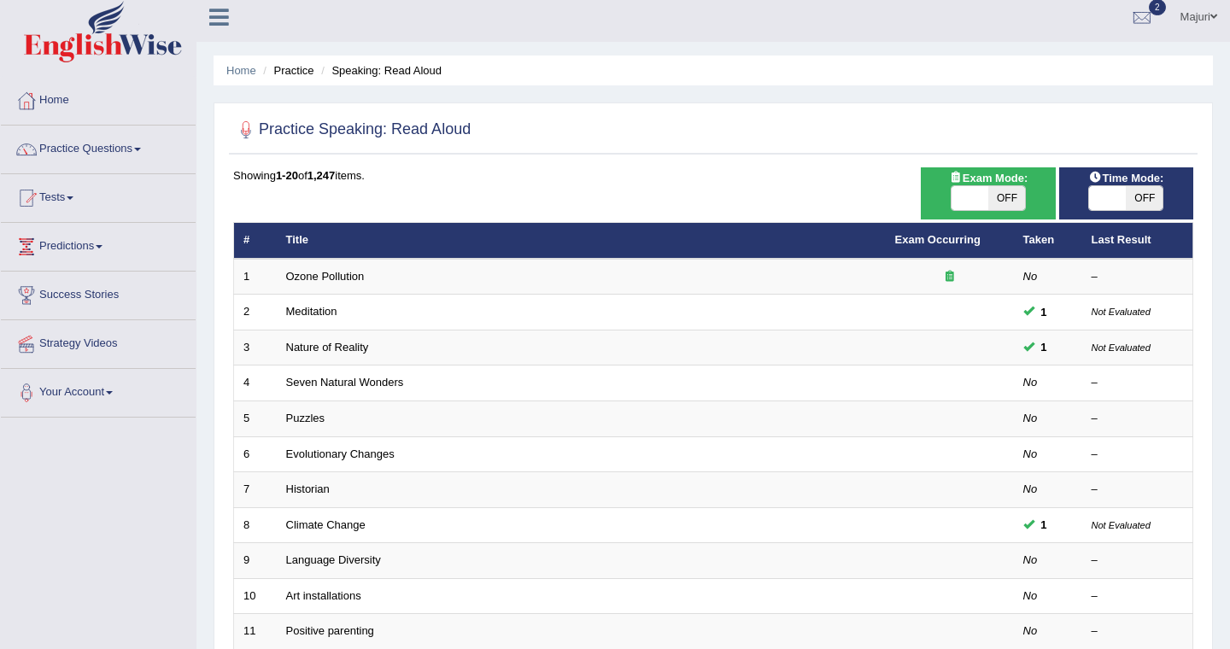
scroll to position [5, 0]
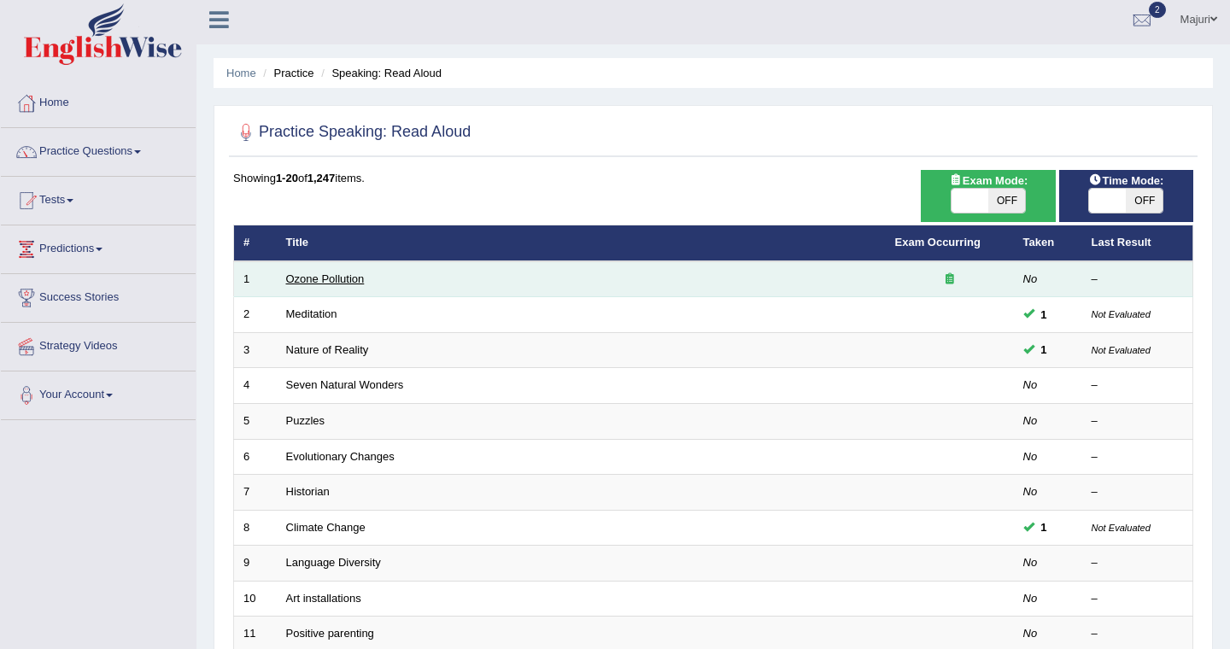
click at [335, 281] on link "Ozone Pollution" at bounding box center [325, 278] width 79 height 13
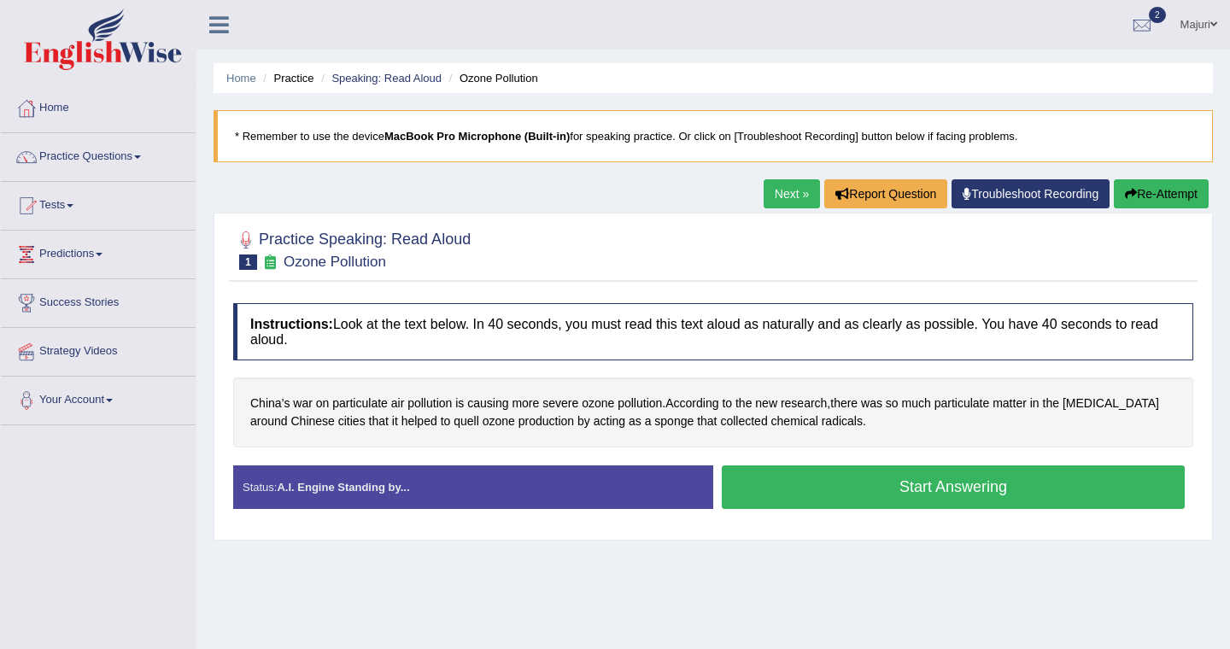
click at [975, 498] on button "Start Answering" at bounding box center [953, 487] width 463 height 44
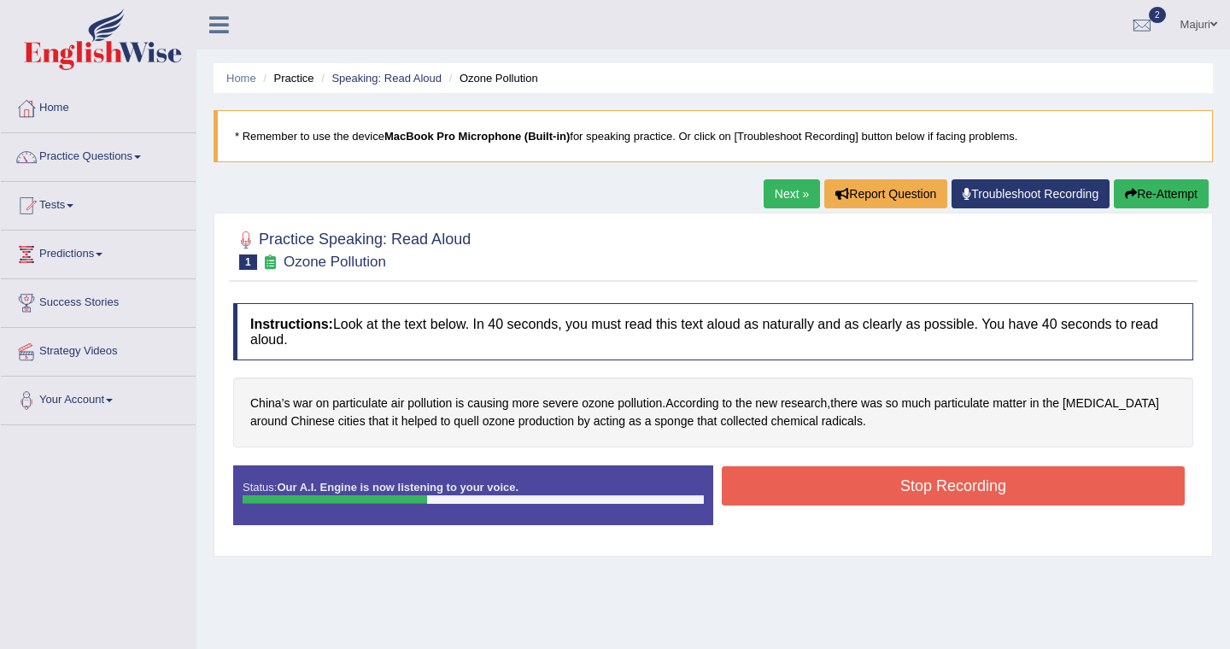
click at [975, 498] on button "Stop Recording" at bounding box center [953, 485] width 463 height 39
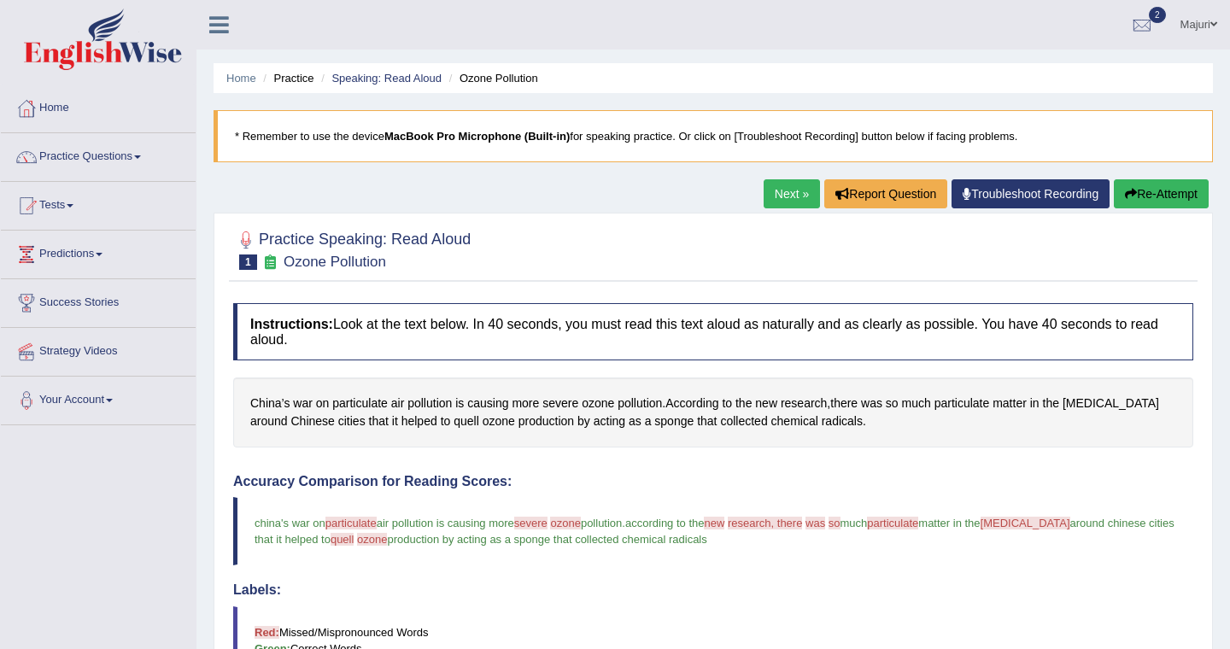
click at [789, 194] on link "Next »" at bounding box center [791, 193] width 56 height 29
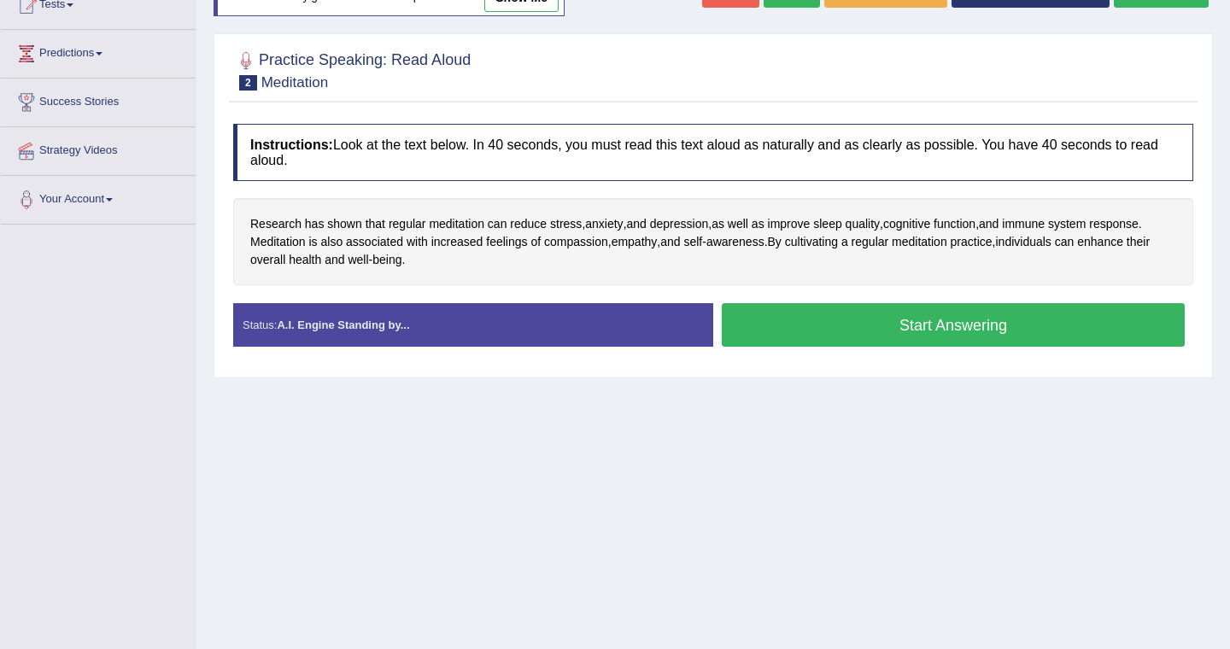
click at [957, 337] on button "Start Answering" at bounding box center [953, 325] width 463 height 44
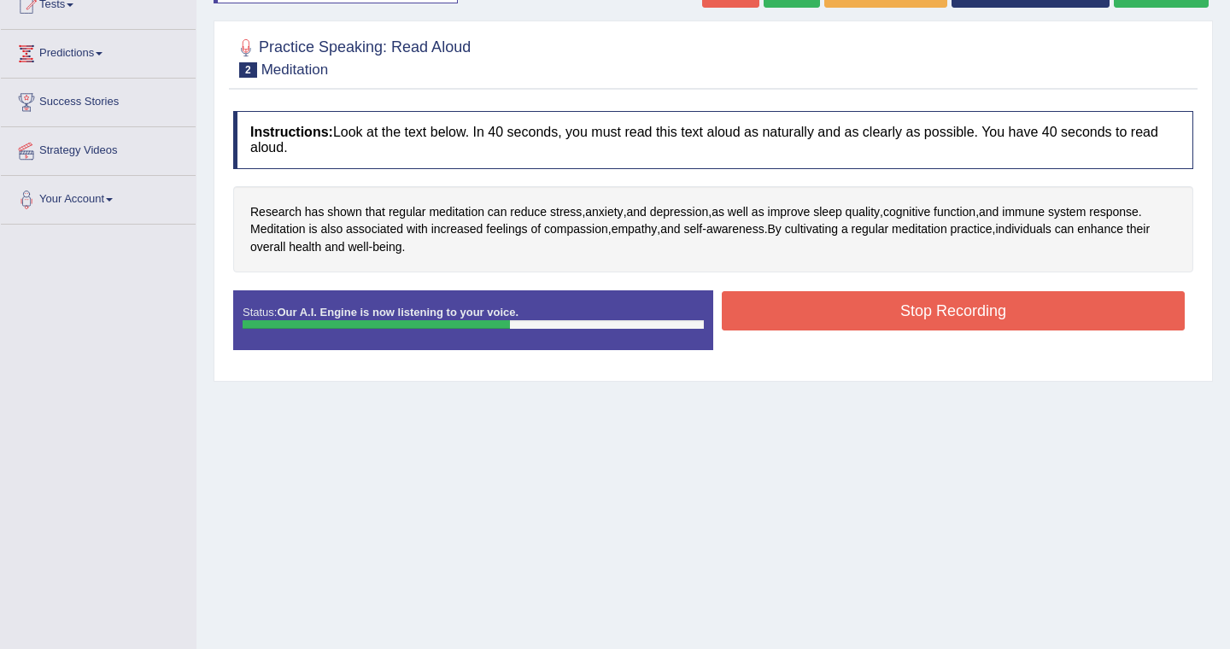
click at [960, 315] on button "Stop Recording" at bounding box center [953, 310] width 463 height 39
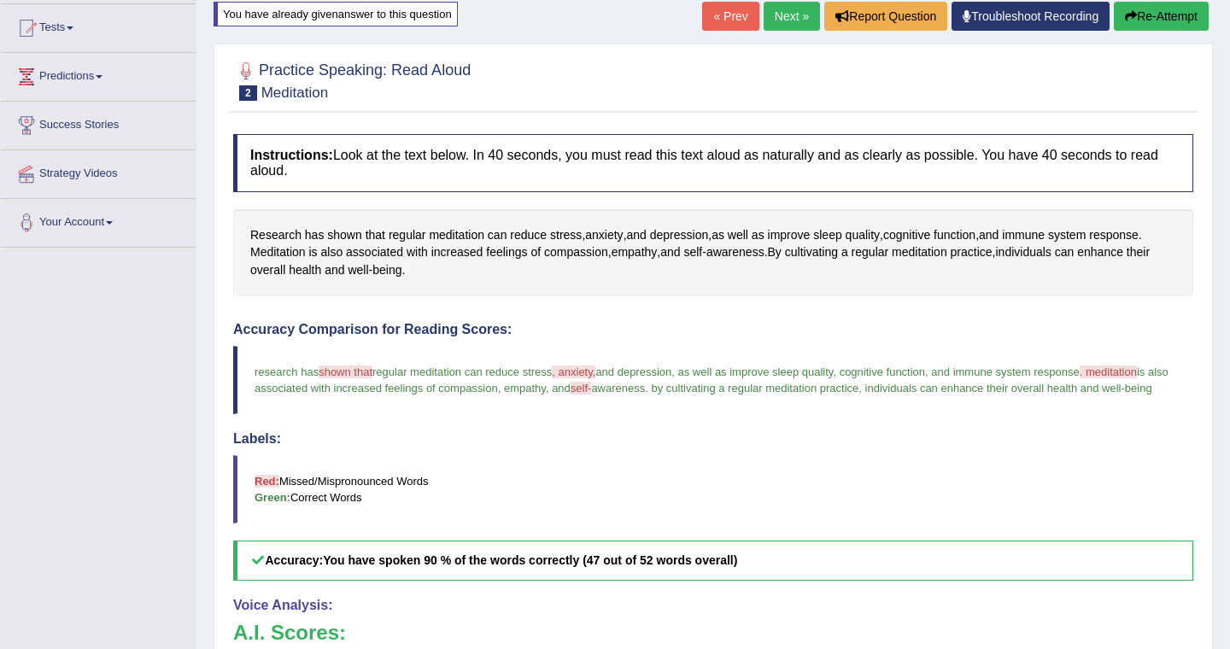
scroll to position [178, 0]
click at [558, 167] on h4 "Instructions: Look at the text below. In 40 seconds, you must read this text al…" at bounding box center [713, 161] width 960 height 57
click at [478, 163] on h4 "Instructions: Look at the text below. In 40 seconds, you must read this text al…" at bounding box center [713, 161] width 960 height 57
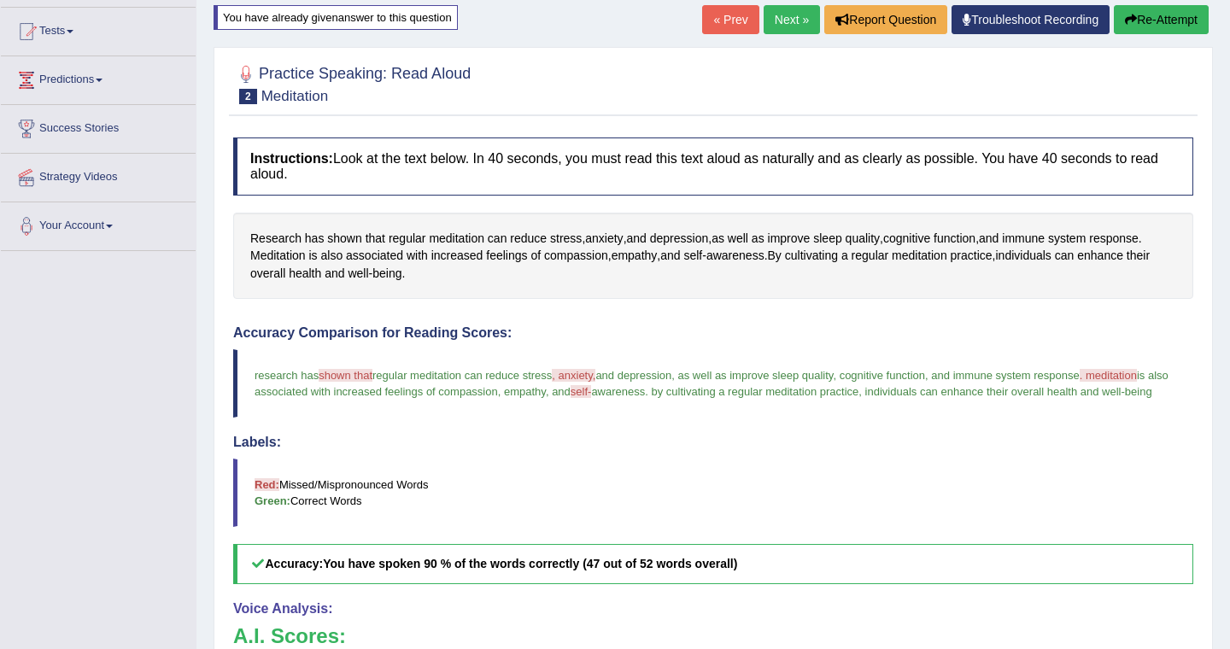
scroll to position [176, 0]
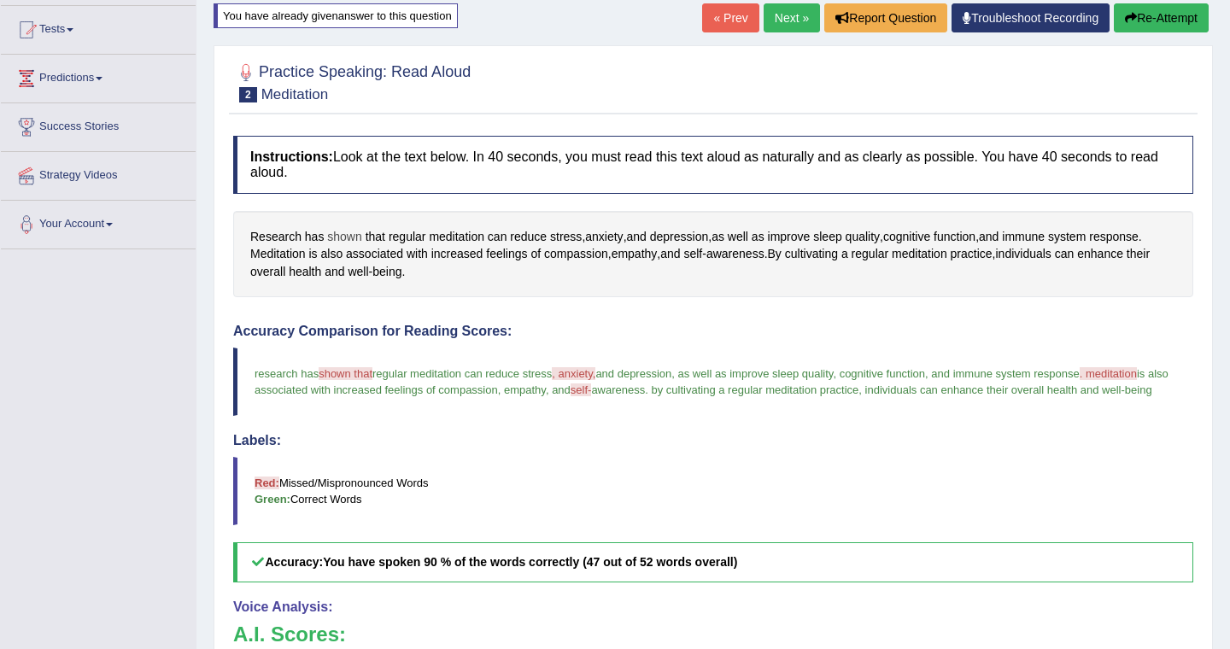
drag, startPoint x: 359, startPoint y: 235, endPoint x: 338, endPoint y: 235, distance: 21.3
click at [338, 235] on span "shown" at bounding box center [344, 237] width 34 height 18
click at [324, 120] on icon at bounding box center [327, 119] width 14 height 11
click at [348, 122] on button at bounding box center [348, 117] width 23 height 19
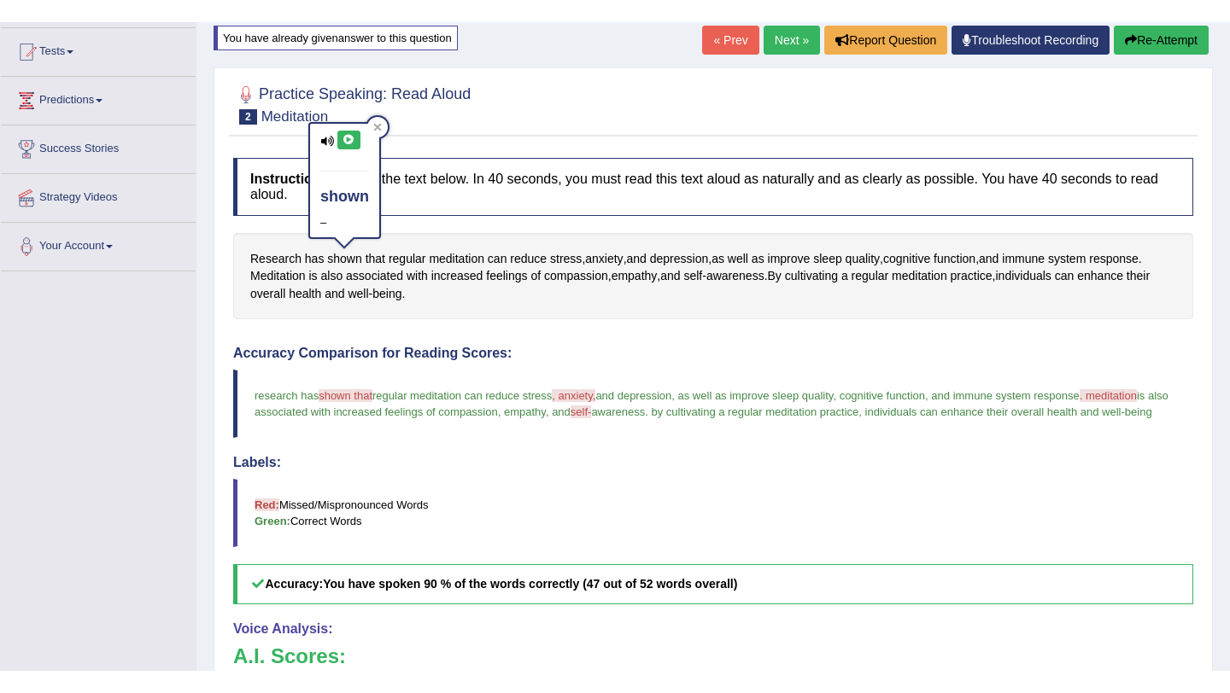
scroll to position [0, 0]
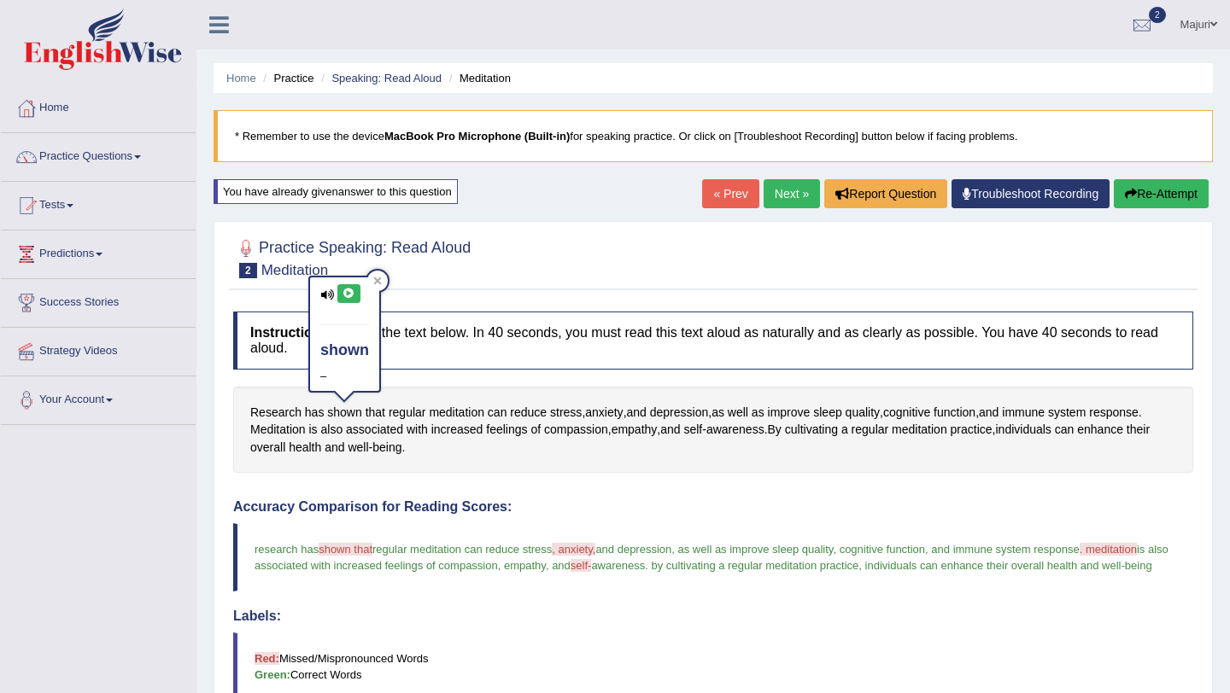
click at [1183, 34] on link "Majuri" at bounding box center [1198, 22] width 62 height 44
